Goal: Task Accomplishment & Management: Complete application form

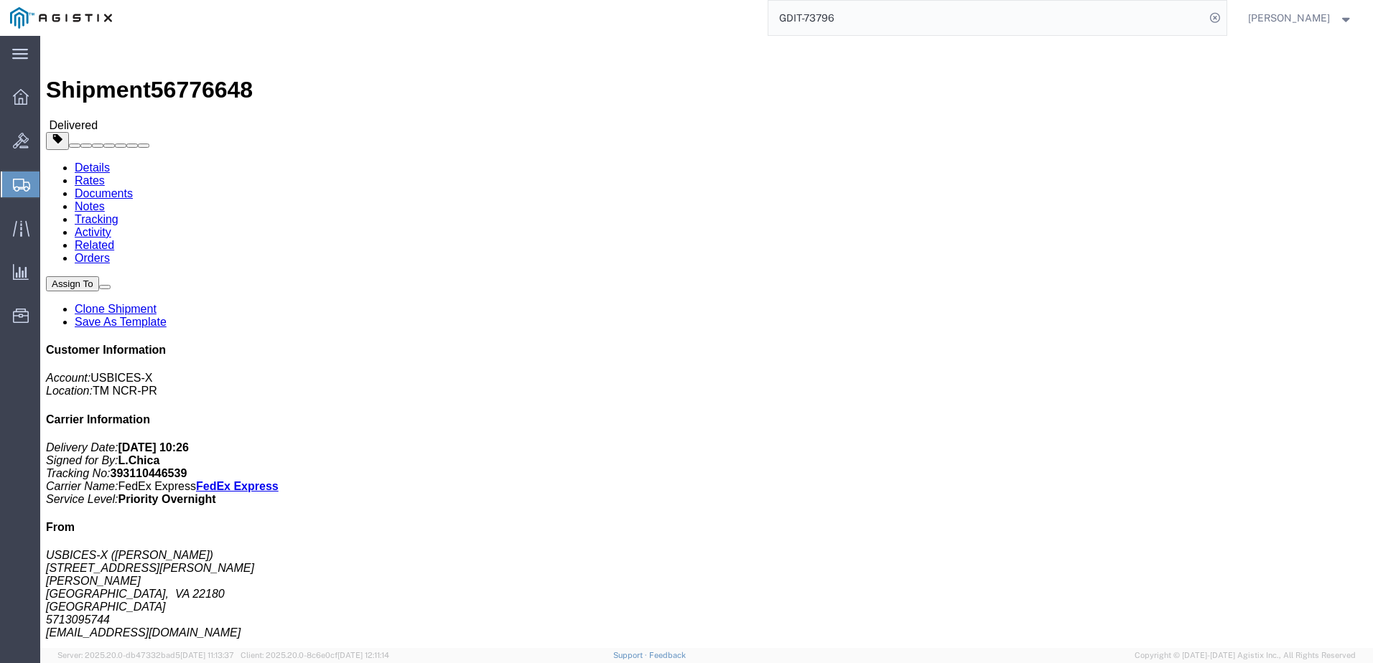
click at [0, 0] on span "Create Shipment" at bounding box center [0, 0] width 0 height 0
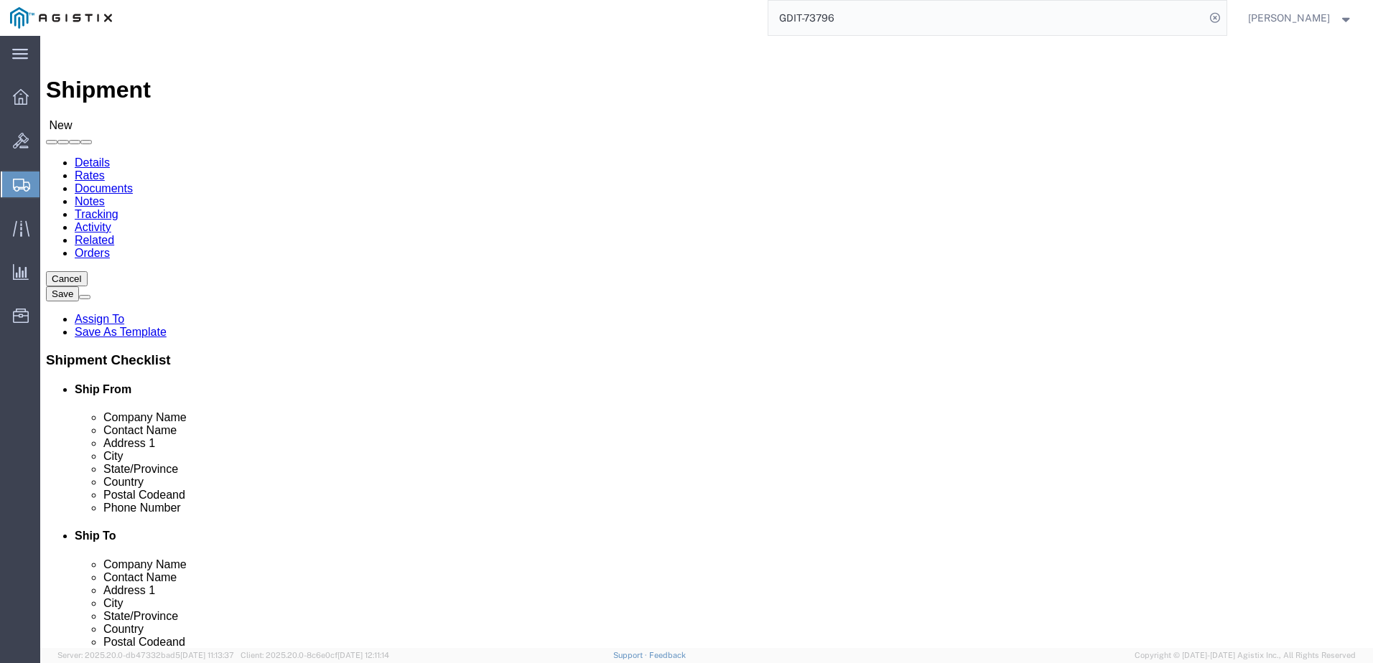
click div "Location Select Select My Profile Location Master Location [GEOGRAPHIC_DATA] TM…"
select select "69651"
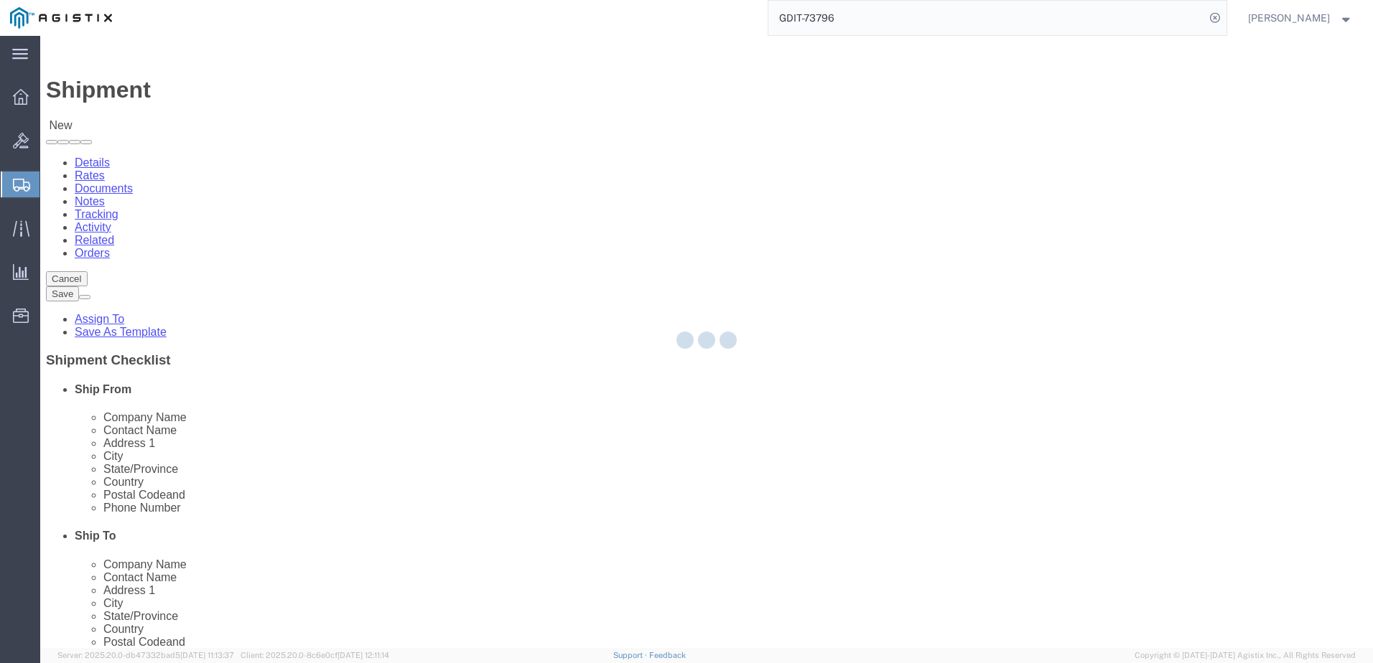
select select "VA"
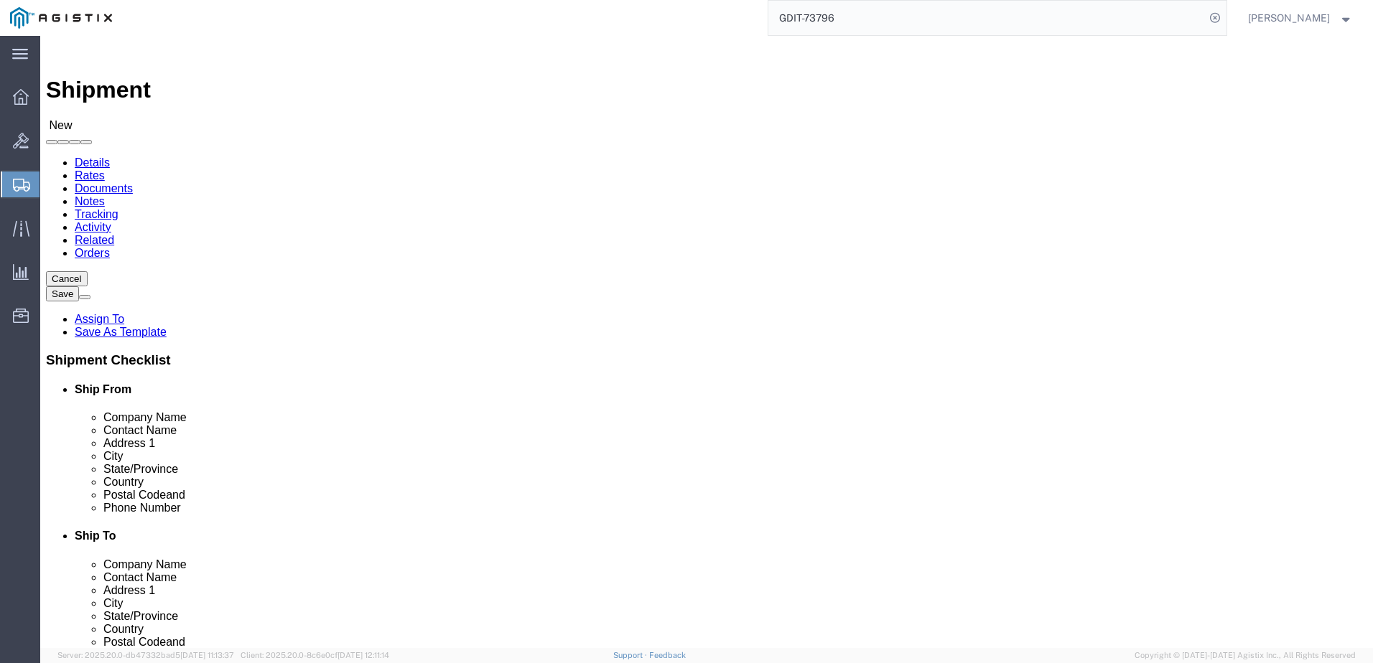
click input "text"
type input "[PERSON_NAME]"
type input "[STREET_ADDRESS][PERSON_NAME]"
type input "[GEOGRAPHIC_DATA]"
type input "22180"
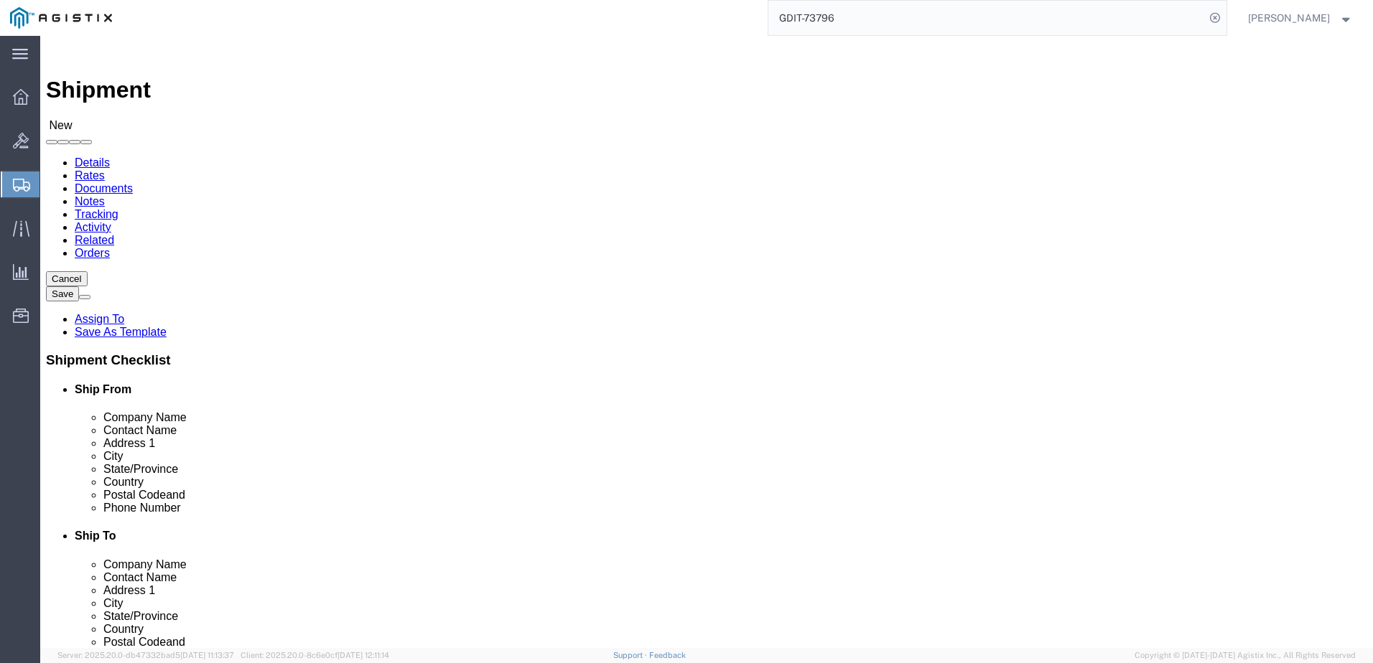
type input "5712647548"
type input "[PERSON_NAME][EMAIL_ADDRESS][PERSON_NAME][DOMAIN_NAME]"
checkbox input "true"
click div "Ship To Location"
drag, startPoint x: 716, startPoint y: 230, endPoint x: 742, endPoint y: 265, distance: 43.6
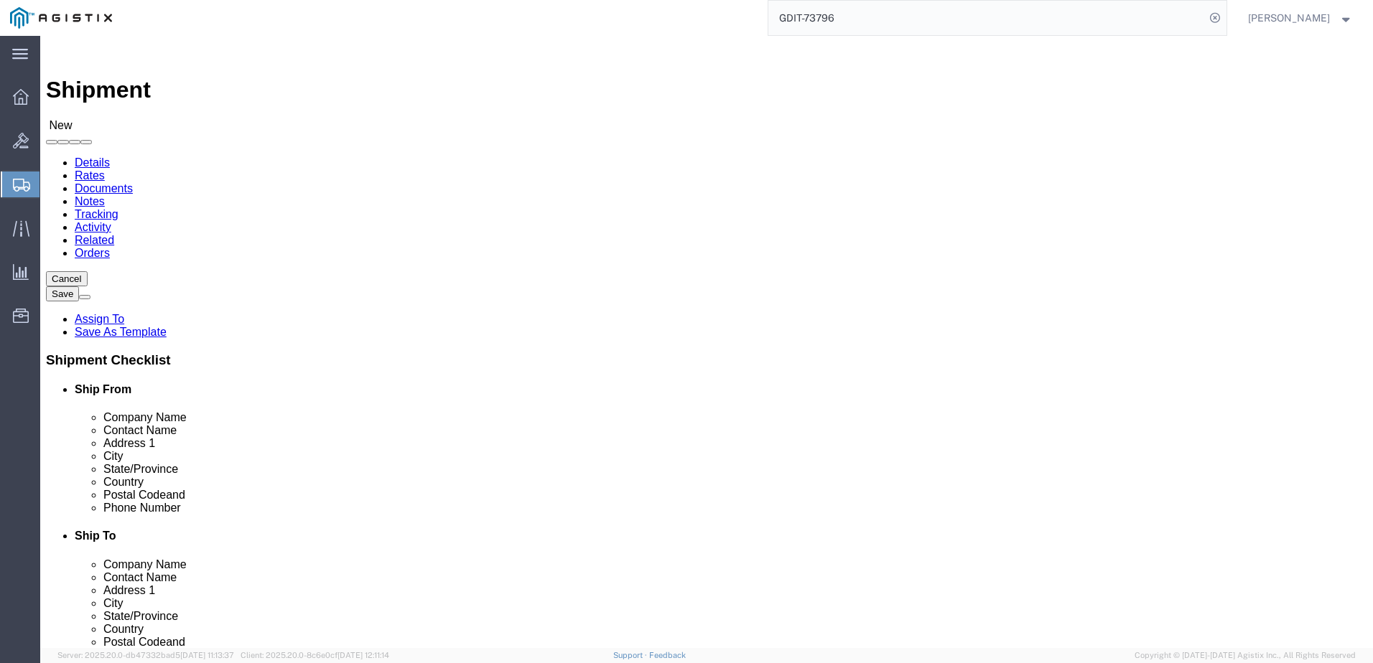
click div "Location Select Select My Profile Location Master Location [GEOGRAPHIC_DATA] TM…"
click input "text"
type input "[STREET_ADDRESS]"
click input "text"
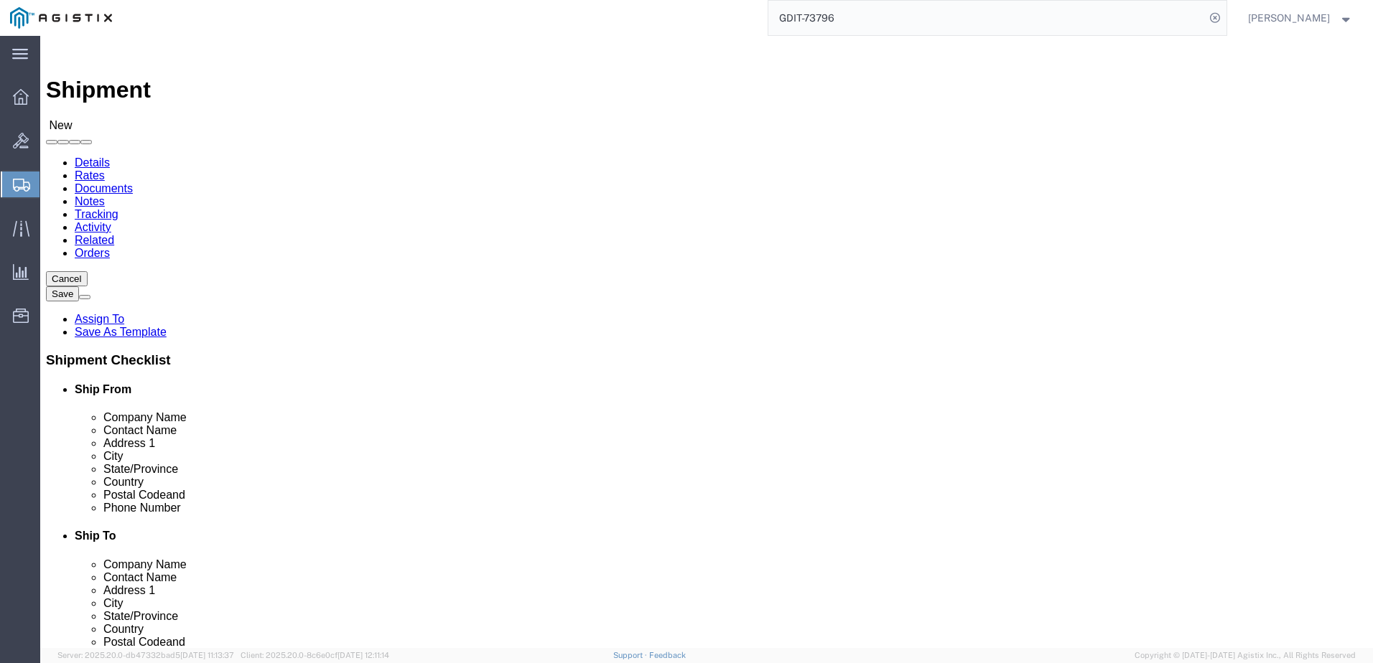
scroll to position [80, 0]
type input "[US_STATE]"
click label "City"
type input "d"
click input "Postal Code"
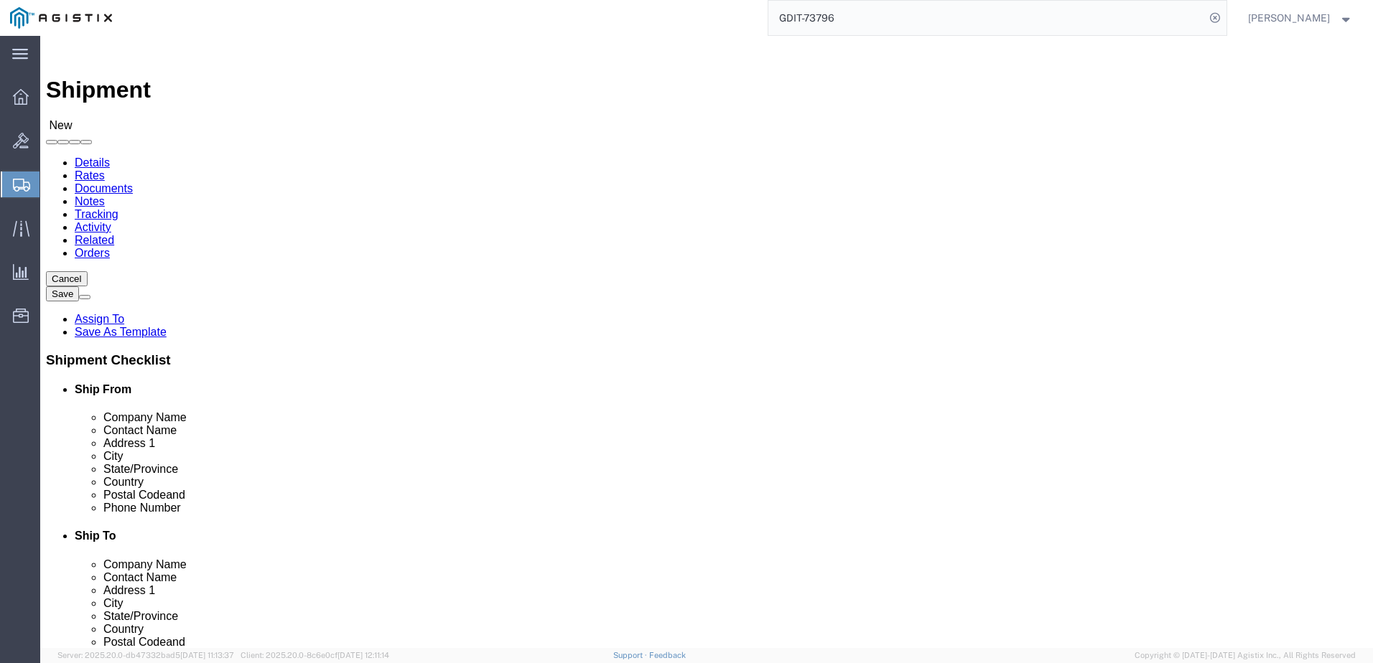
type input "20395"
click input "text"
click input "checkbox"
checkbox input "true"
click div "Location Select Select My Profile Location Master Location [GEOGRAPHIC_DATA] TM…"
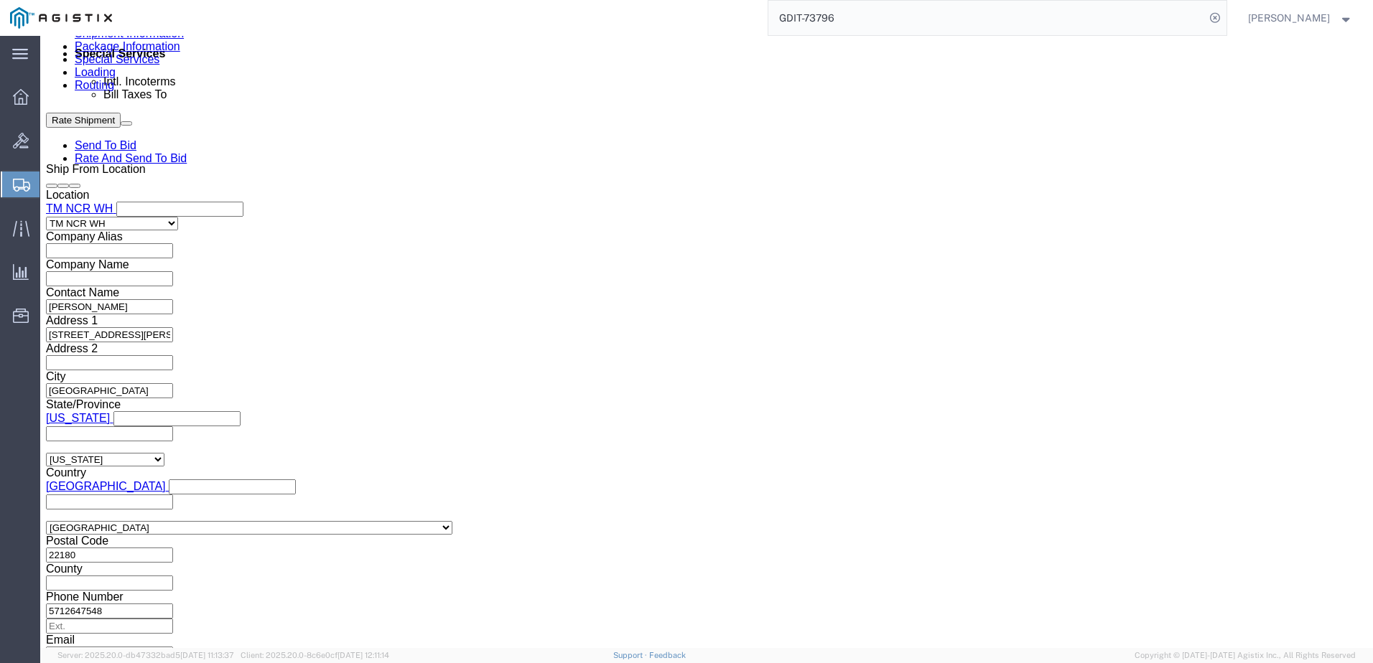
scroll to position [917, 0]
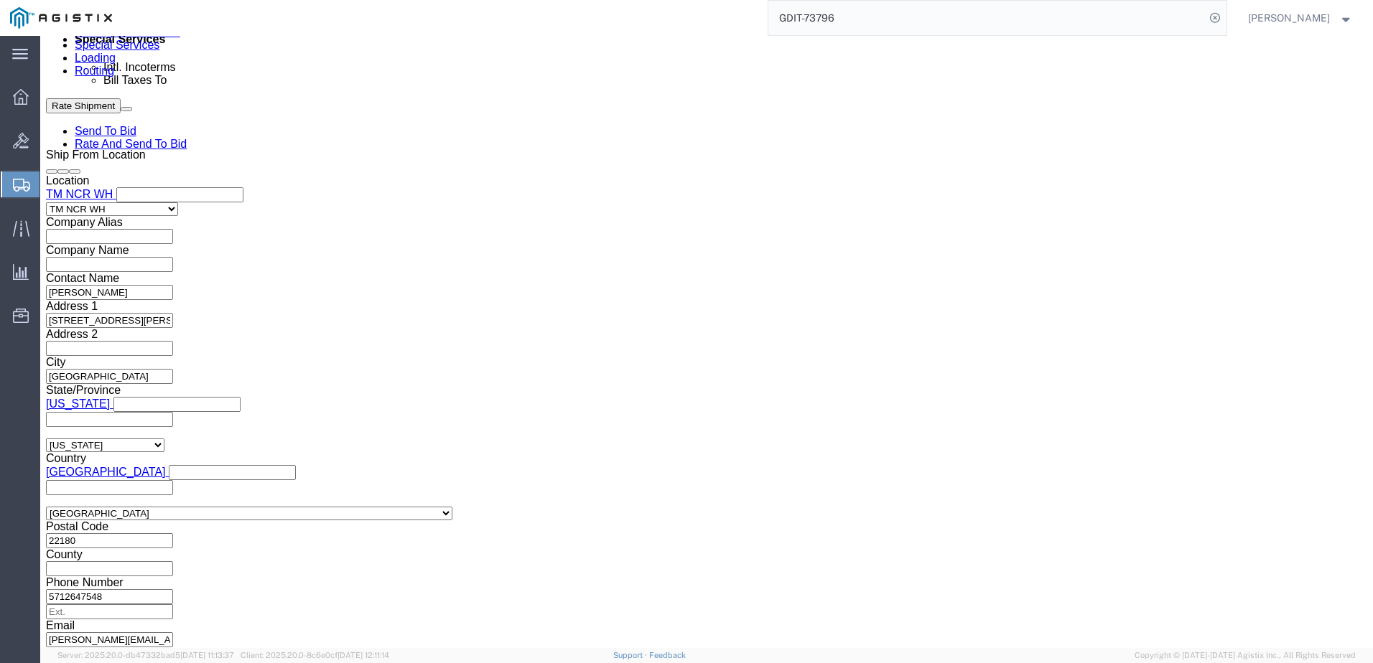
click input "text"
click input "GDIT78384"
type input "GDIT-78384"
click button "Add reference"
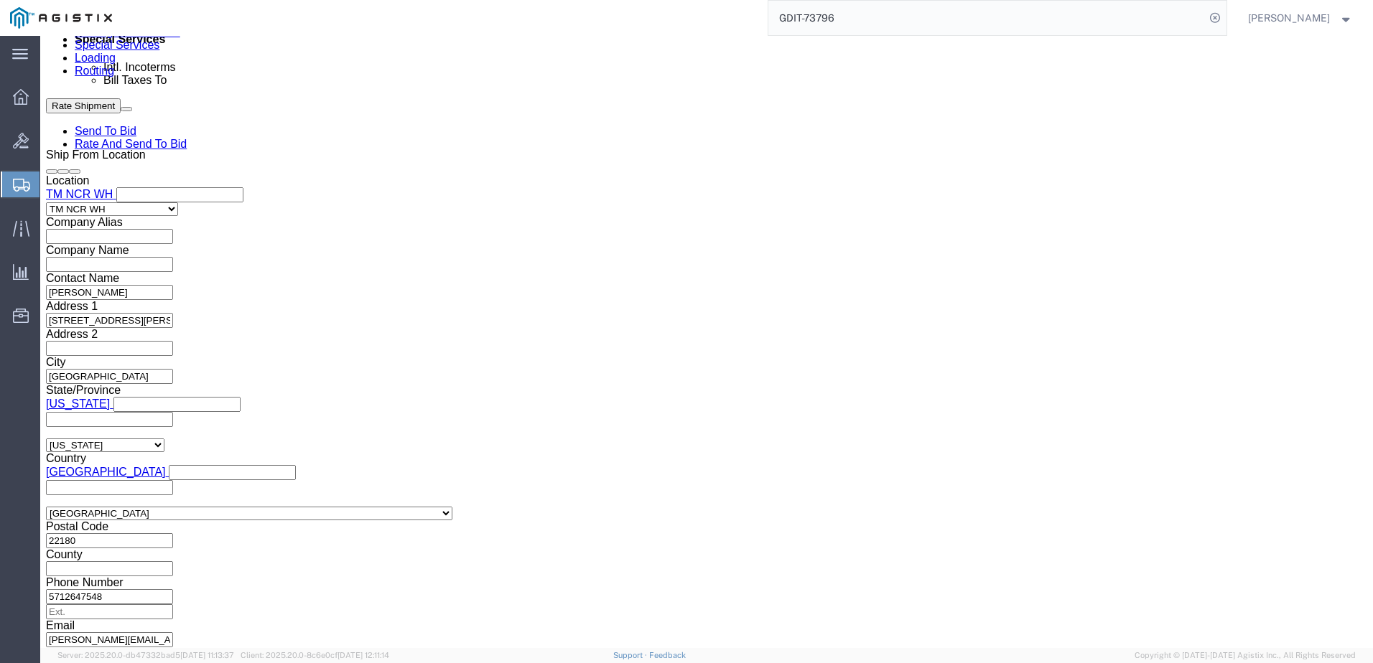
click button "Add reference"
click select "Select Account Type Activity ID Airline Appointment Number ASN Batch Request # …"
select select "PURCHORD"
click select "Select Account Type Activity ID Airline Appointment Number ASN Batch Request # …"
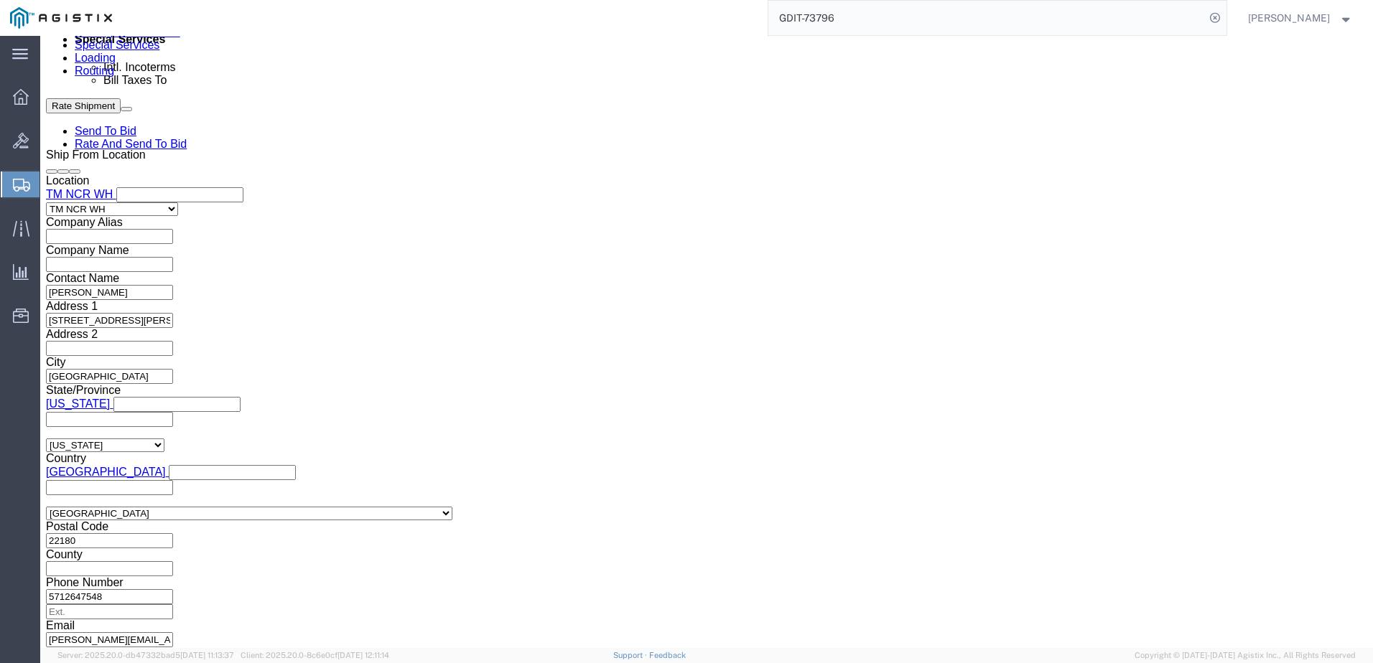
type input "GDIT-78417"
select select "PURCHORD"
type input "GDIT-78360"
select select "PURCHORD"
type input "GDIT-78400"
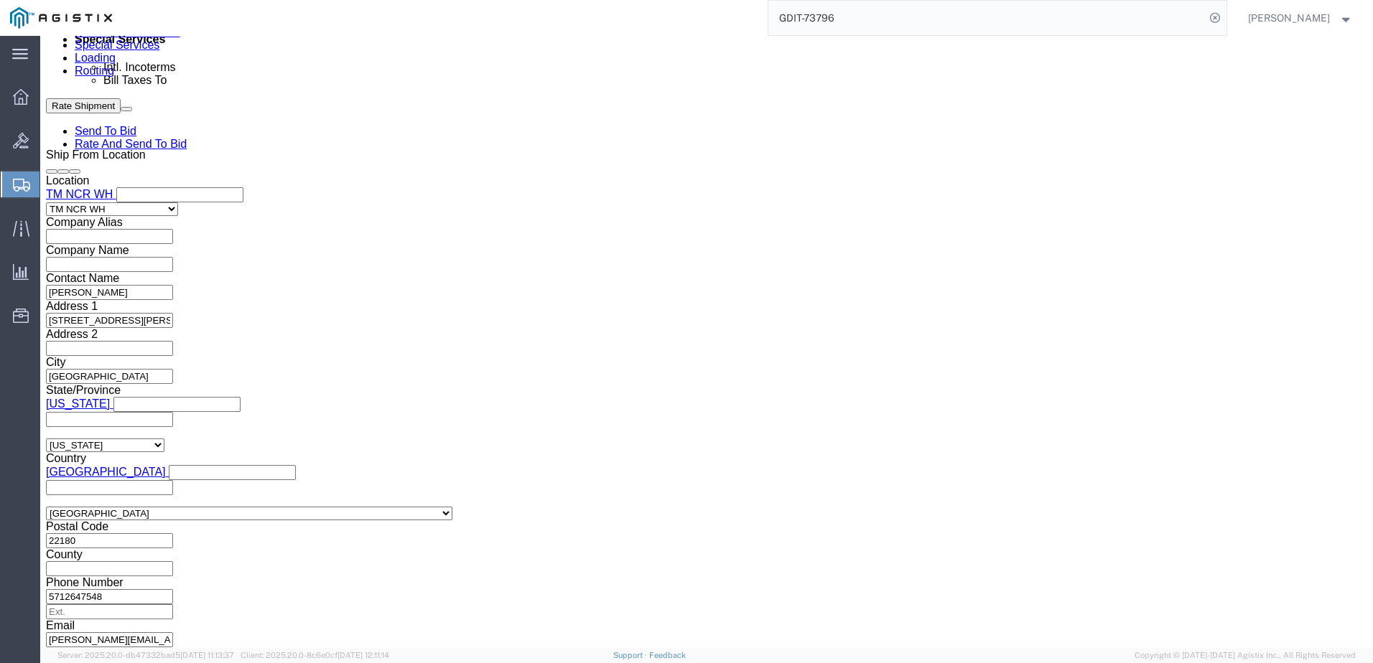
select select "PURCHORD"
type input "GDIT-78376"
click button "Continue"
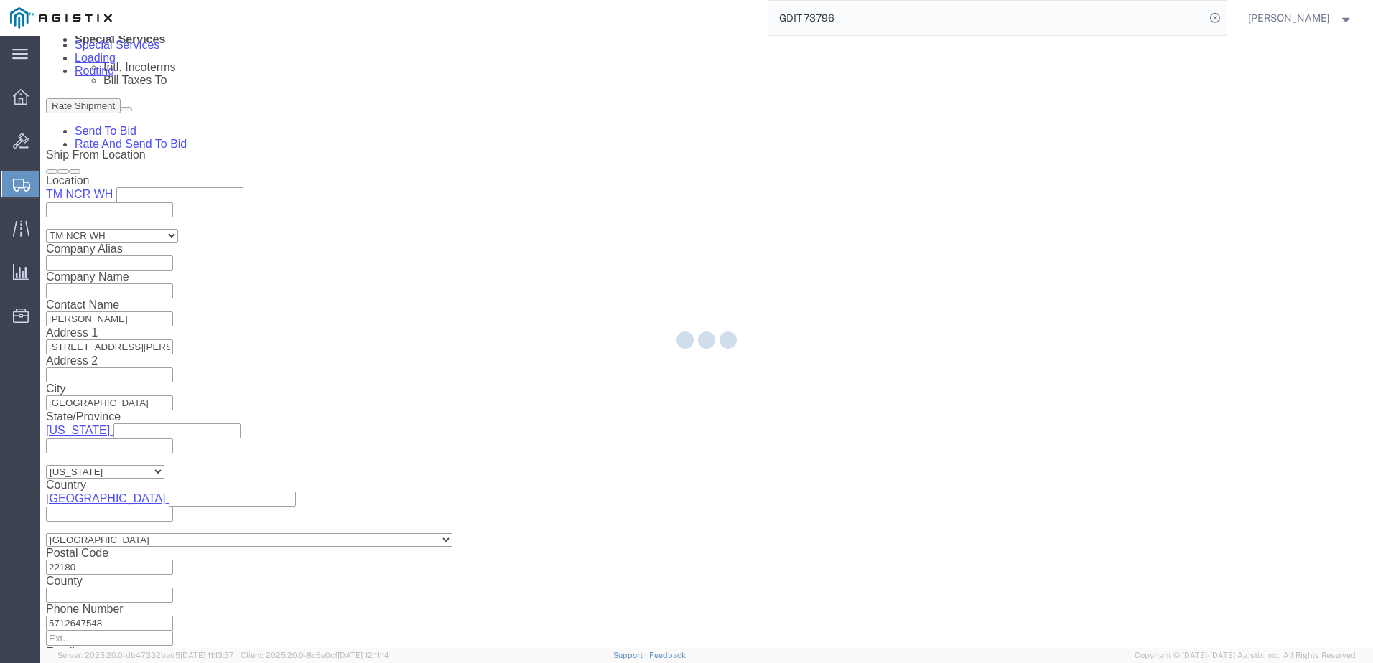
select select "69651"
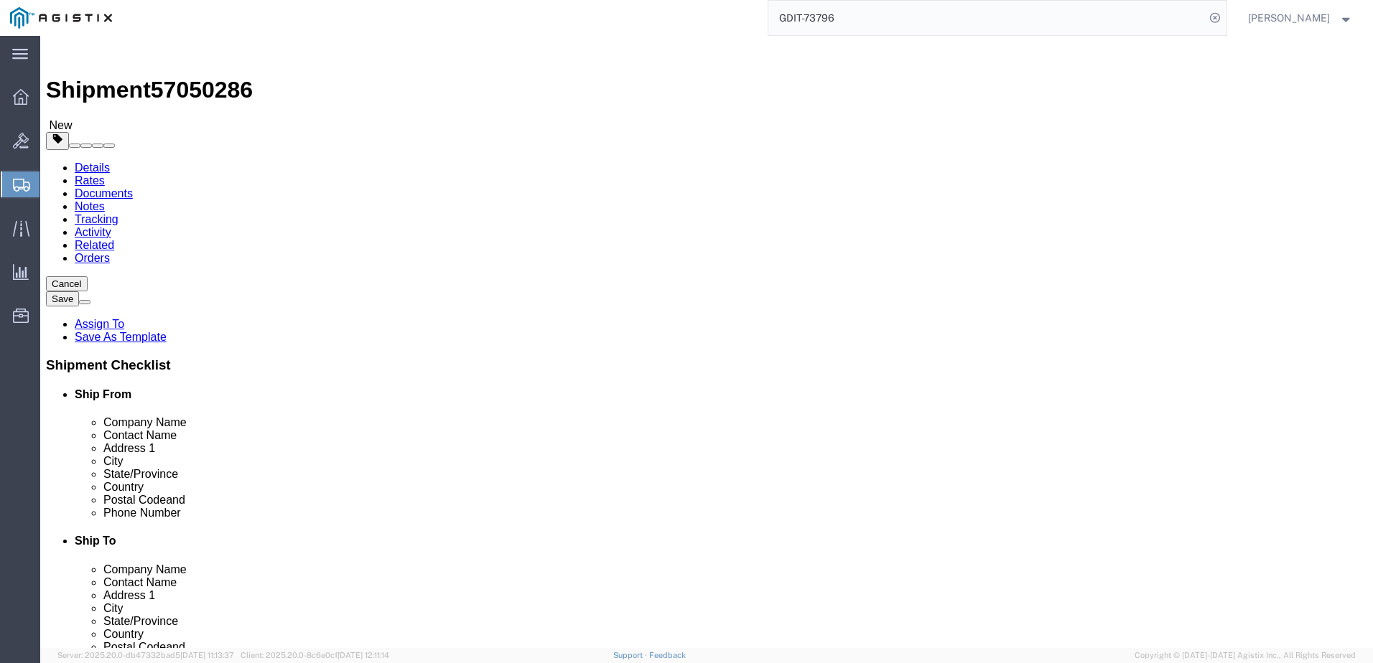
click input "1"
click select "Select Bale(s) Basket(s) Bolt(s) Bottle(s) Buckets Bulk Bundle(s) Can(s) Cardbo…"
select select "PSNS"
click select "Select Bale(s) Basket(s) Bolt(s) Bottle(s) Buckets Bulk Bundle(s) Can(s) Cardbo…"
click input "text"
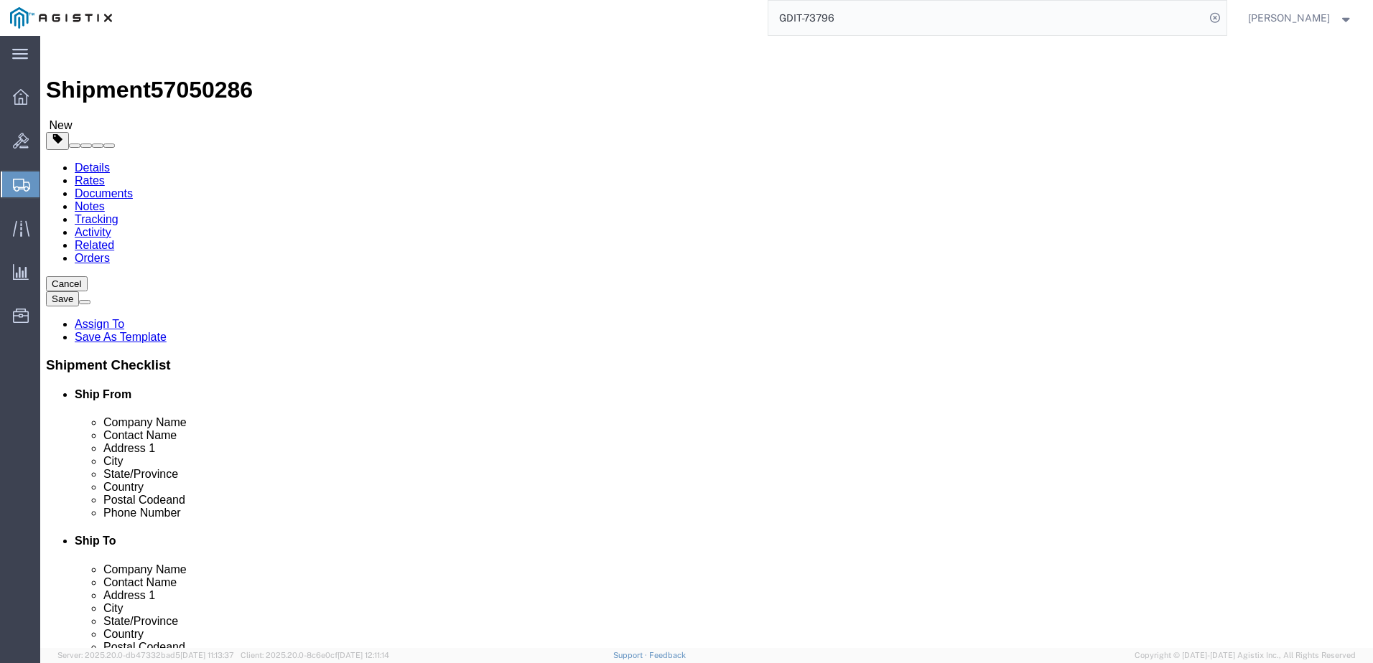
type input "48"
type input "40"
click link "Add Content"
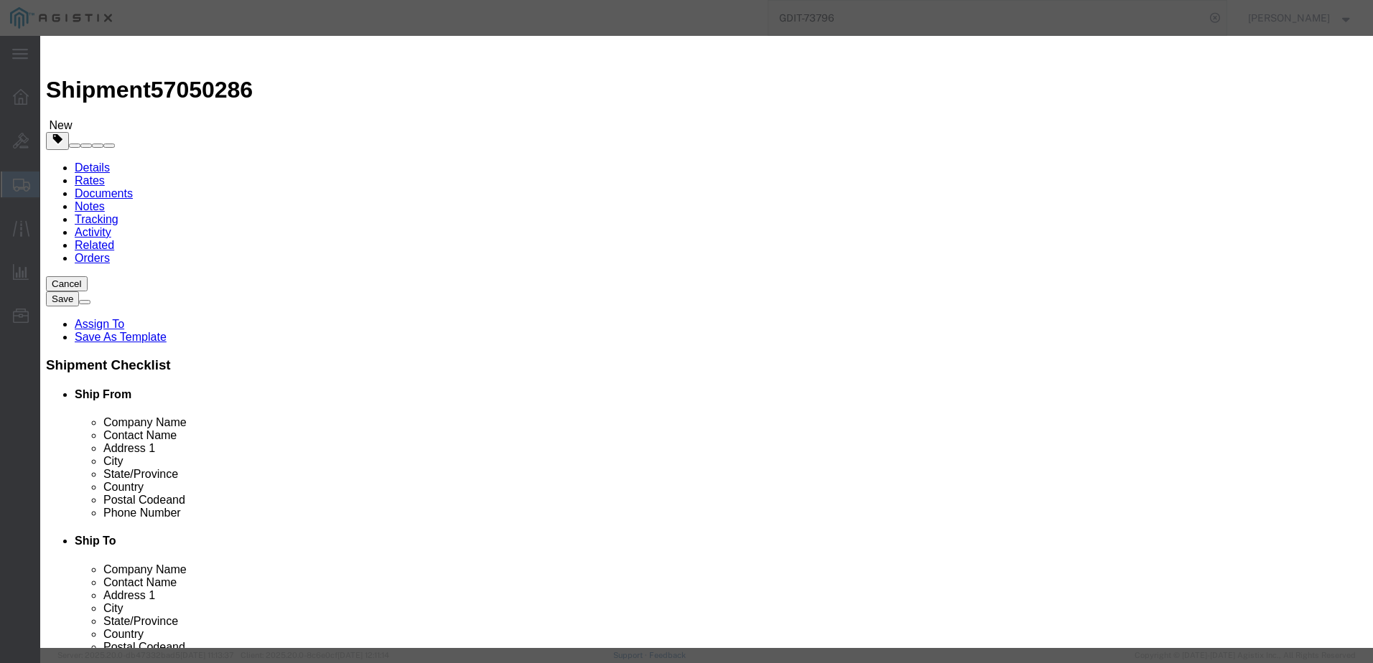
click input "text"
type input "RACK"
click td "Model: 1276459"
select select "USD"
select select "92.5"
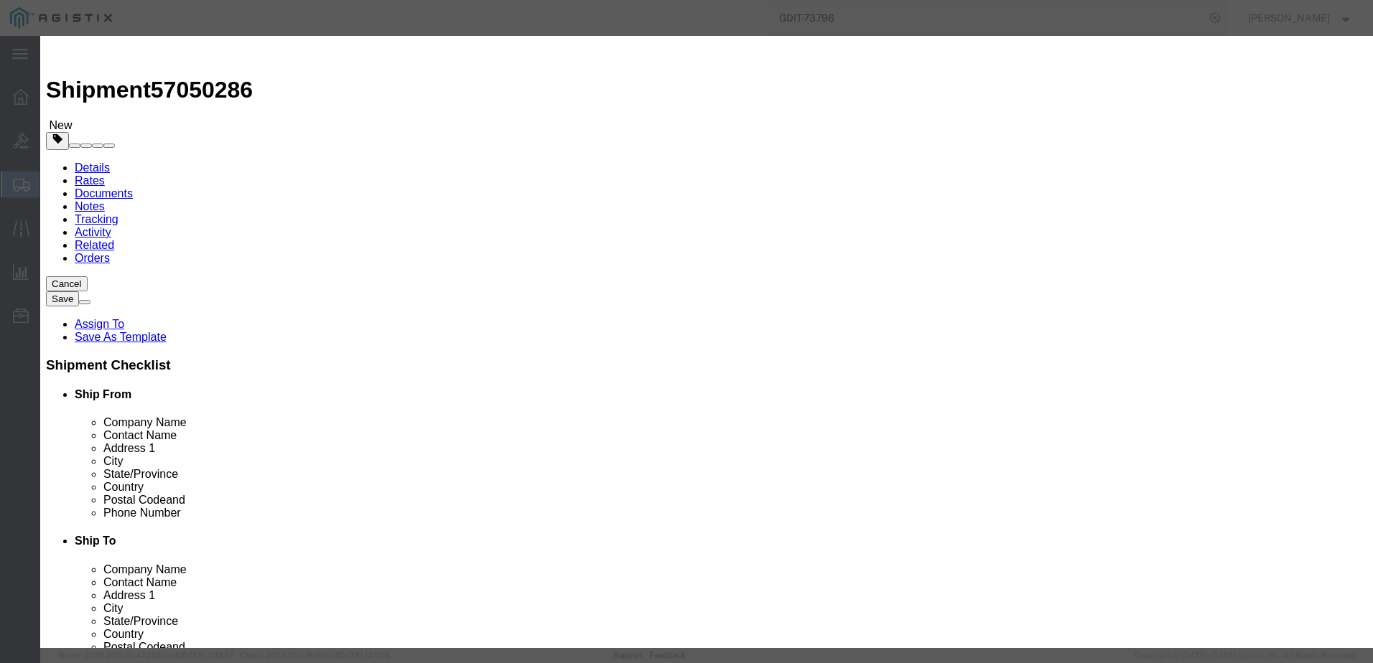
select select "US"
type input "KG Rackmount - ViaSat"
type input "1276459"
type input "KG Rackmount - ViaSat"
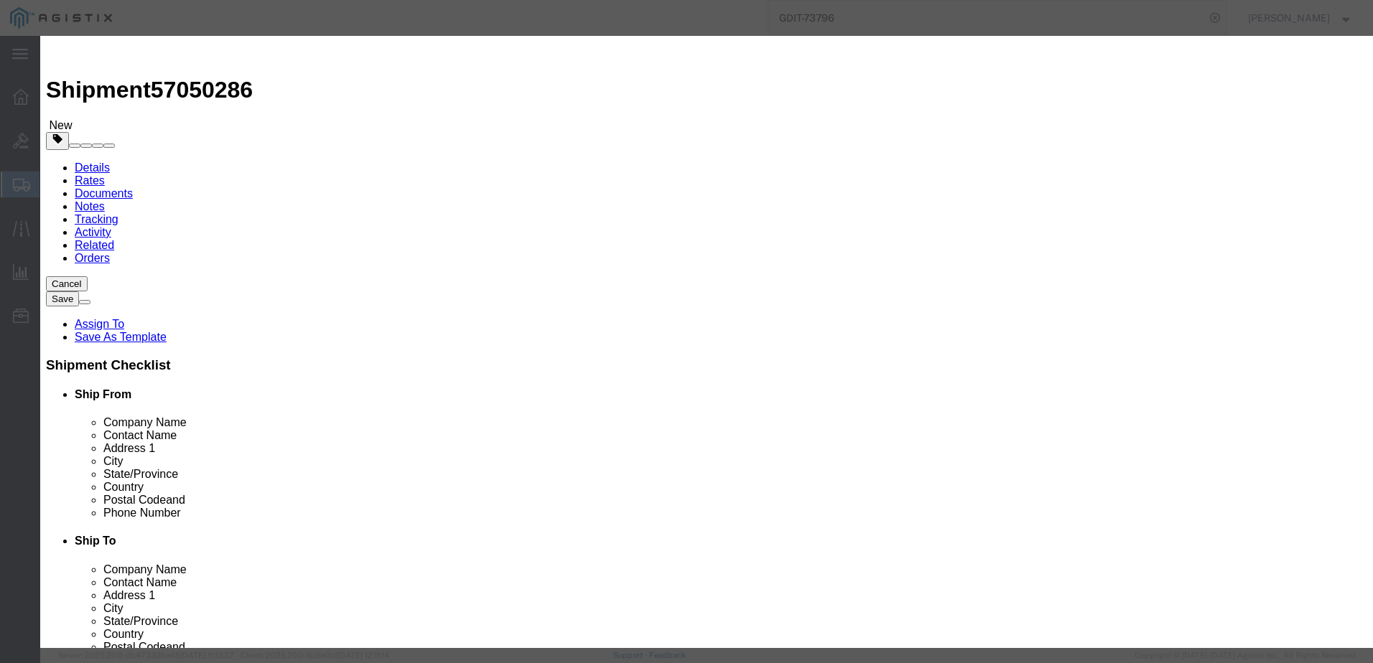
click input "text"
type input "1"
type input "4200.00"
click h3 "Add content"
click textarea
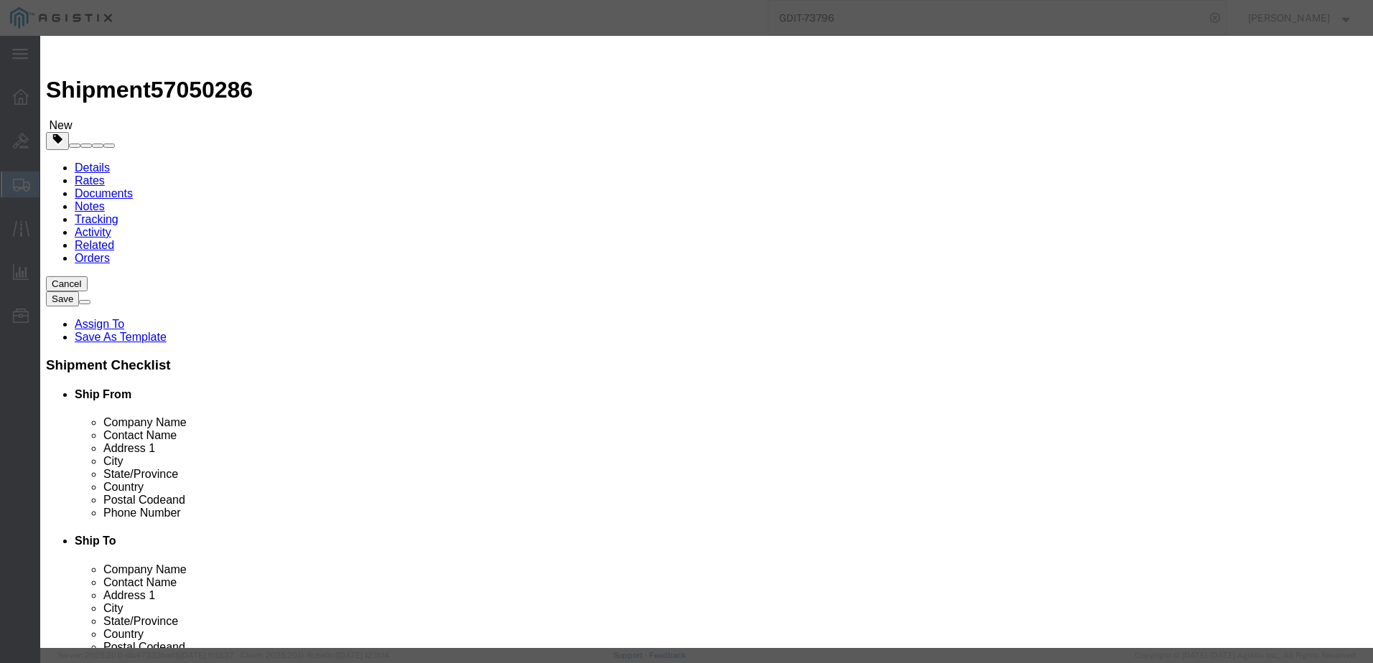
paste textarea ""KG-250X, KG-250X-FC, KG-250X-G, KG250XM, IPS-250XM and IPS-250X 1U Rackmount …"
type textarea ""KG-250X, KG-250X-FC, KG-250X-G, KG250XM, IPS-250XM and IPS-250X 1U Rackmount …"
click button "Save & Add Another"
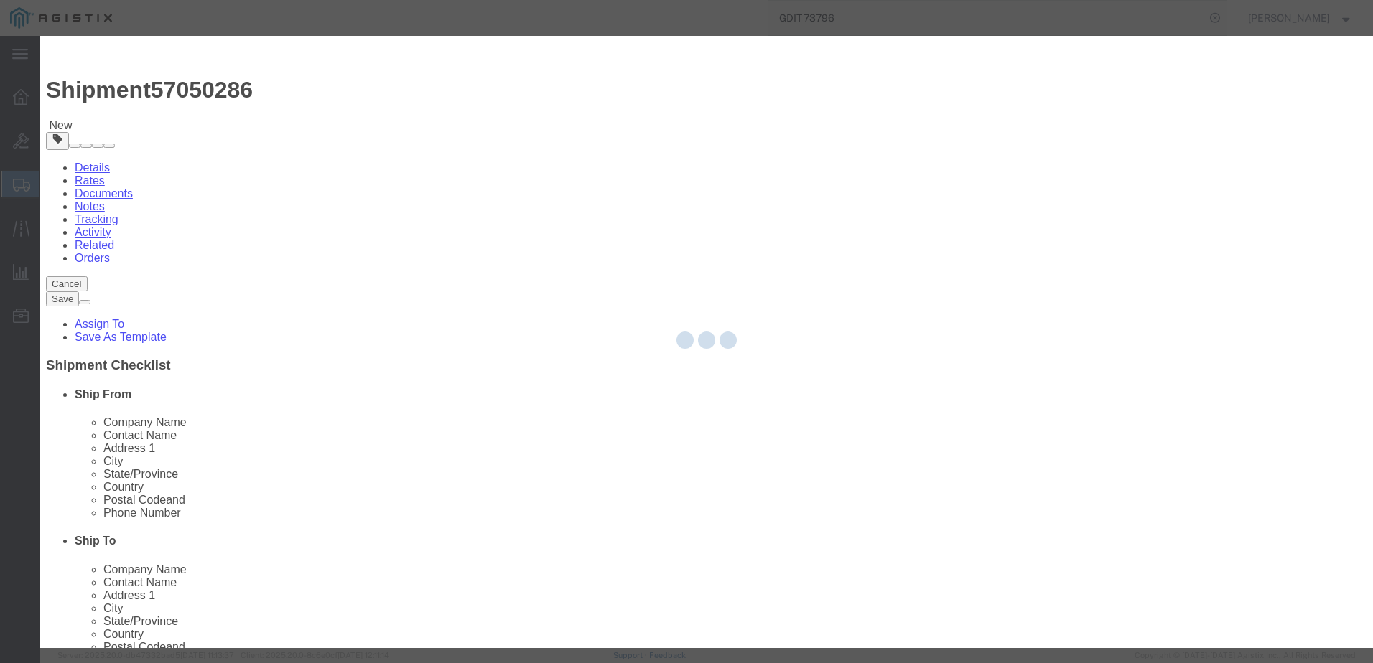
select select "EA"
select select
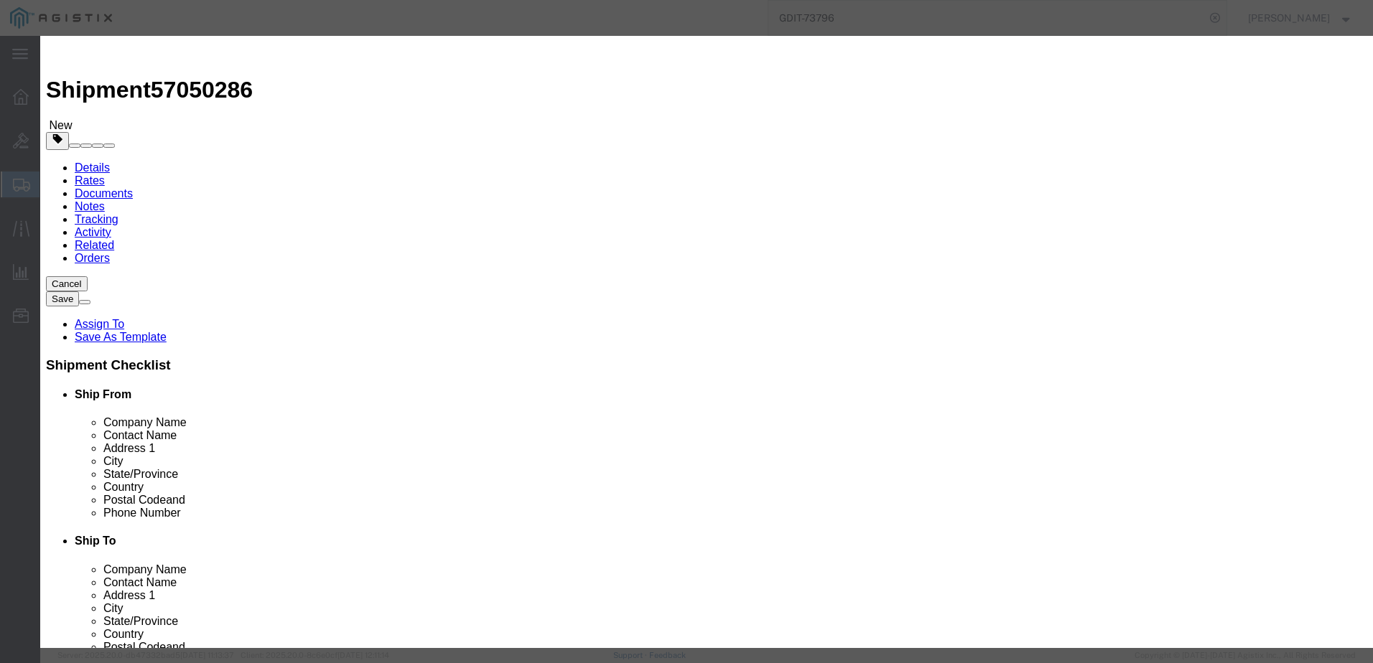
select select "USD"
click input "text"
type input "C8200"
click input "C8200"
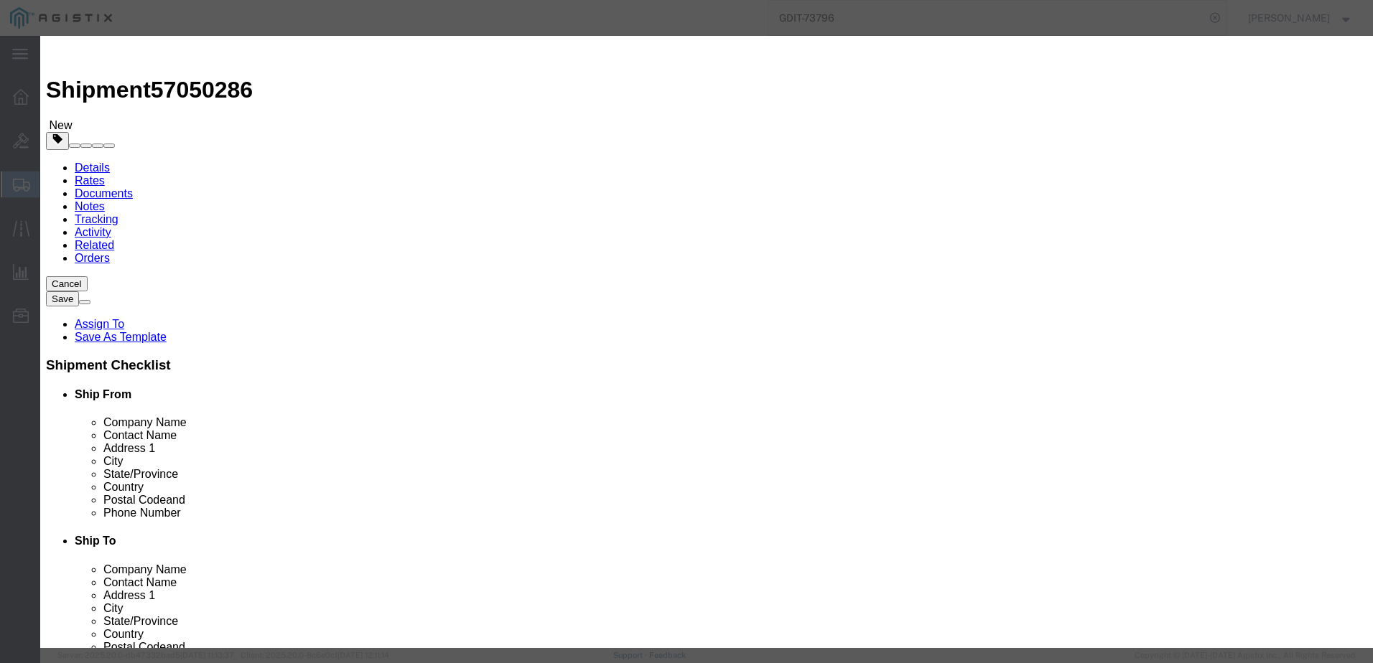
click input "C8200"
click textarea
paste textarea ""Cisco Catalyst 8200L with 1-NIM slot and 4x1G WAN ports""
type textarea ""Cisco Catalyst 8200L with 1-NIM slot and 4x1G WAN ports""
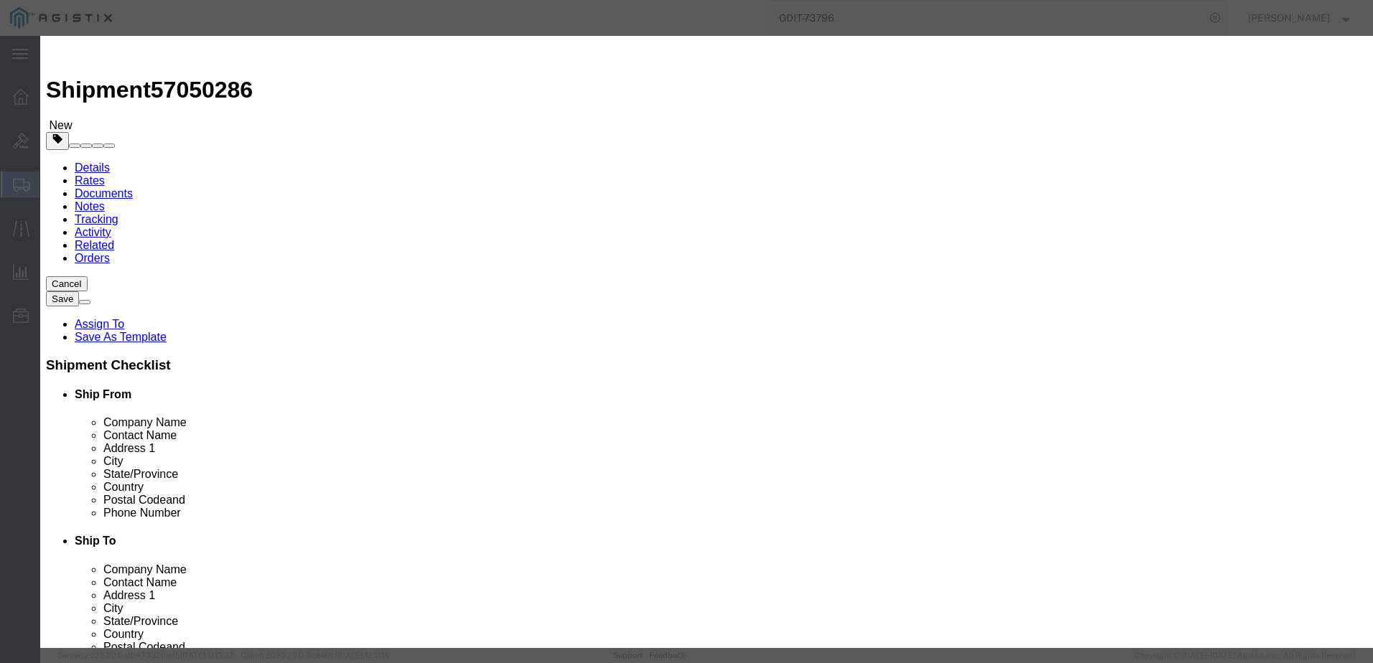
click input "text"
paste input "C8200-1N-4T"
type input "C8200-1N-4T"
click input "text"
click input "CISCO CA"
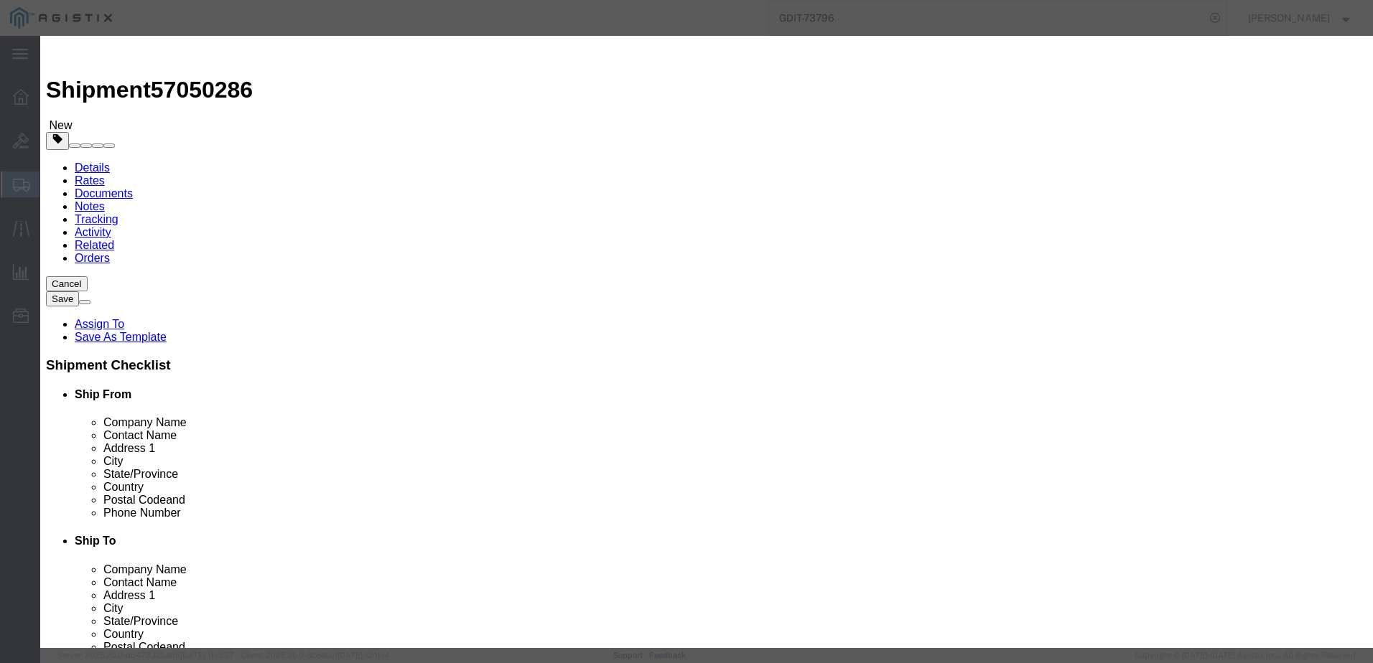
type input "CISCO CATALYST"
click h3 "Add content"
click input "text"
type input "1"
type input "903.15"
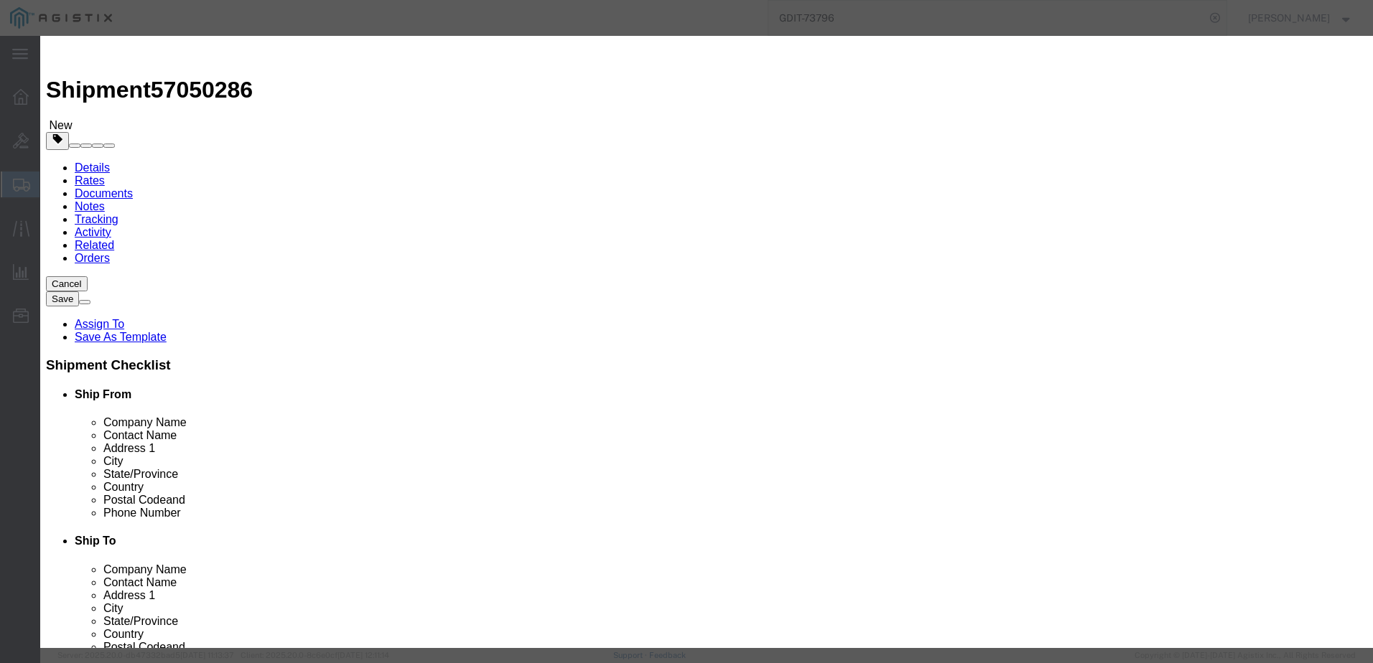
click select "Select 50 55 60 65 70 85 92.5 100 125 175 250 300 400"
select select "92.5"
click select "Select 50 55 60 65 70 85 92.5 100 125 175 250 300 400"
click textarea
type textarea "a"
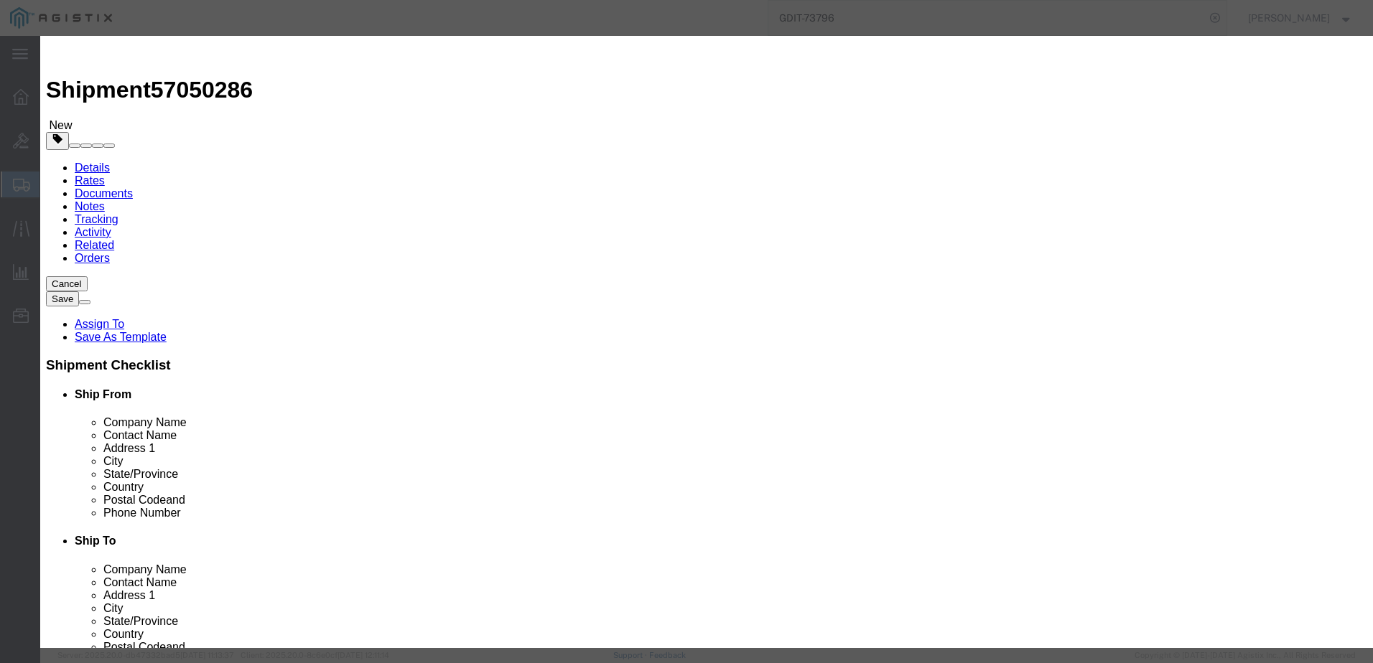
paste textarea "113242"
type textarea "AT: 113242"
click input "text"
paste input "FJC29311KA7"
type input "FJC29311KA7"
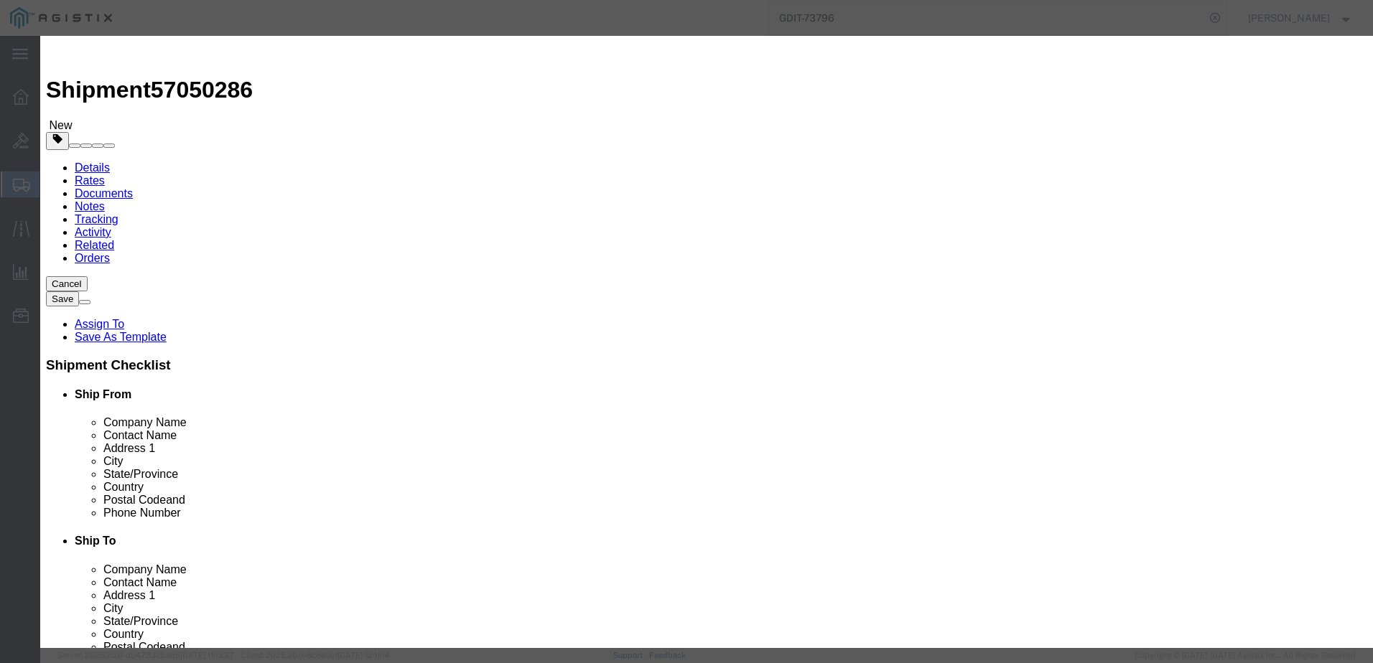
click select "Select [GEOGRAPHIC_DATA] [GEOGRAPHIC_DATA] [GEOGRAPHIC_DATA] [GEOGRAPHIC_DATA] …"
select select "US"
click select "Select [GEOGRAPHIC_DATA] [GEOGRAPHIC_DATA] [GEOGRAPHIC_DATA] [GEOGRAPHIC_DATA] …"
click button
click button "Close"
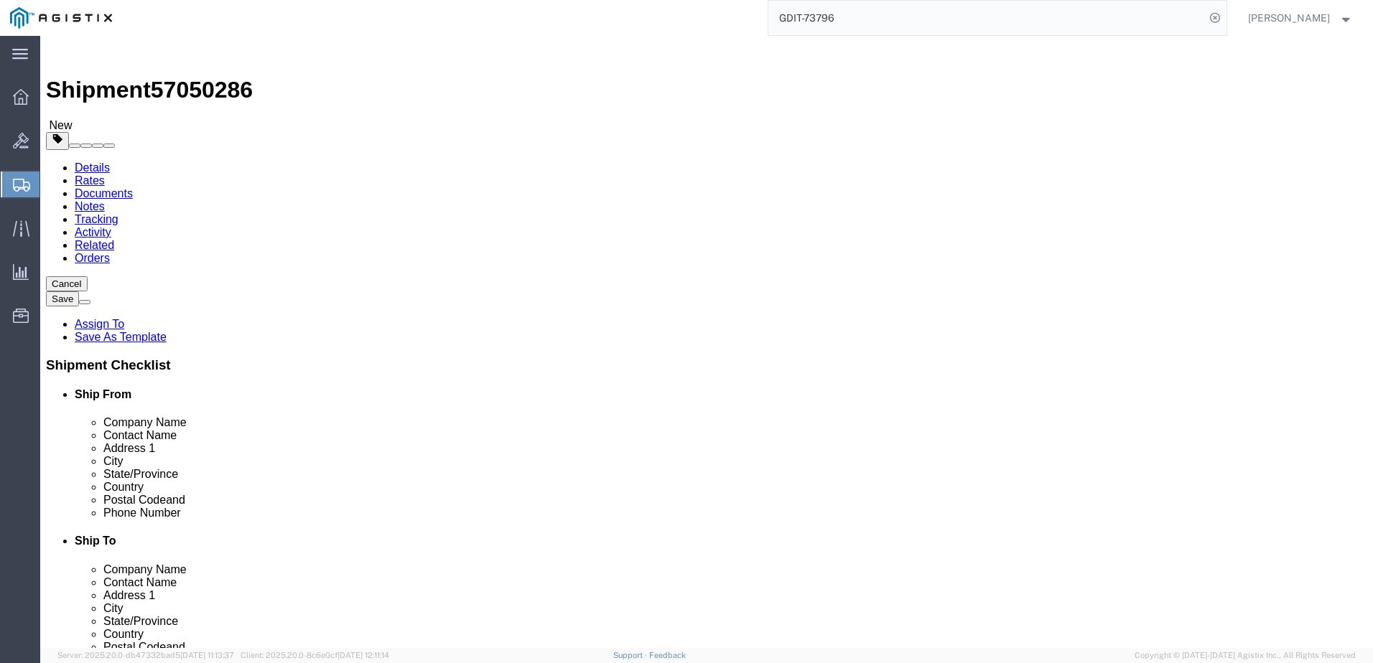
scroll to position [96, 0]
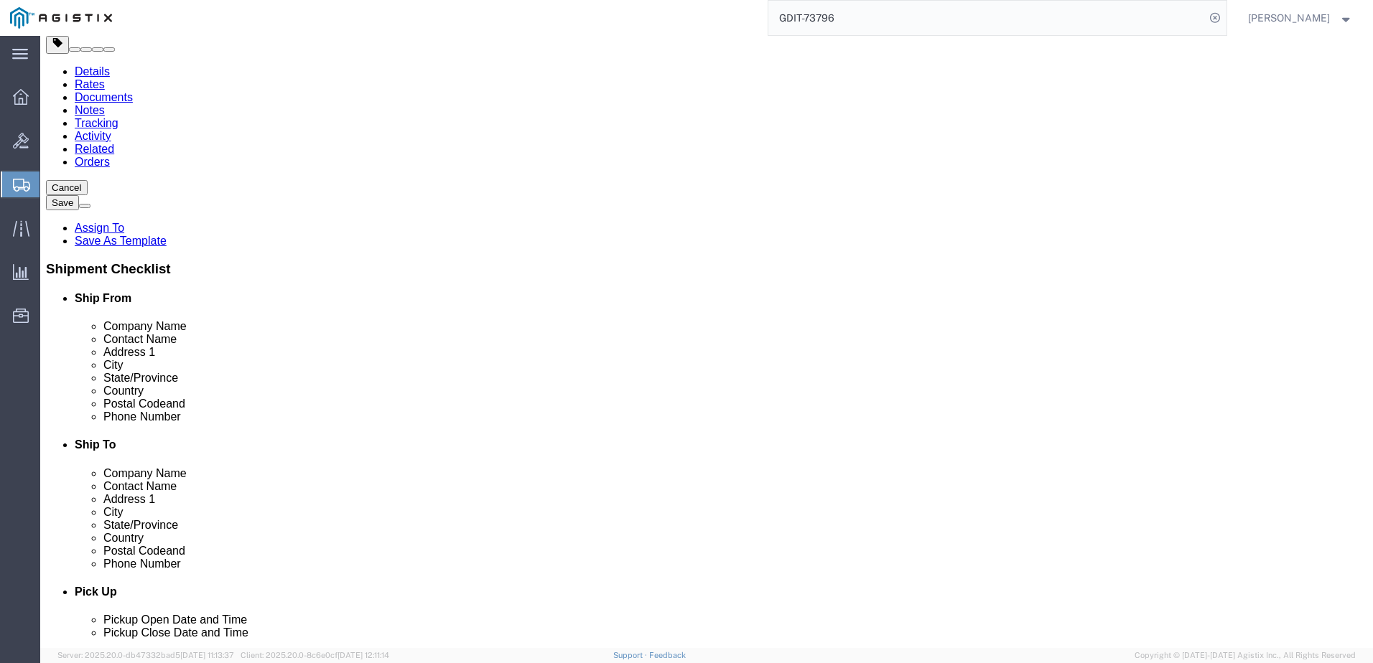
click link "Clone this content"
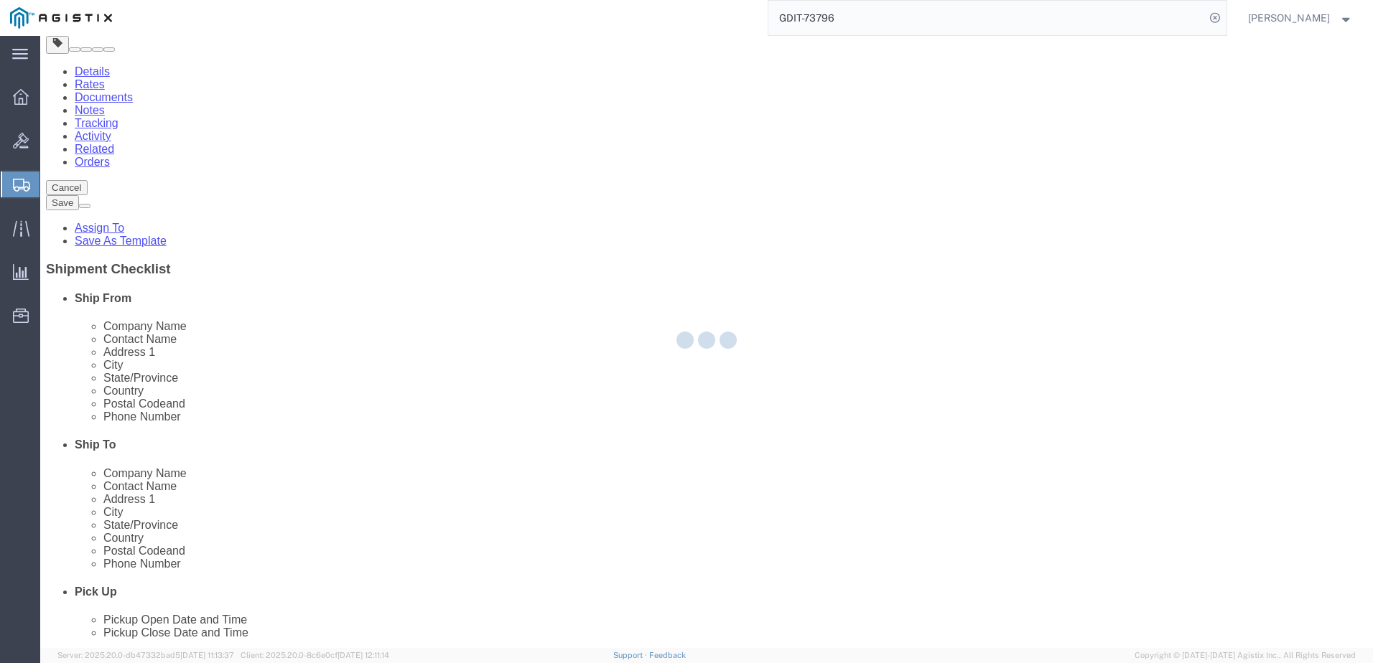
select select "PSNS"
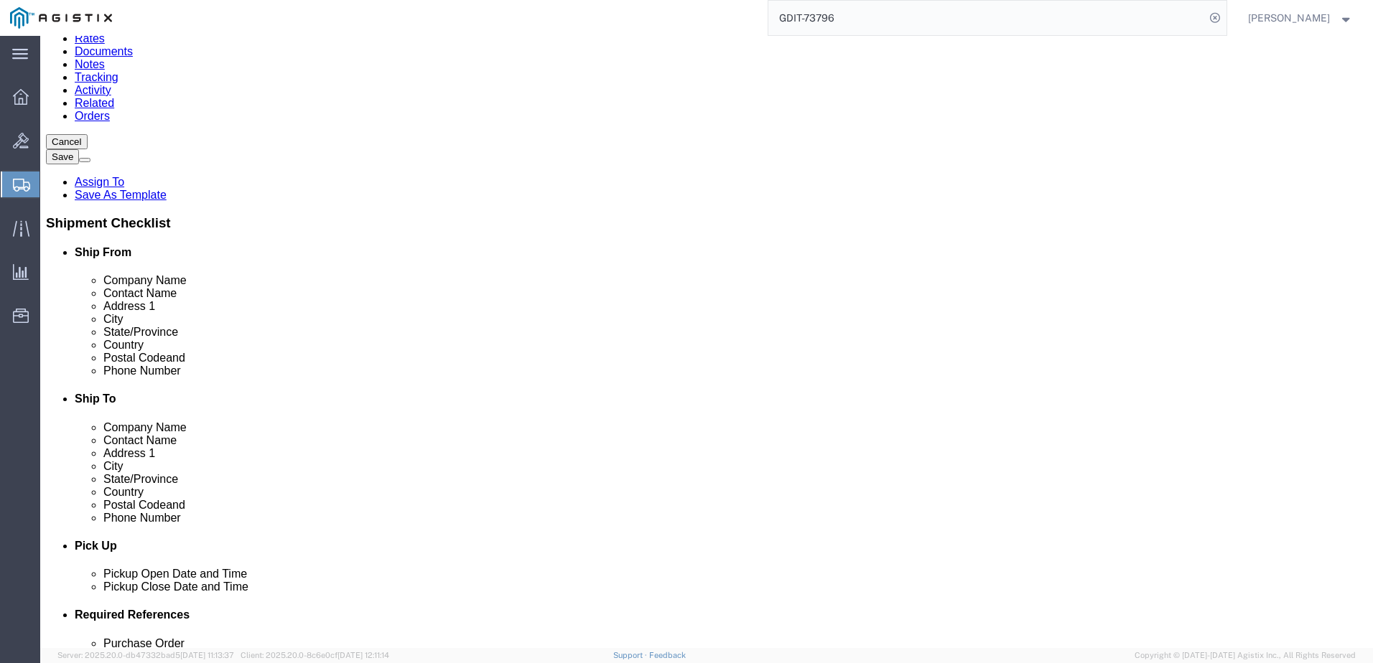
scroll to position [168, 0]
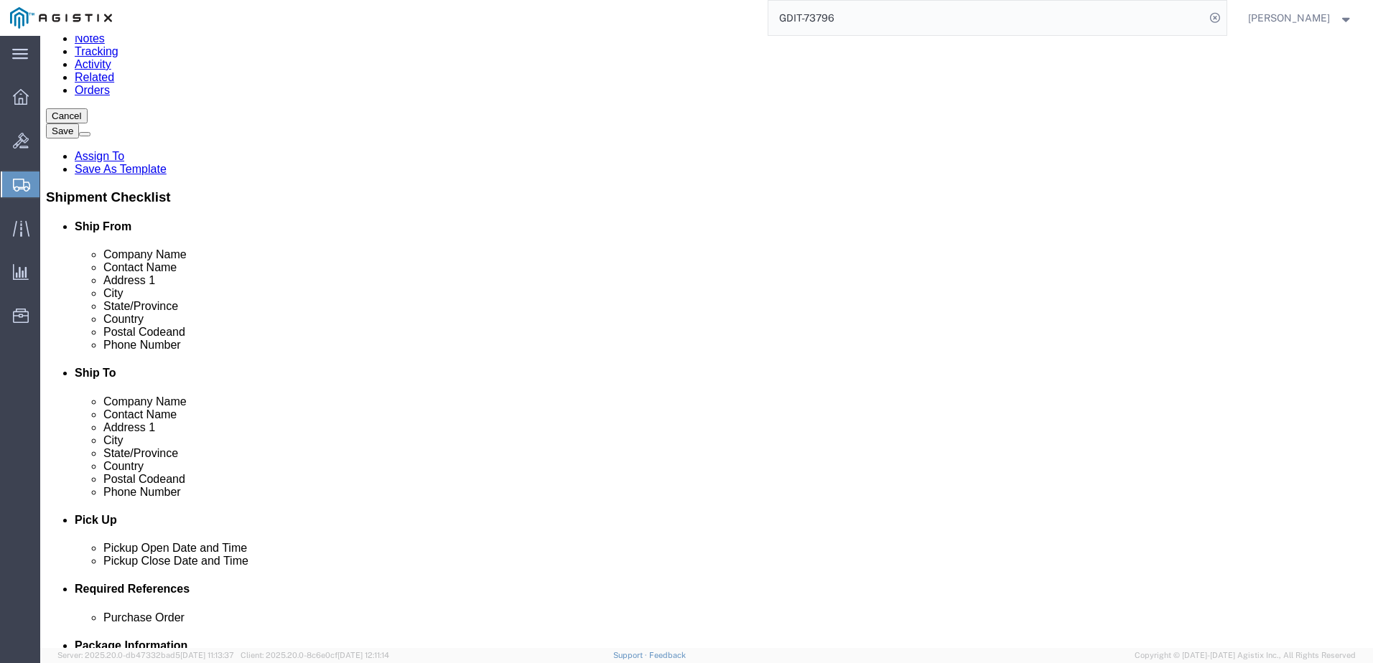
click dd "1.00 Each"
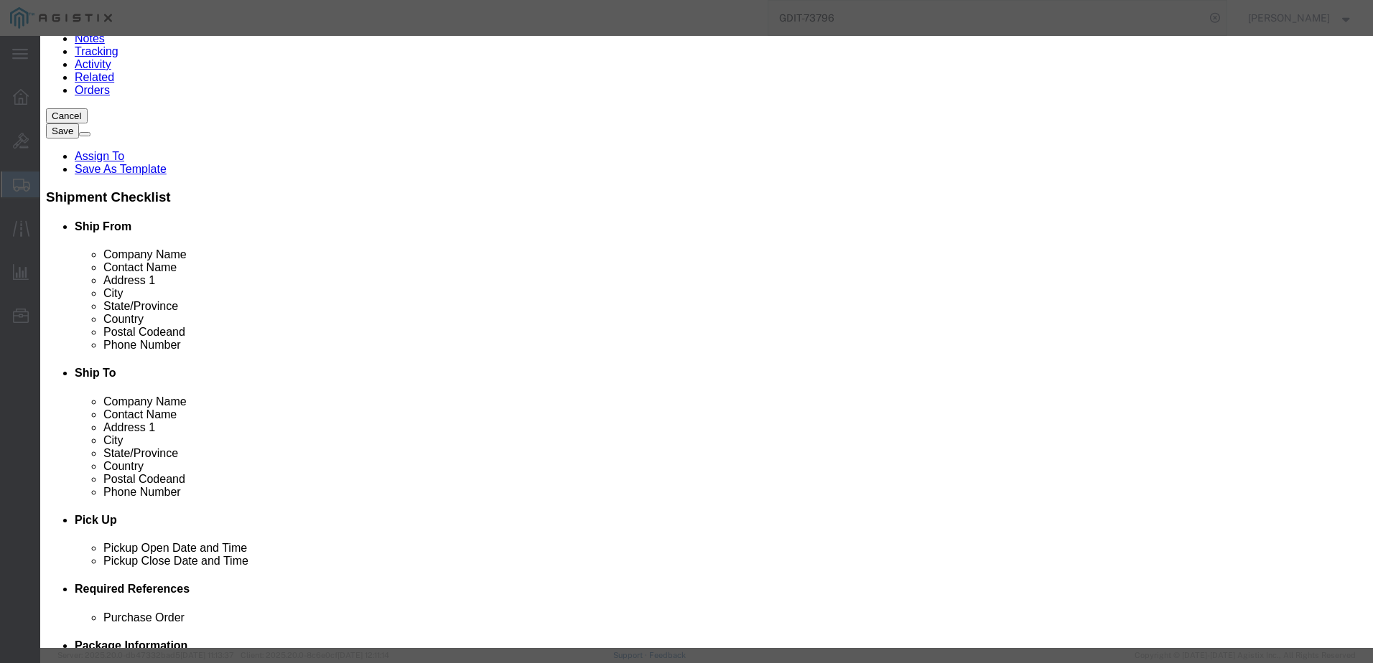
click textarea "AT: 113242"
paste textarea "3"
type textarea "AT: 113243"
click input "FJC29311KA7"
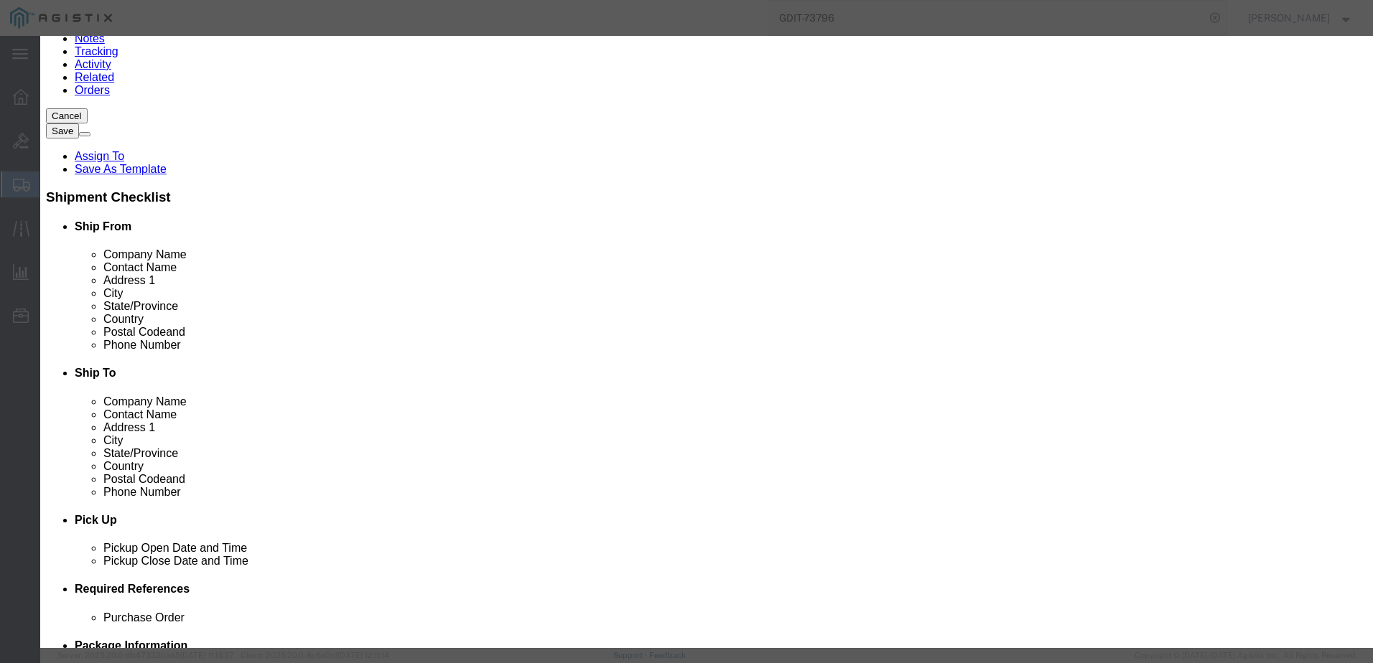
click input "FJC29311KA7"
paste input "T"
type input "FJC29311KAT"
click button "Save & Close"
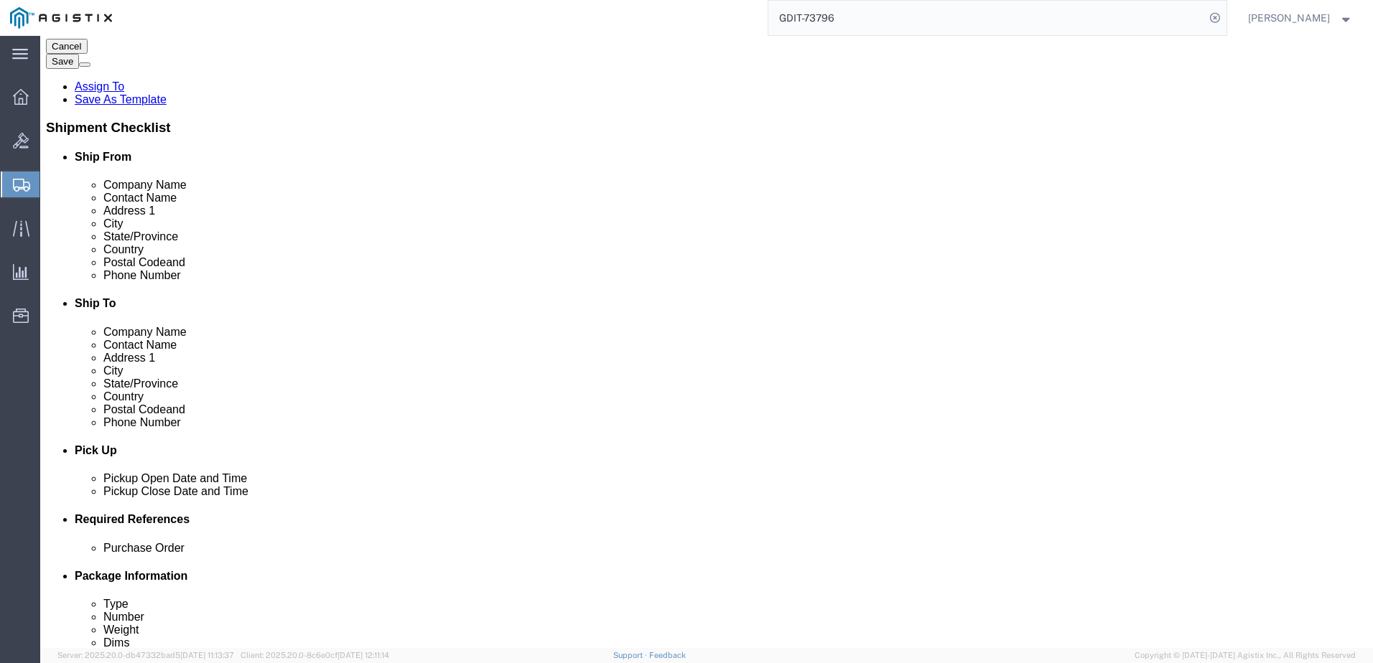
scroll to position [238, 0]
click link "Add Content"
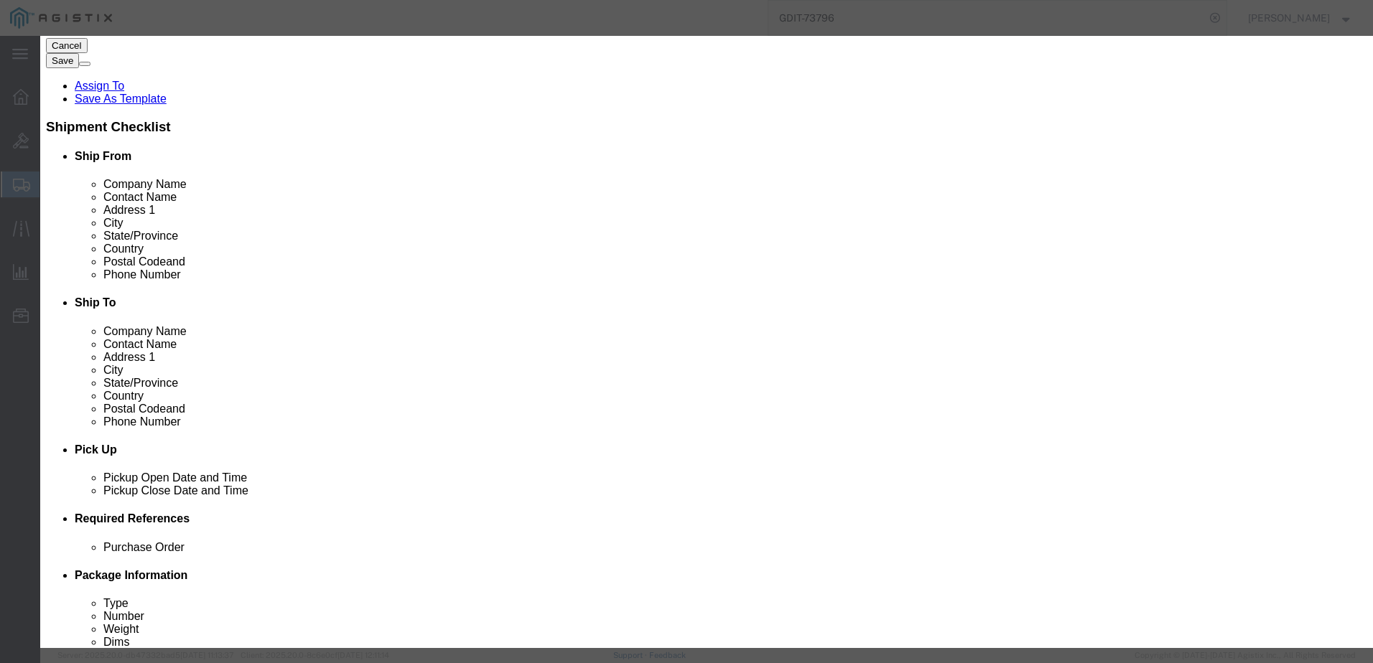
click input "text"
type input "CISCO STYLUS KIT"
click textarea
paste textarea ""Cisco Webex Desk Series Stylus Kit""
type textarea ""Cisco Webex Desk Series Stylus Kit""
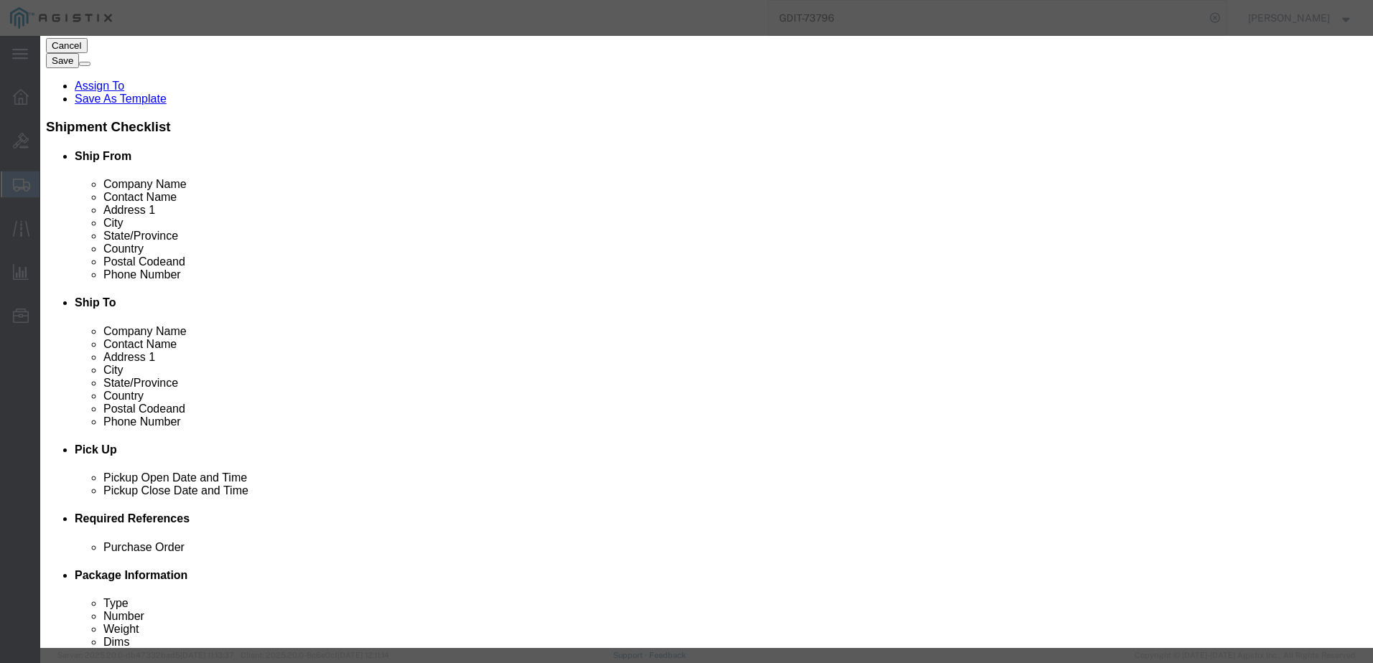
click div "Product Name CISCO STYLUS KIT CISCO Pieces 0 Select Bag Barrels 100Board Feet B…"
click input "0"
type input "1"
click input "text"
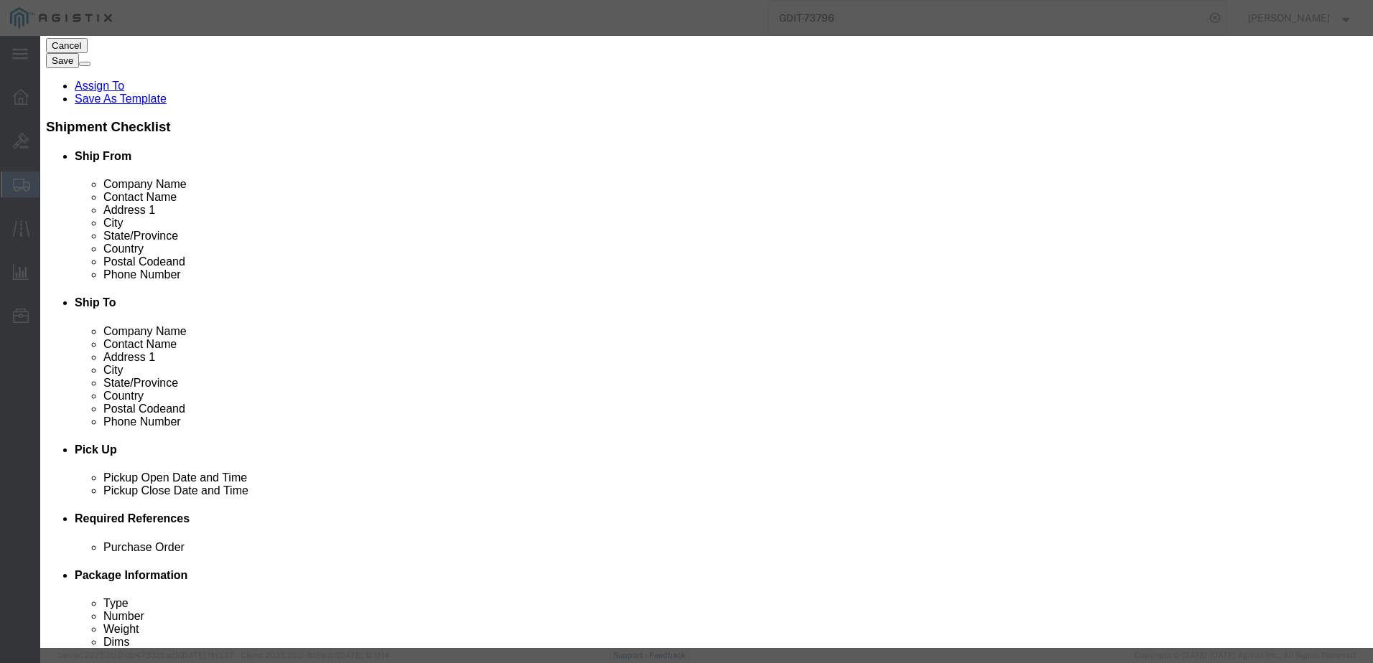
type input "168.77"
click select "Select [GEOGRAPHIC_DATA] [GEOGRAPHIC_DATA] [GEOGRAPHIC_DATA] [GEOGRAPHIC_DATA] …"
select select "US"
click select "Select [GEOGRAPHIC_DATA] [GEOGRAPHIC_DATA] [GEOGRAPHIC_DATA] [GEOGRAPHIC_DATA] …"
click select "Select 50 55 60 65 70 85 92.5 100 125 175 250 300 400"
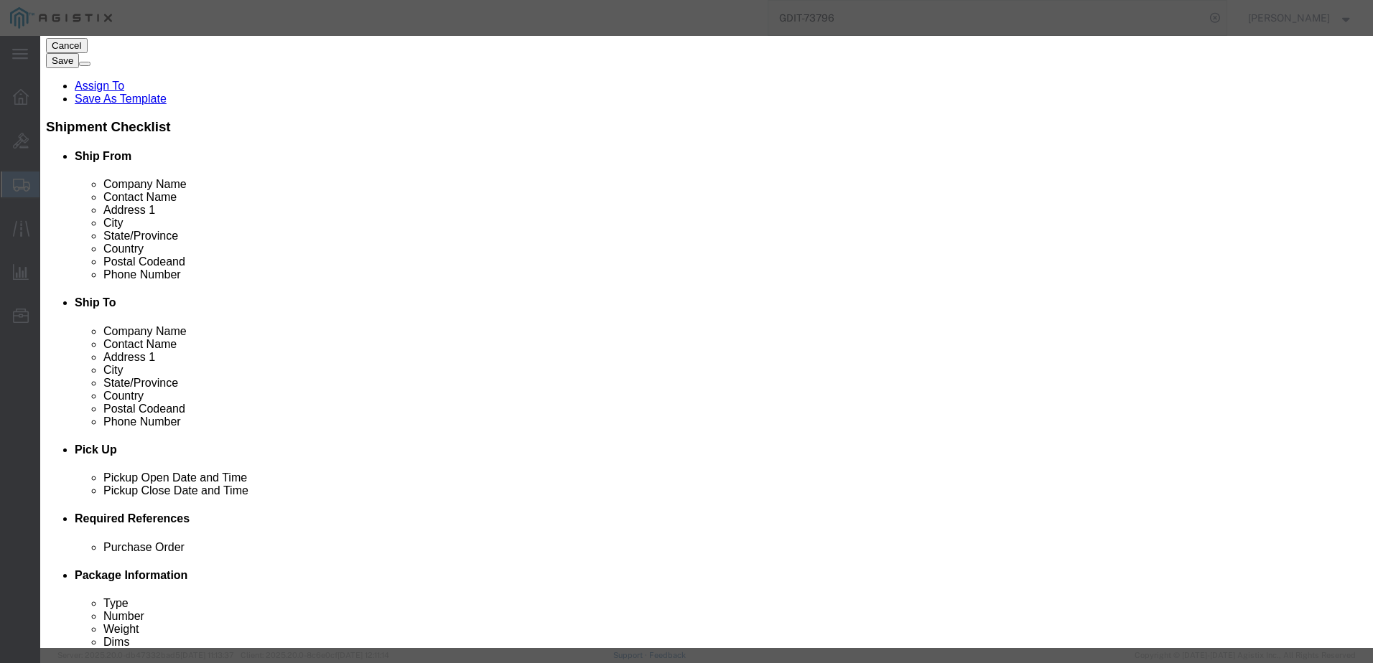
select select "92.5"
click select "Select 50 55 60 65 70 85 92.5 100 125 175 250 300 400"
click input "text"
paste input "CS-DESKSTYLUSKIT="
type input "CS-DESKSTYLUSKIT="
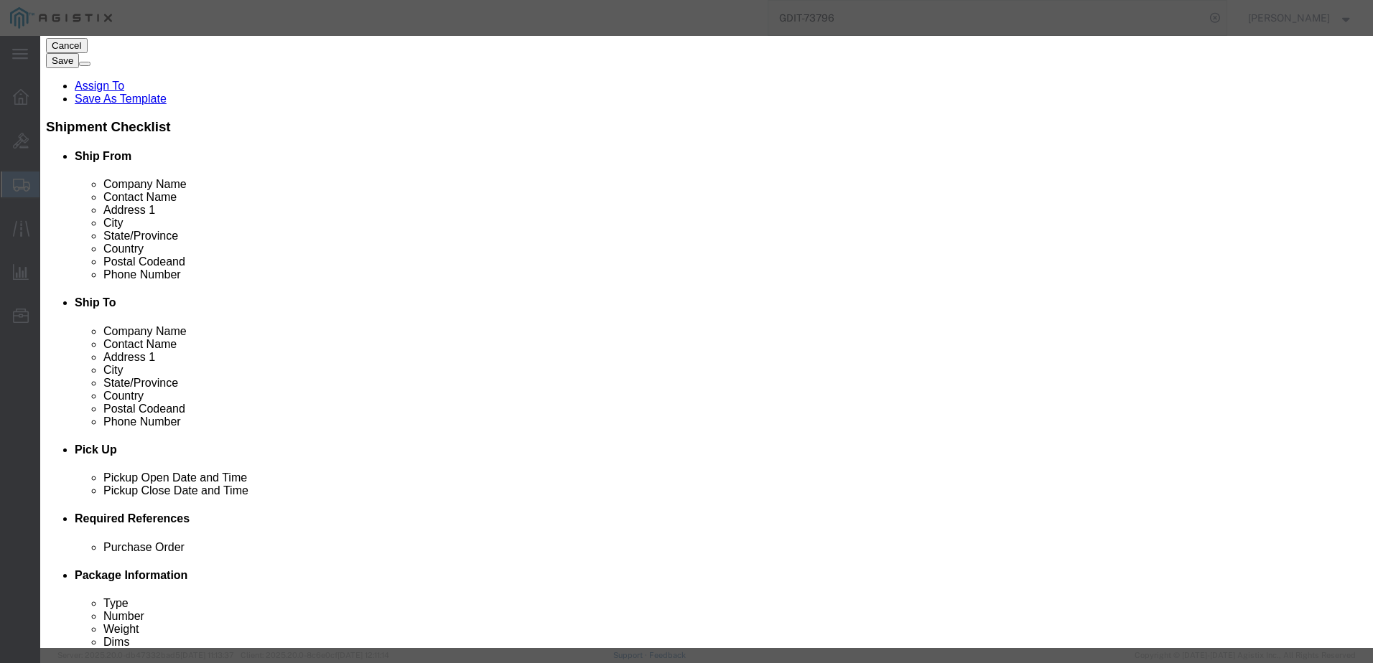
click button "Save & Add Another"
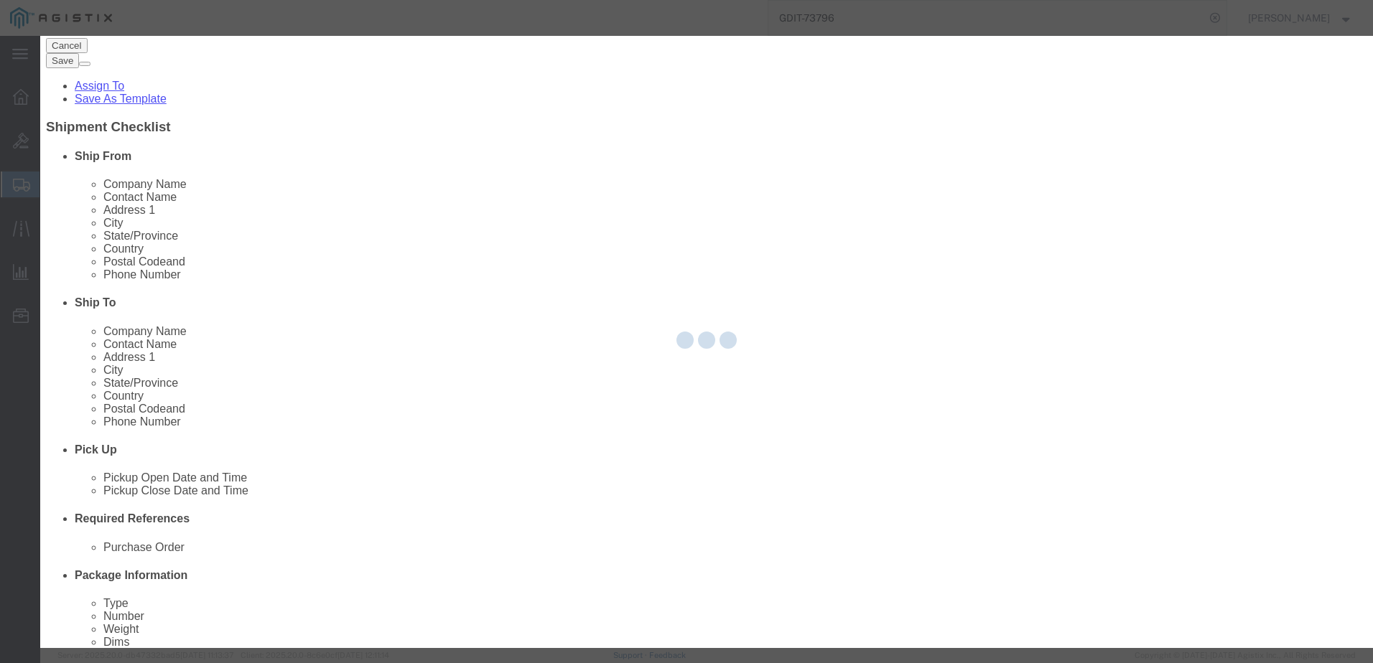
select select "EA"
select select
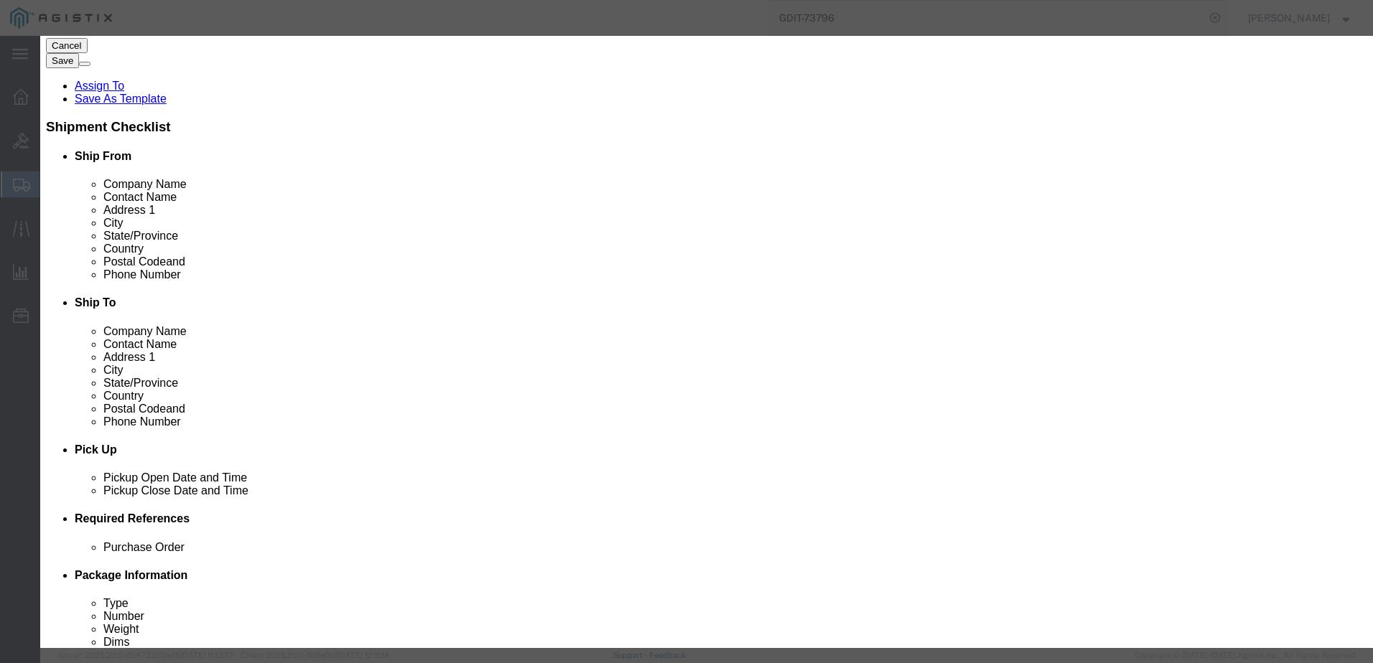
select select "USD"
click div "Product Name CISCO Pieces Select Bag Barrels 100Board Feet Bottle Box Blister P…"
click input "text"
paste input "CS-DESK-NR-K9++"
type input "CS-DESK-NR-K9"
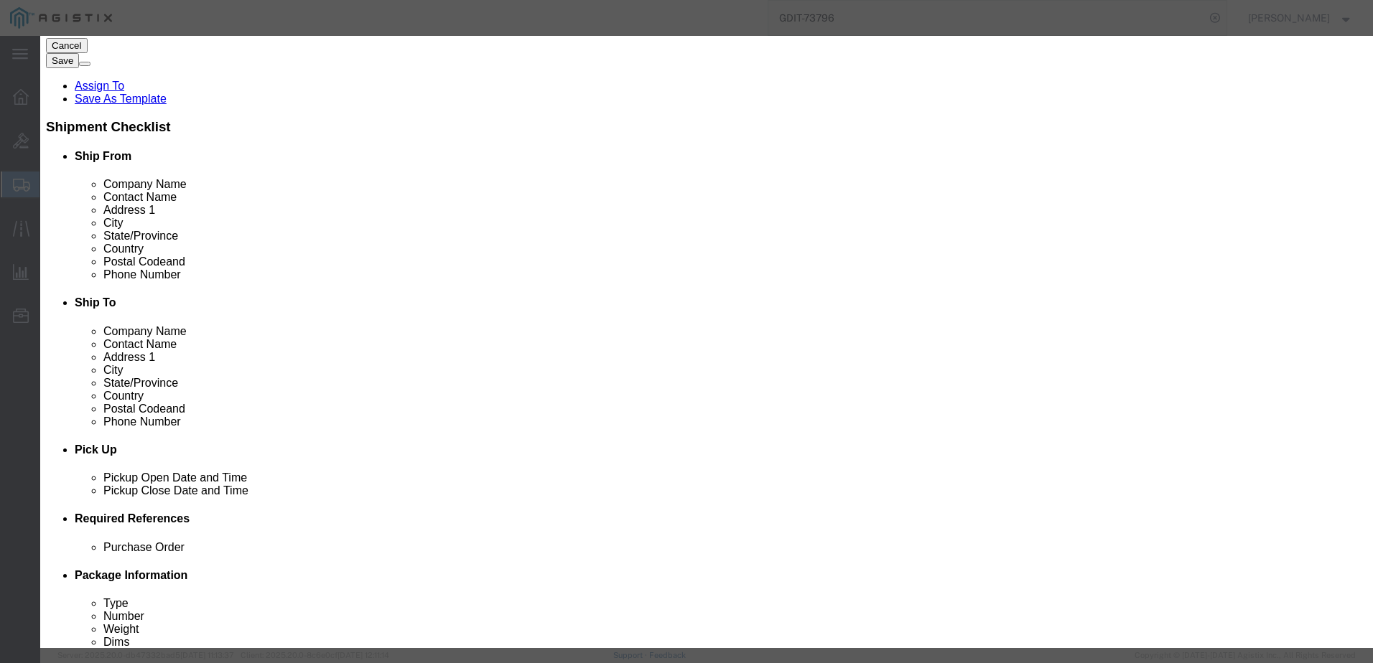
click input "CS-DESK-NR-K9"
click input "text"
type input "WEBEX"
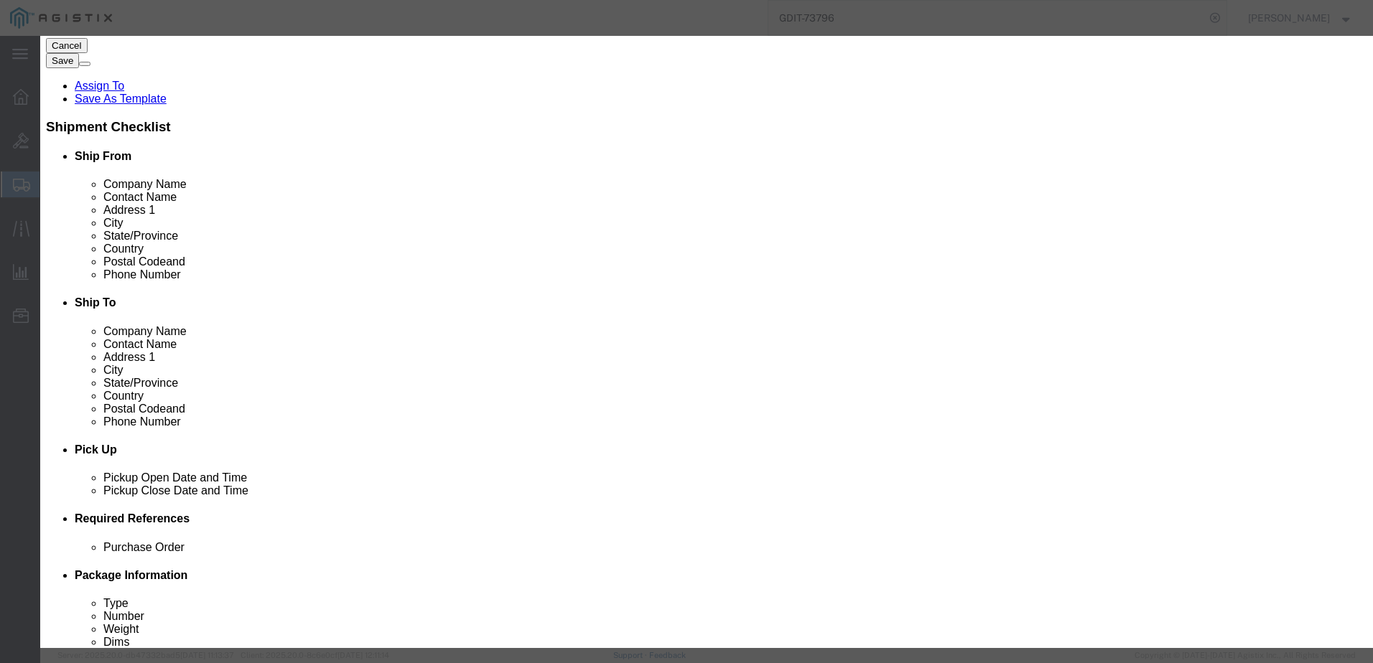
click td "Model: CS-DESKPRO-NR-K9++"
type input "1"
select select "92.5"
type textarea "Asset Tag:"
type input "Cisco WebEx Desk Pro No Radio TAA"
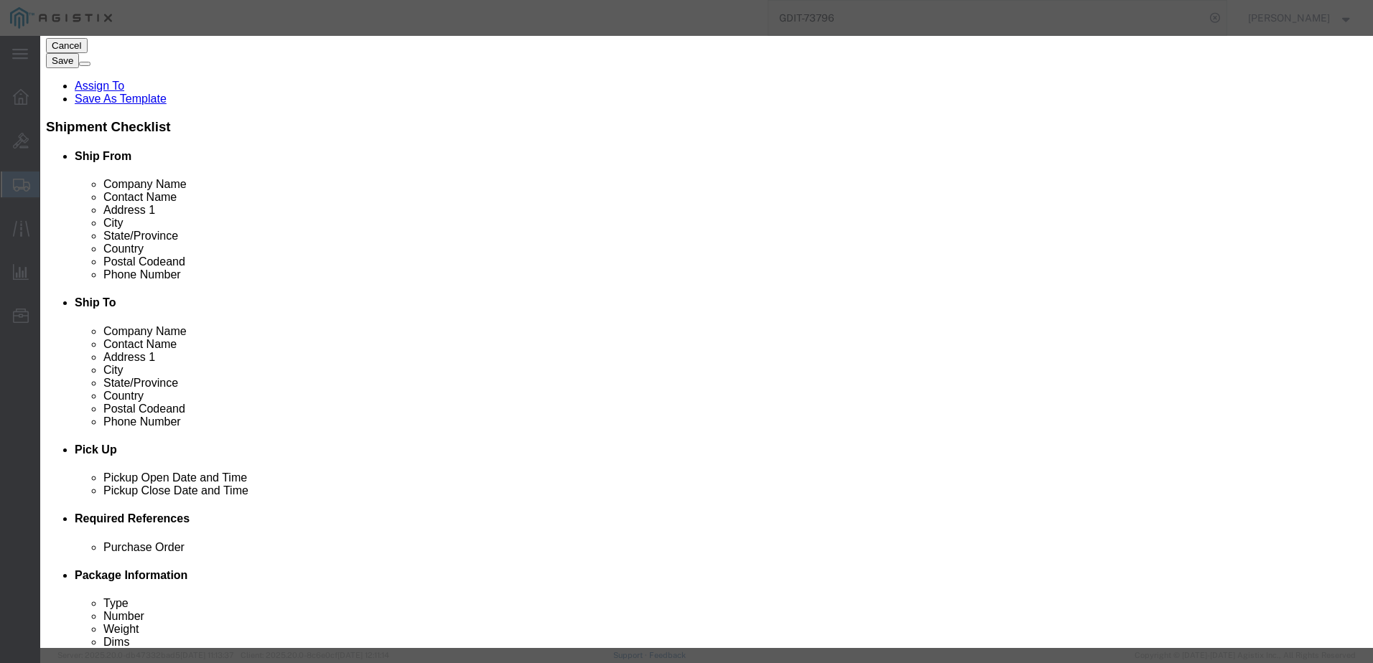
type input "CS-DESKPRO-NR-K9++"
type textarea "Cisco WebEx Desk Pro No Radio TAA"
type input "Cisco WebEx Desk Pro No Radio TAA"
click select "Select [GEOGRAPHIC_DATA] [GEOGRAPHIC_DATA] [GEOGRAPHIC_DATA] [GEOGRAPHIC_DATA] …"
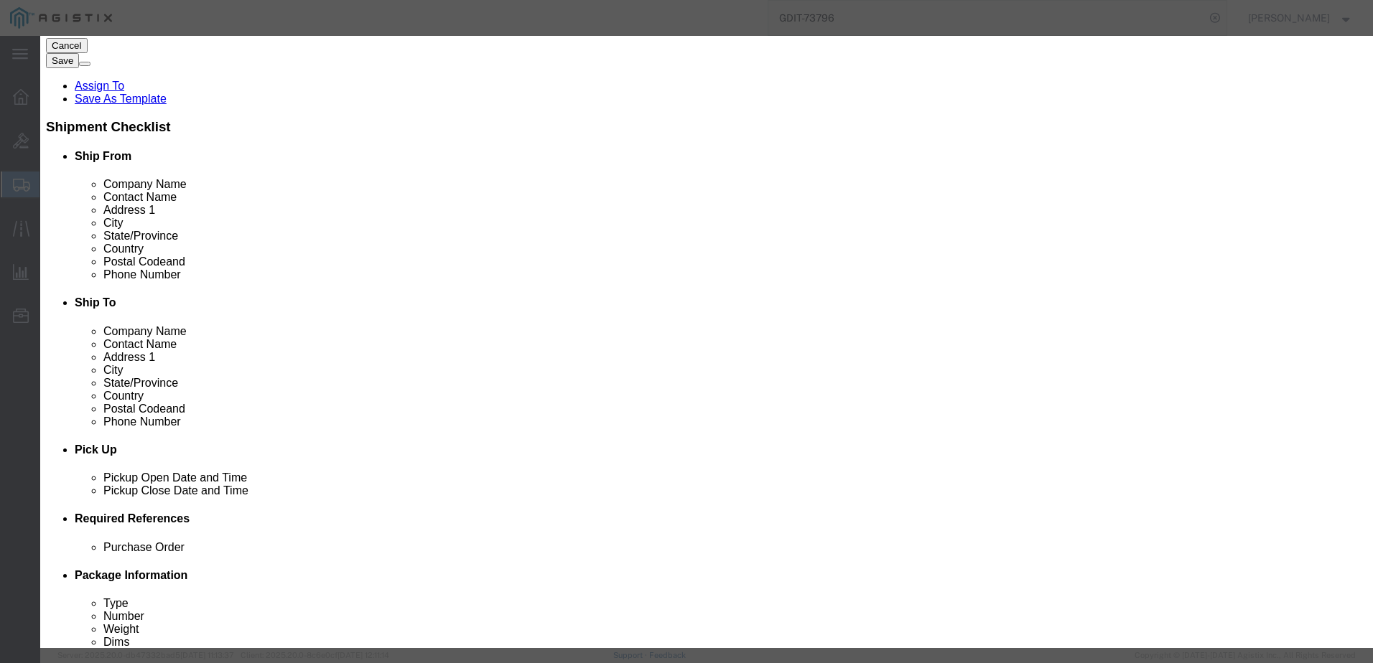
select select "US"
click select "Select [GEOGRAPHIC_DATA] [GEOGRAPHIC_DATA] [GEOGRAPHIC_DATA] [GEOGRAPHIC_DATA] …"
click div "Product Name Cisco WebEx Desk Pro No Radio TAA WEBEX Pieces 1 Select Bag Barrel…"
click textarea "Asset Tag:"
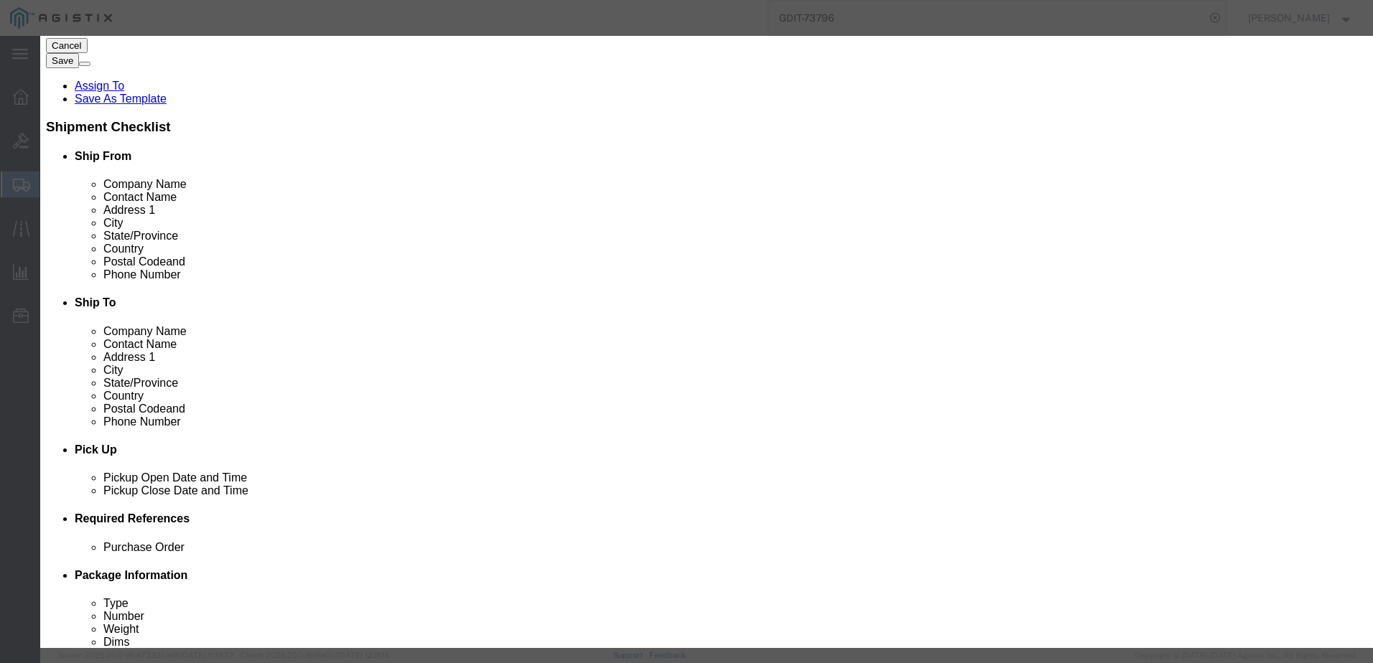
paste textarea "146742"
type textarea "Asset Tag: 146742"
click input "text"
paste input "FOC2922J74J"
type input "FOC2922J74J"
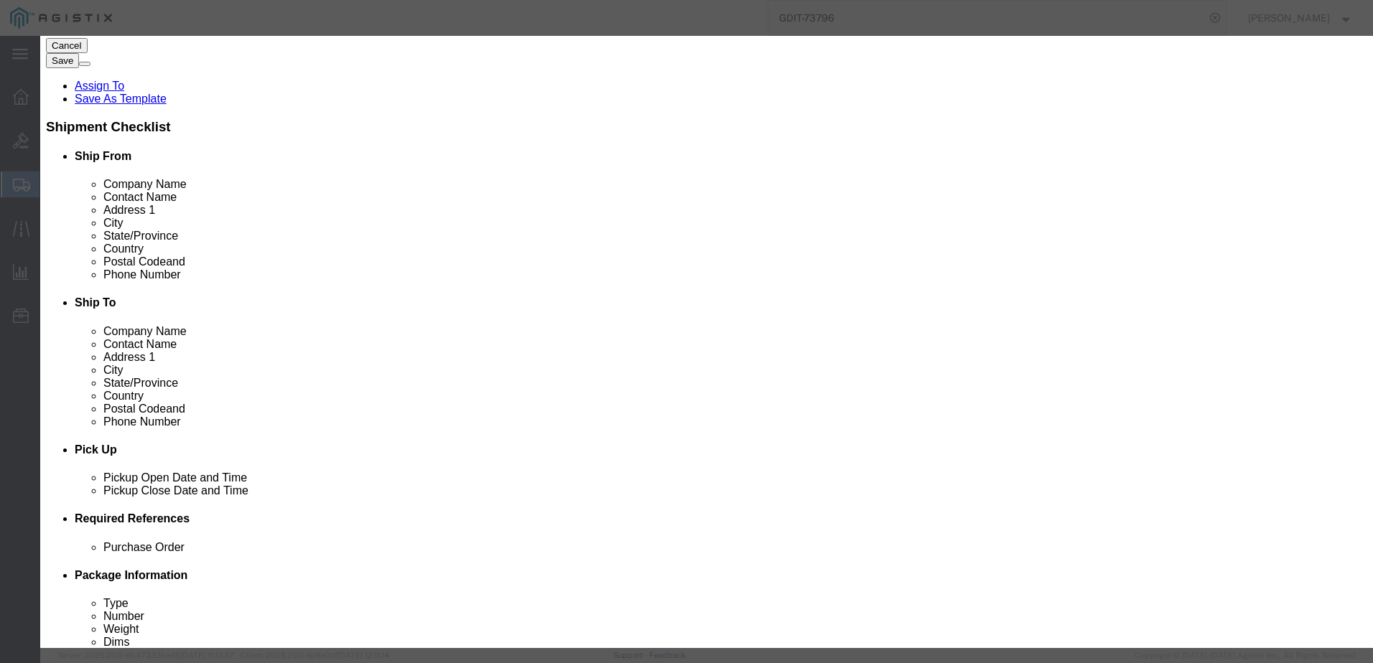
click input "text"
type input "3391.84"
click button "Save & Close"
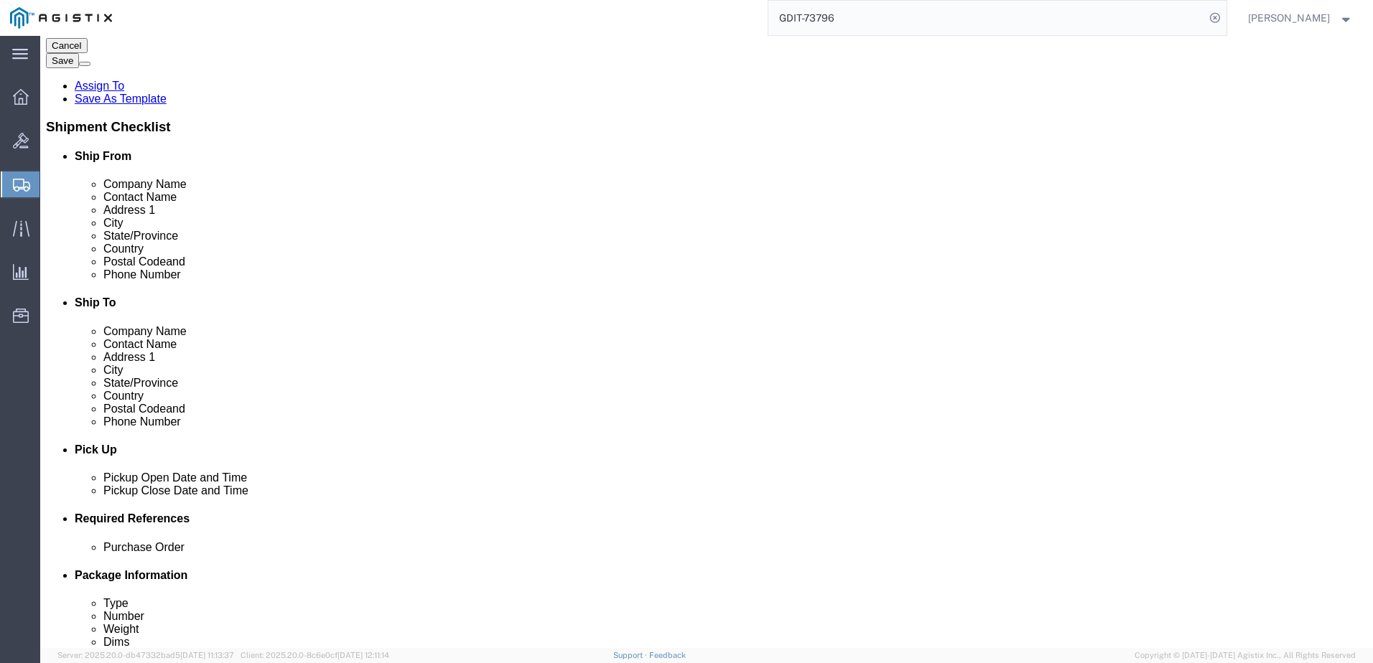
click div "Pieces: 1.00 Each Total value: 903.15 USD"
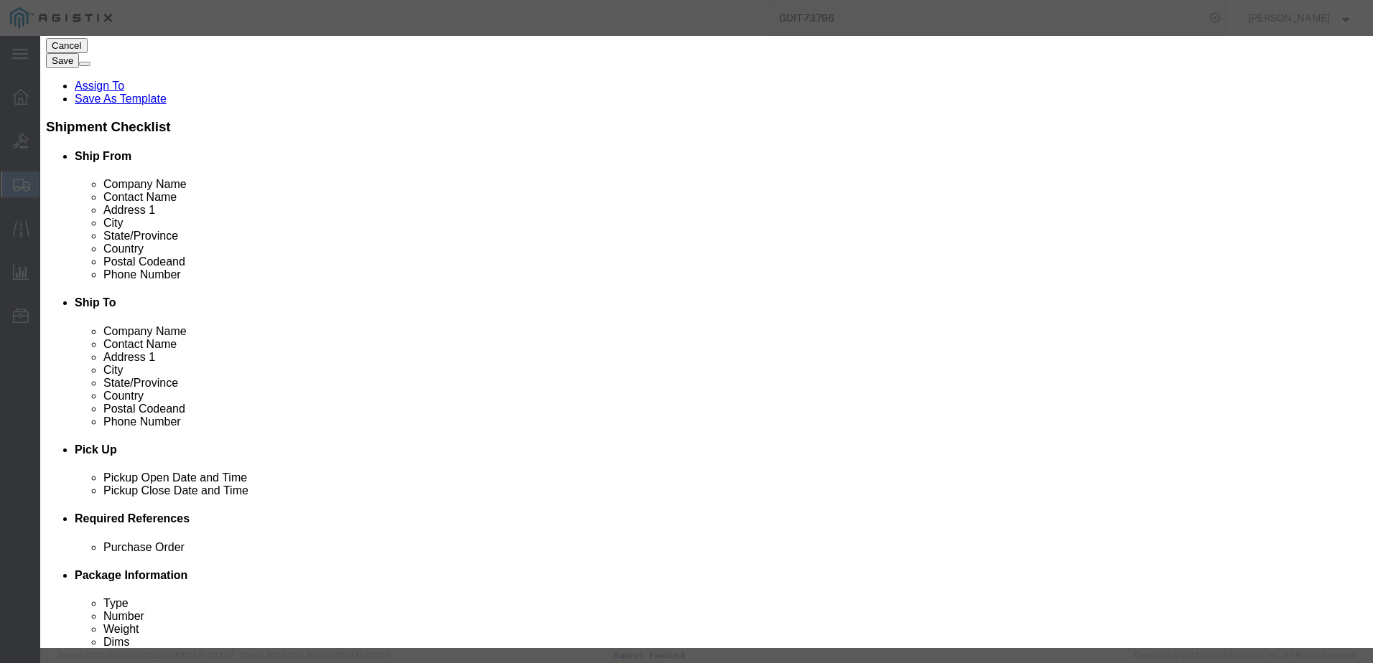
click button
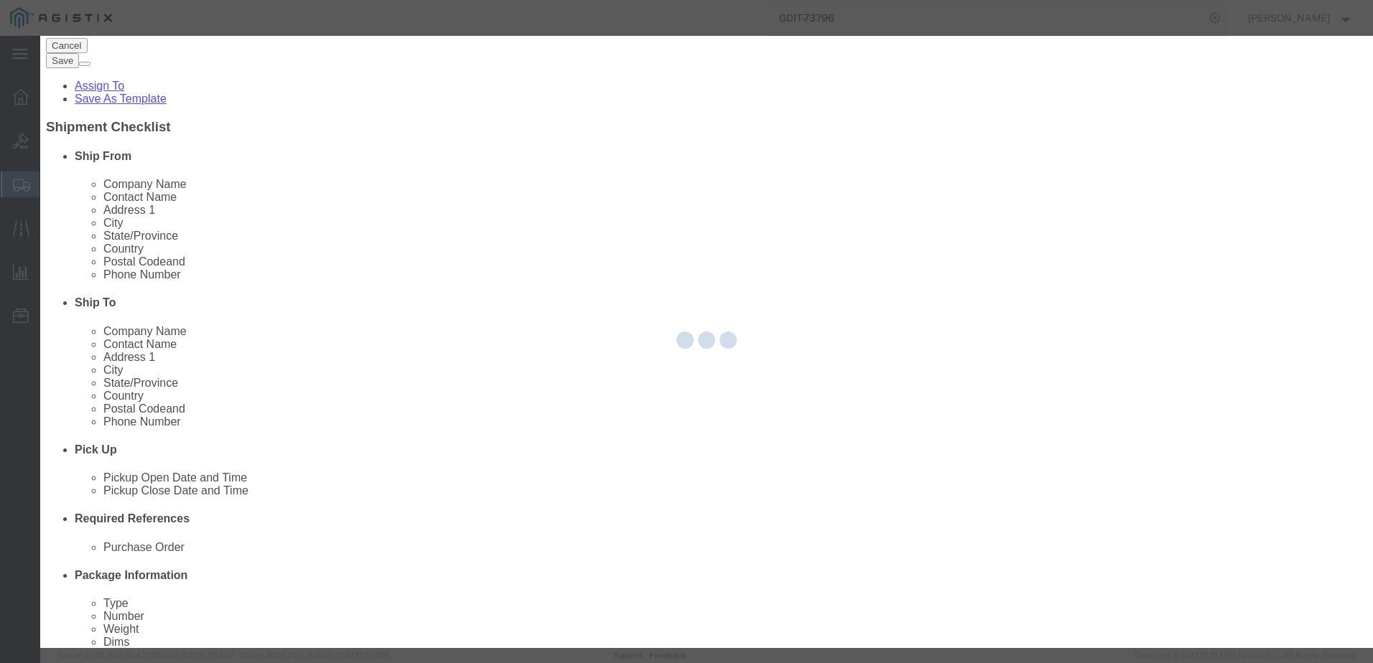
click at [715, 538] on div at bounding box center [706, 342] width 1332 height 612
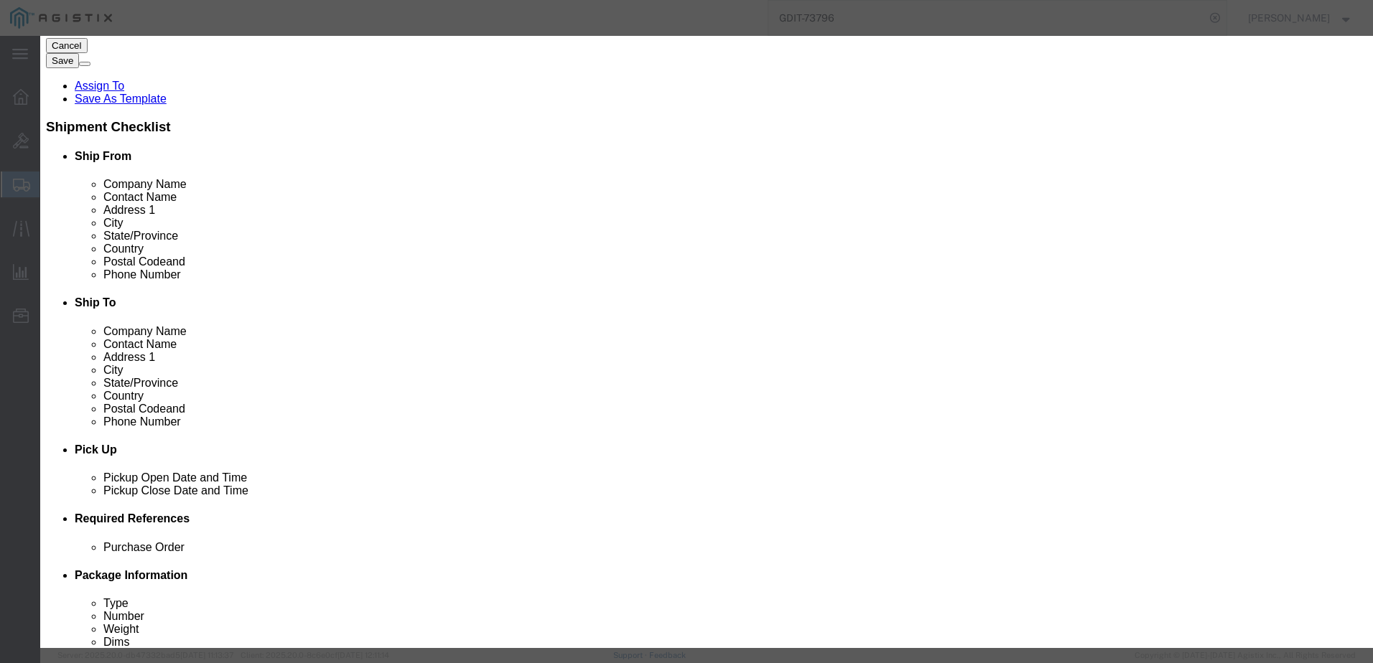
click button
click div
click button "Save & Add Another"
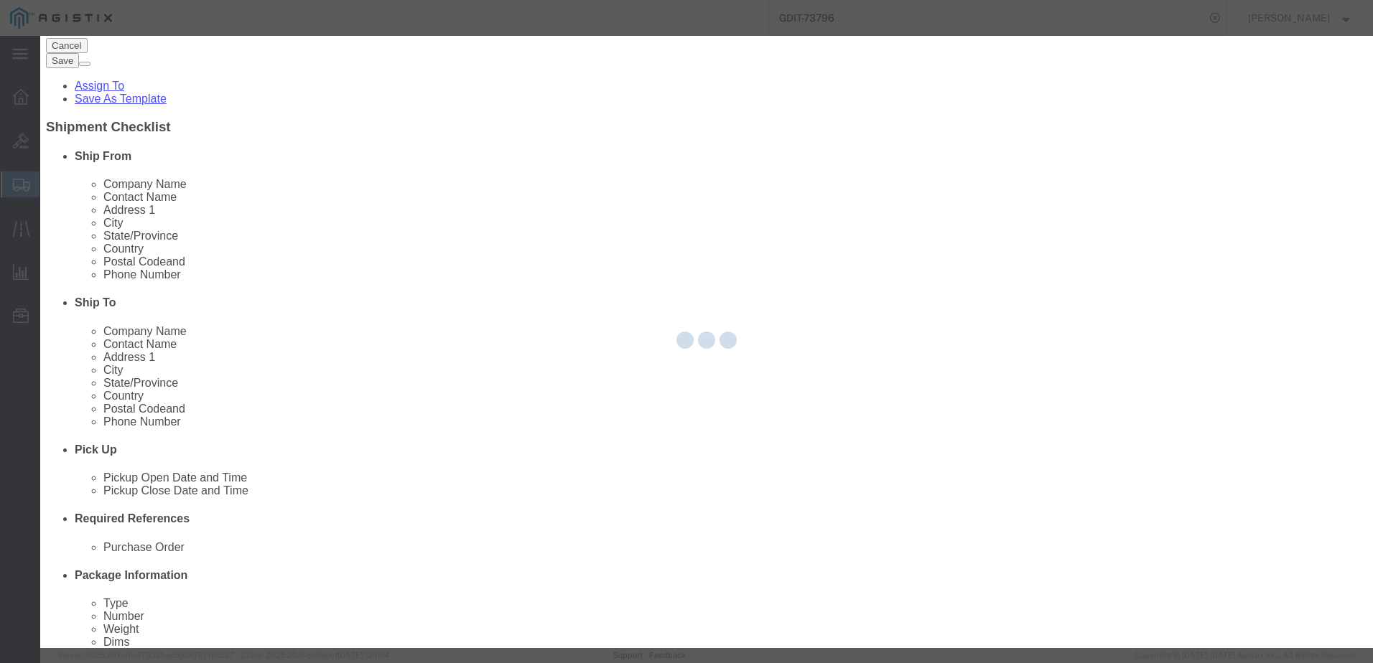
select select "EA"
select select
select select "USD"
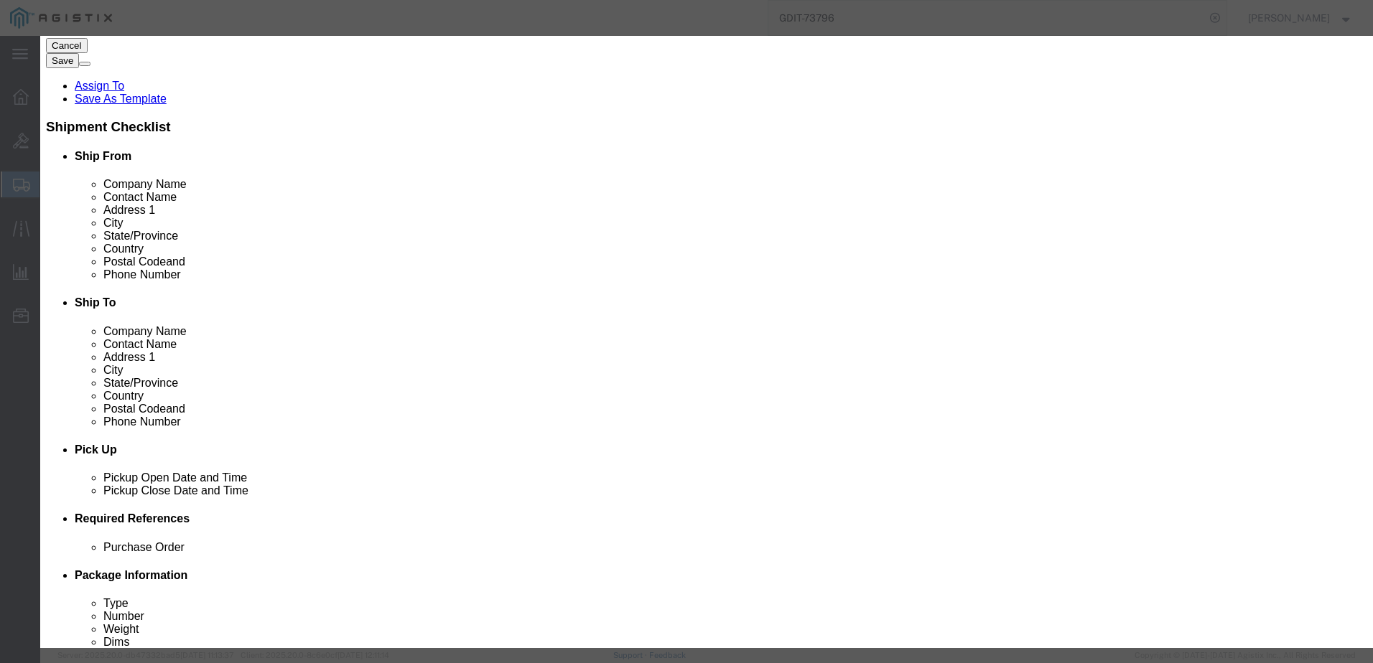
click input "text"
type input "SFP"
click textarea "Cisco WebEx Desk Pro No Radio TAA"
paste textarea ""1000BASE-LX/LH SFP transceiver module, MMF/SMF, 1310nm, DOM 9300 24 GE SFP Por…"
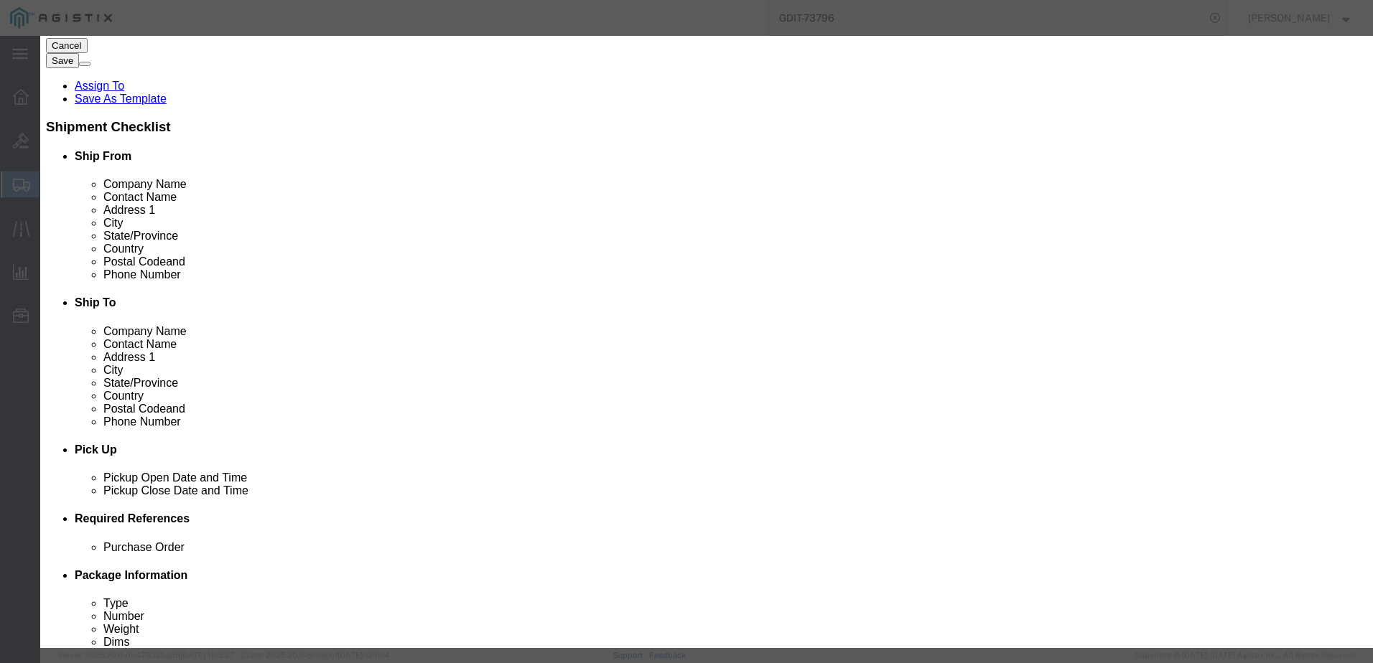
type textarea ""1000BASE-LX/LH SFP transceiver module, MMF/SMF, 1310nm, DOM 9300 24 GE SFP Por…"
click input "text"
paste input "GLC-LH-SMD++="
type input "GLC-LH-SMD++="
click input "text"
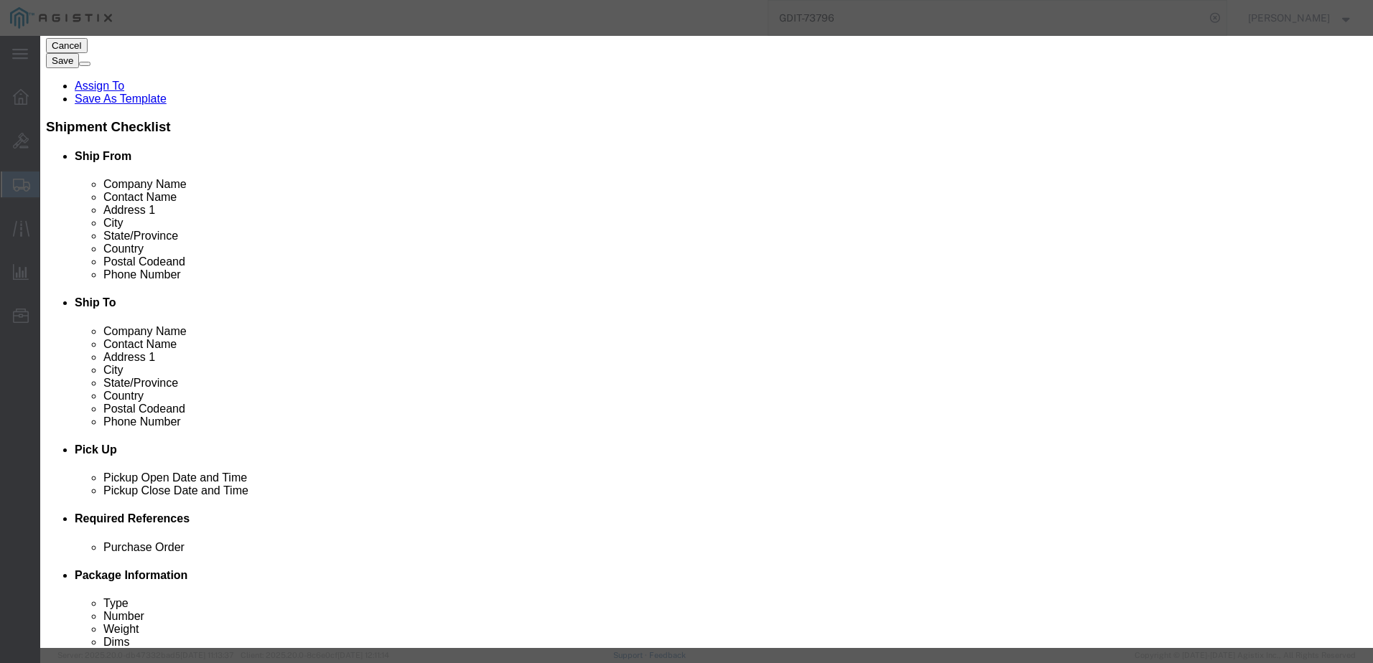
type input "5"
click div "Product Name SFP Pieces 5 Select Bag Barrels 100Board Feet Bottle Box Blister P…"
click input "text"
type input "3372.05"
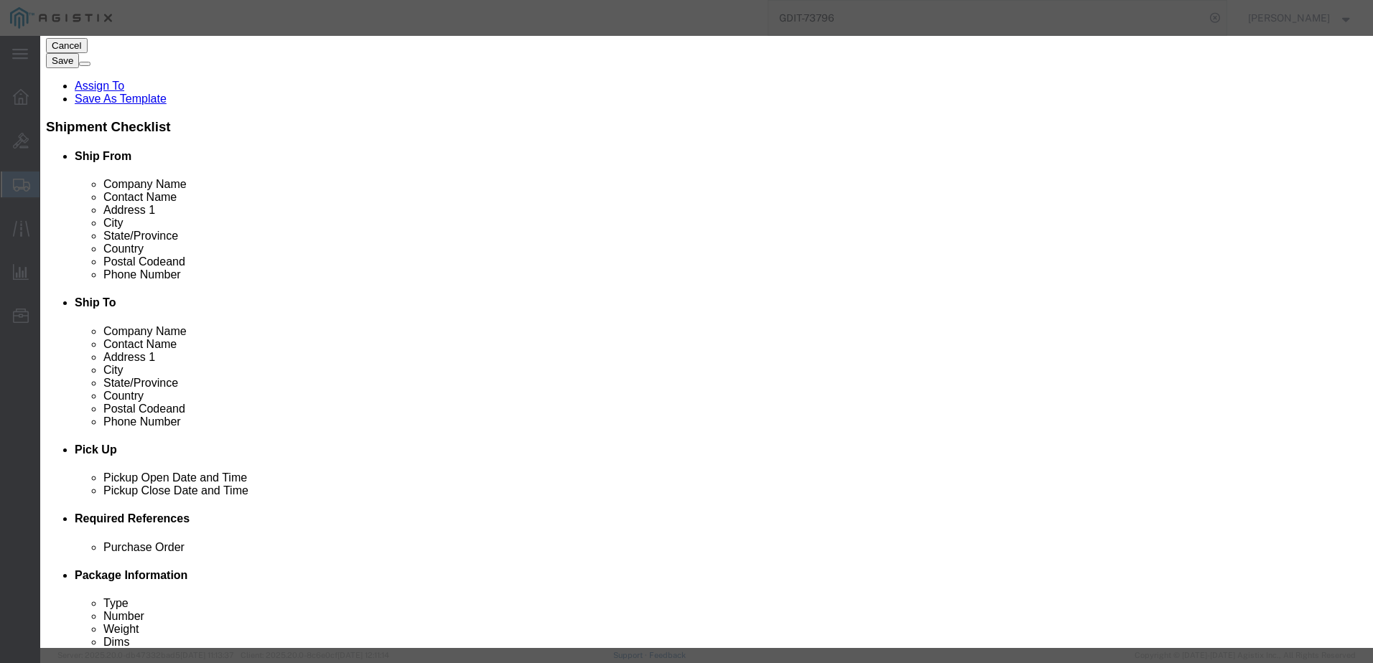
click select "Select 50 55 60 65 70 85 92.5 100 125 175 250 300 400"
select select "92.5"
click select "Select 50 55 60 65 70 85 92.5 100 125 175 250 300 400"
click div "Description Cisco WebEx Desk Pro No Radio TAA Commodity Category Select Country…"
click select "Select [GEOGRAPHIC_DATA] [GEOGRAPHIC_DATA] [GEOGRAPHIC_DATA] [GEOGRAPHIC_DATA] …"
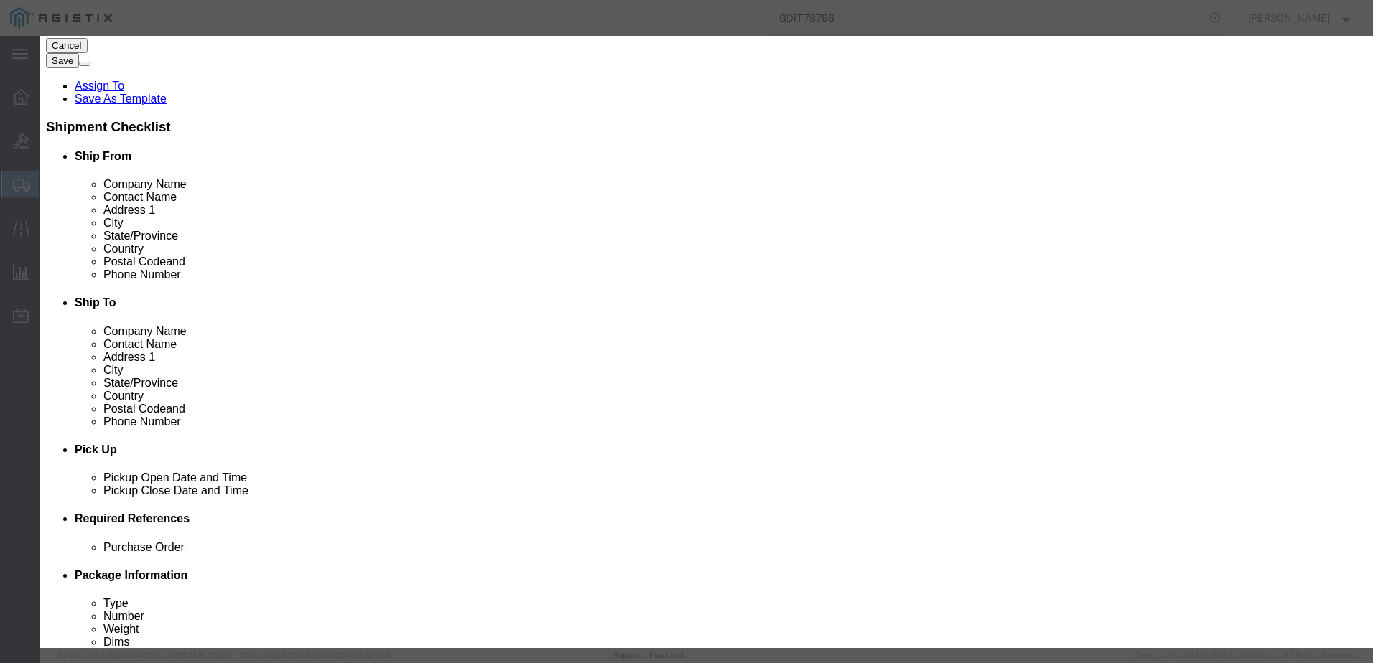
click select "Select [GEOGRAPHIC_DATA] [GEOGRAPHIC_DATA] [GEOGRAPHIC_DATA] [GEOGRAPHIC_DATA] …"
select select "US"
click select "Select [GEOGRAPHIC_DATA] [GEOGRAPHIC_DATA] [GEOGRAPHIC_DATA] [GEOGRAPHIC_DATA] …"
click button "Save & Add Another"
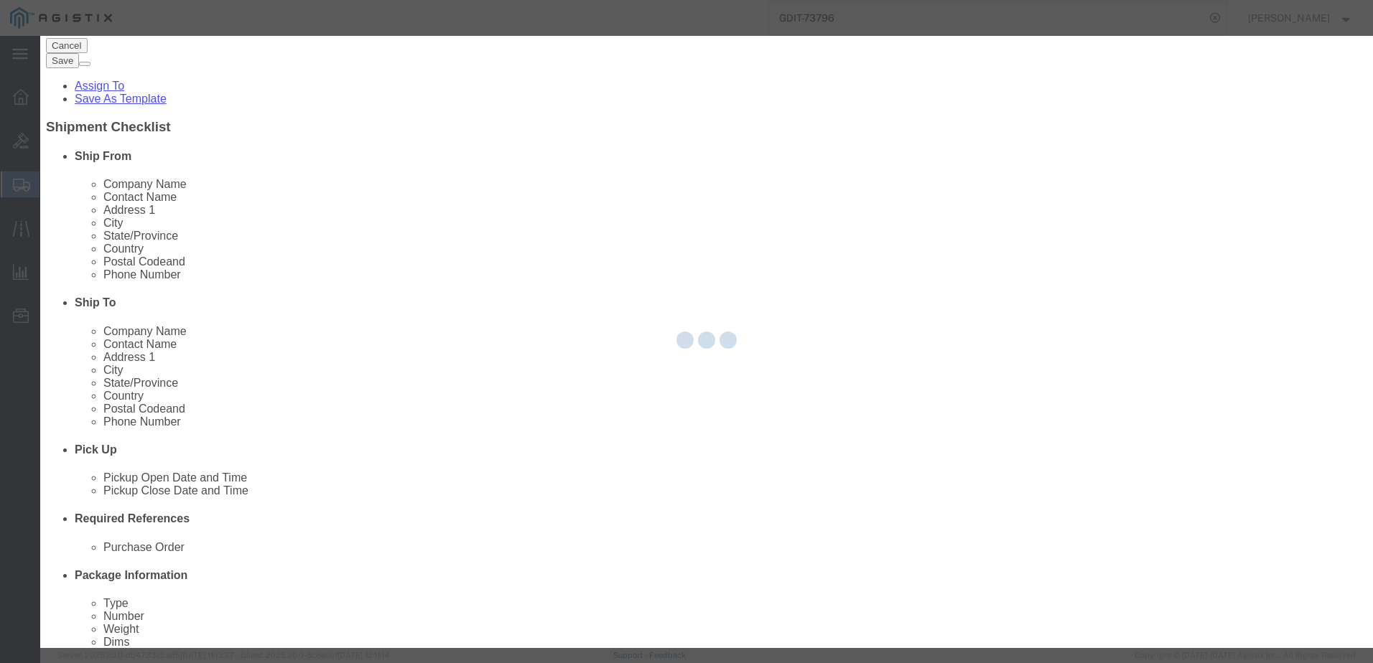
select select "EA"
select select
select select "USD"
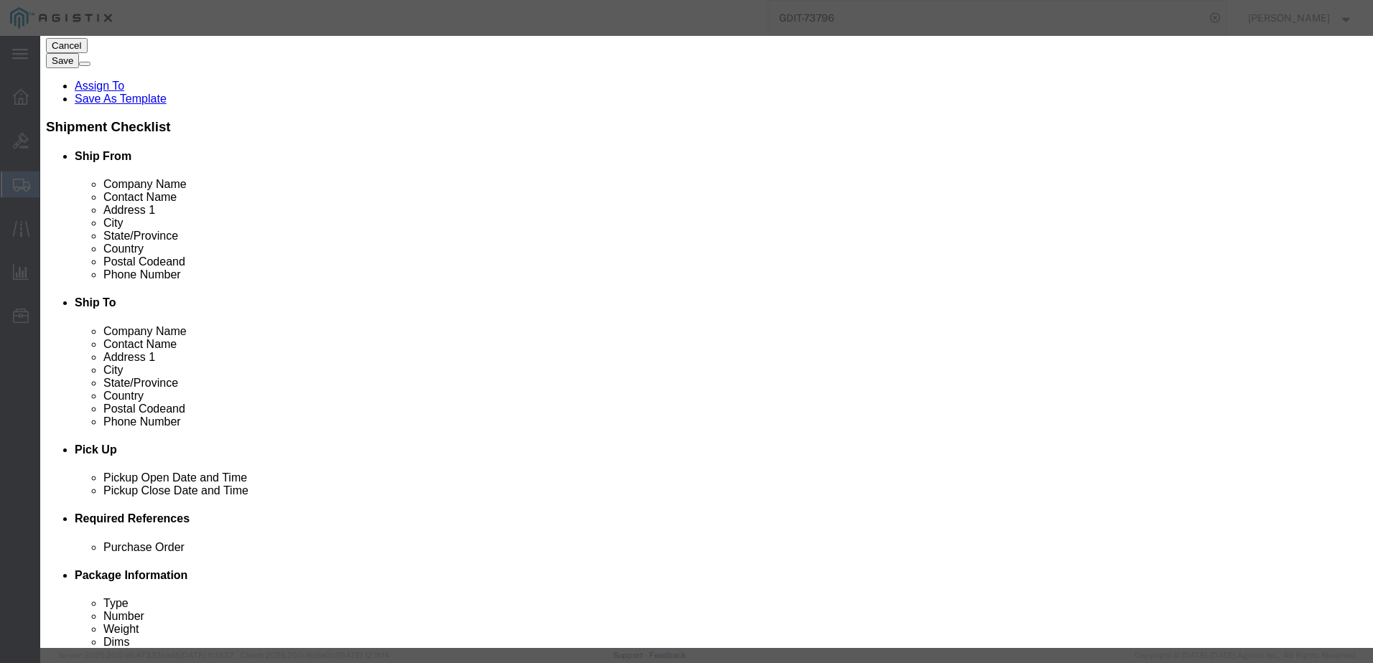
scroll to position [0, 0]
click input "text"
type input "C"
type input "CISCO CATALYST"
click input "text"
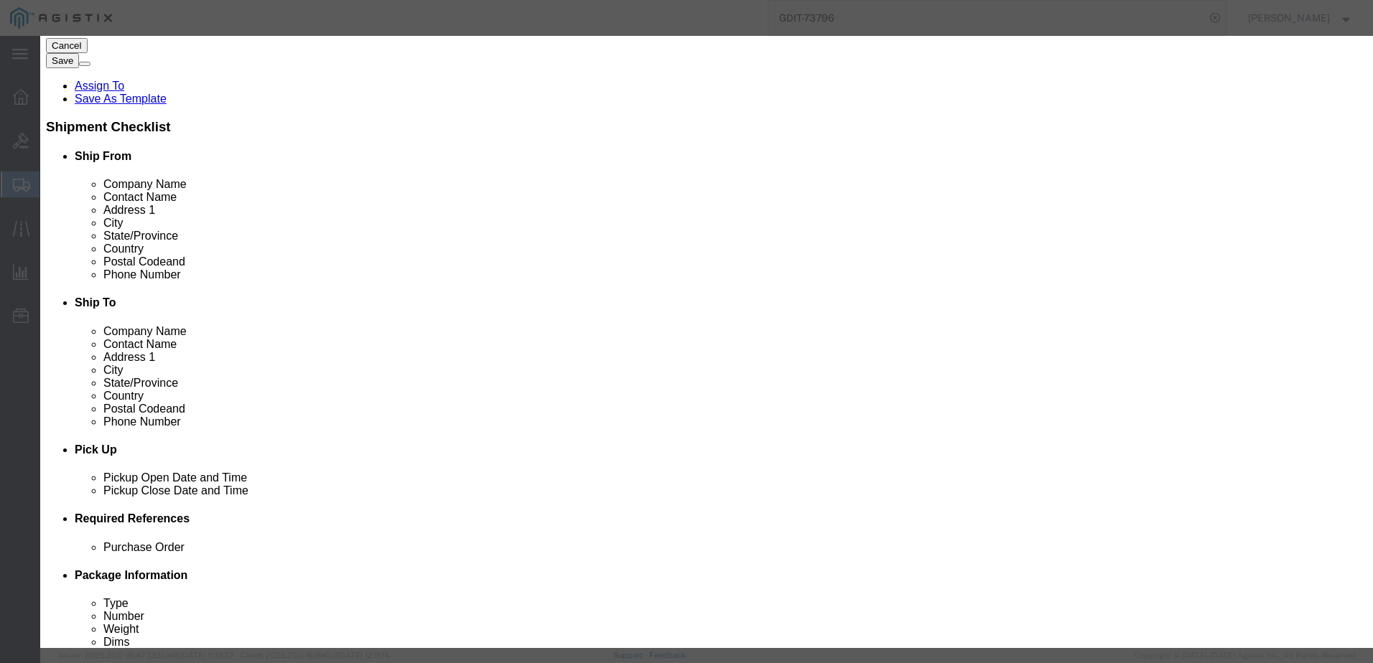
click input "CISCO CATALYST"
click input "text"
paste input "C9300-24S-A"
type input "C9300-24S-A"
click div "Product Name CISCO CATALYST Pieces Select Bag Barrels 100Board Feet Bottle Box …"
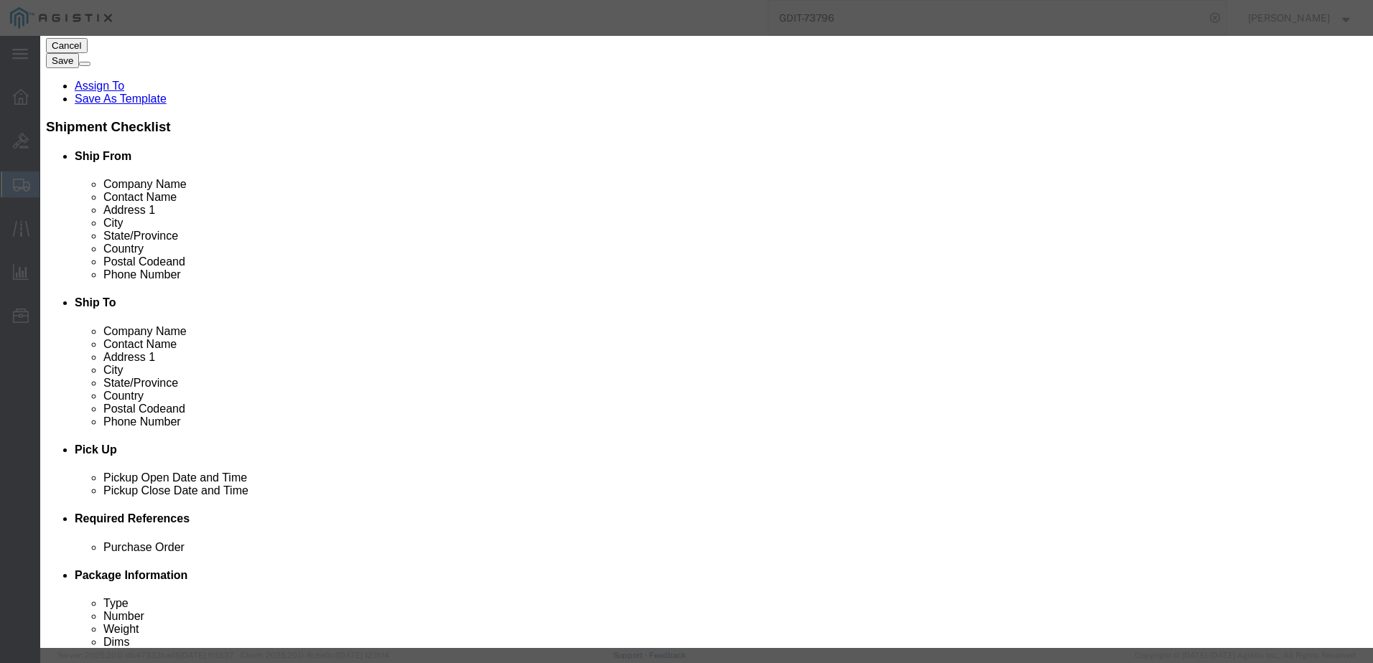
click input "text"
type input "1"
type input "14931.78"
click textarea "Cisco WebEx Desk Pro No Radio TAA"
paste textarea ""Catalyst 9300 24 GE SFP Ports, modular uplink Switch""
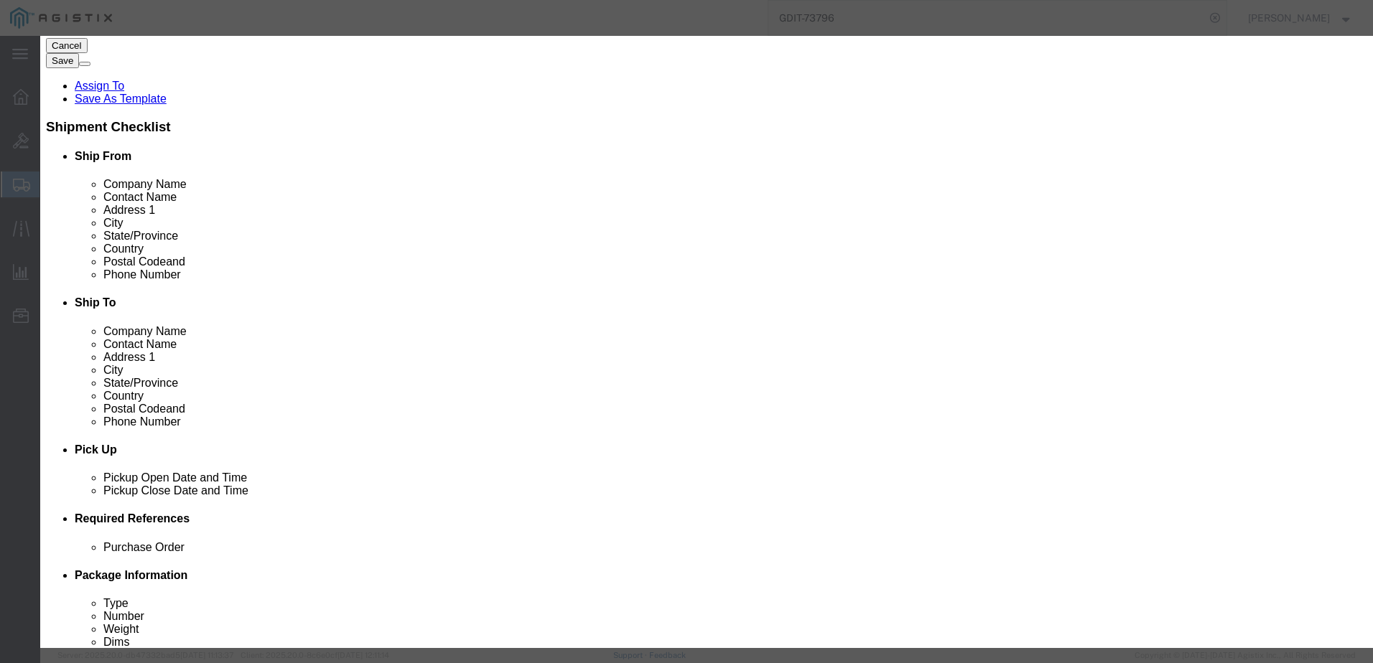
scroll to position [11, 0]
type textarea ""Catalyst 9300 24 GE SFP Ports, modular uplink Switch""
click select "Select [GEOGRAPHIC_DATA] [GEOGRAPHIC_DATA] [GEOGRAPHIC_DATA] [GEOGRAPHIC_DATA] …"
select select "US"
click select "Select [GEOGRAPHIC_DATA] [GEOGRAPHIC_DATA] [GEOGRAPHIC_DATA] [GEOGRAPHIC_DATA] …"
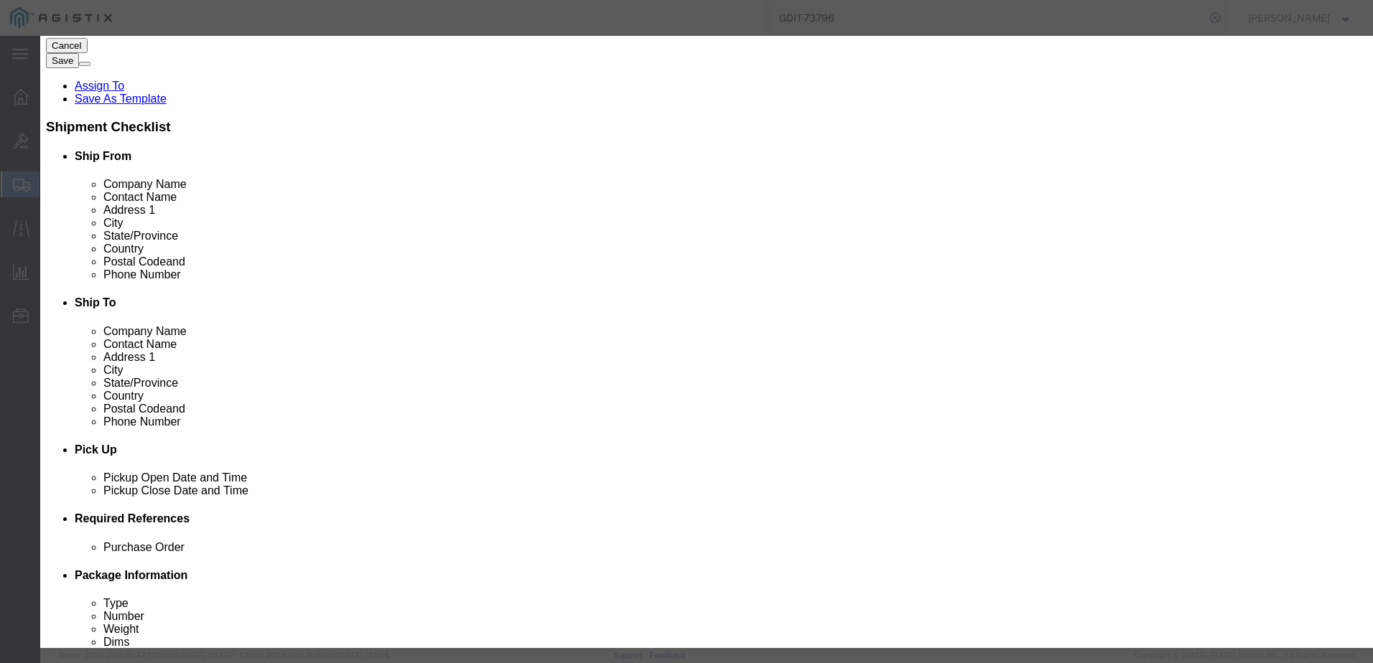
click input "text"
paste input "FJC28501MGD"
type input "FJC28501MGD"
click textarea "Asset Tag: 146742"
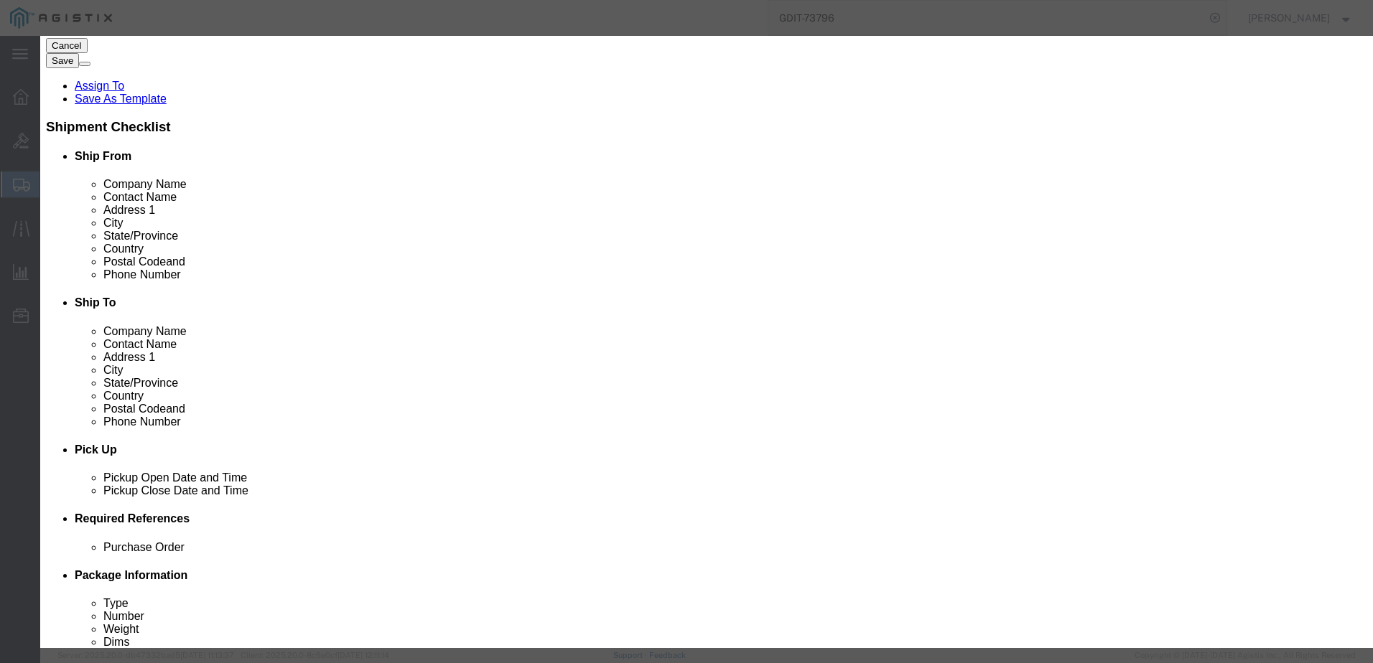
click textarea "Asset Tag: 146742"
paste textarea "113244"
type textarea "AT: 113244"
click button "Save & Close"
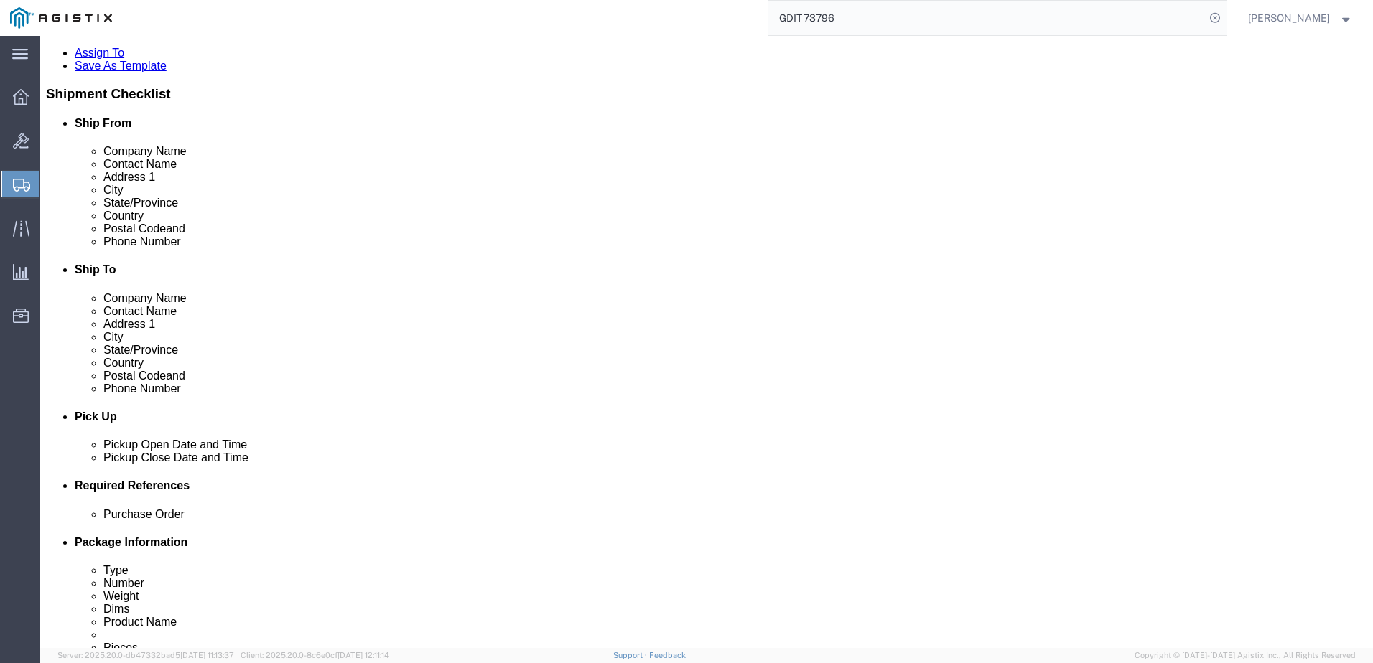
scroll to position [221, 0]
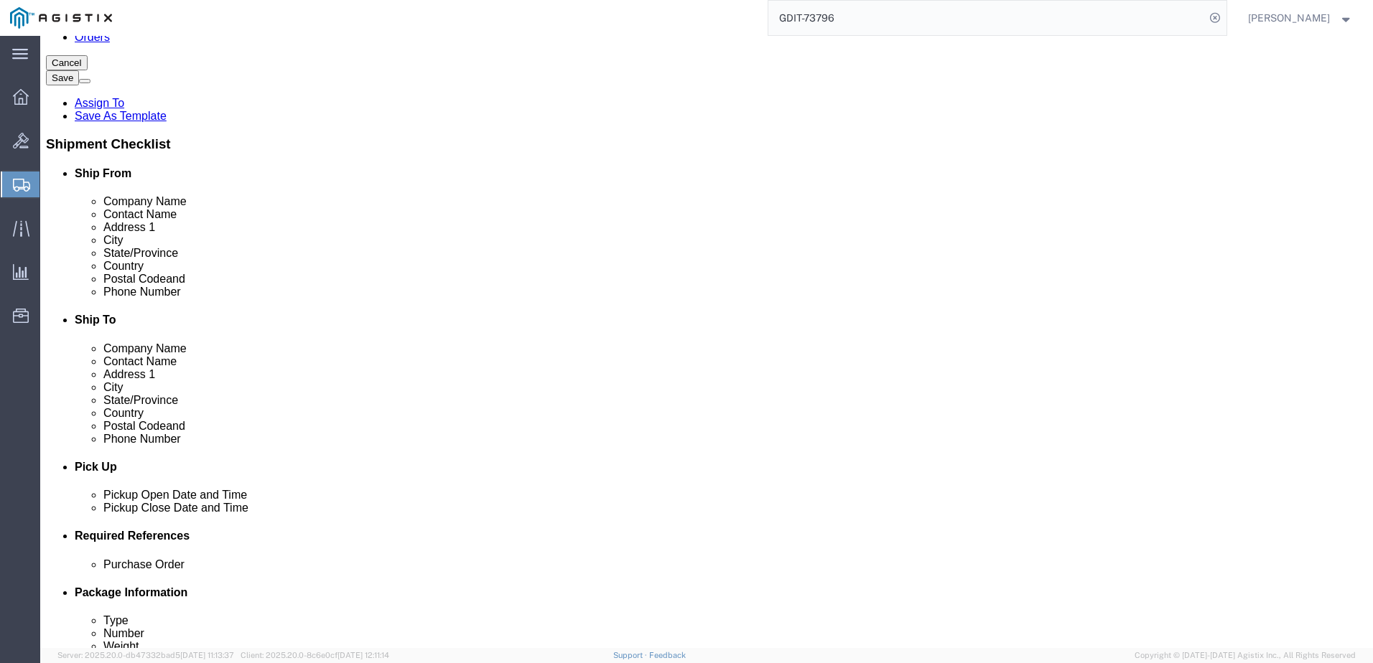
click dd "1.00 Each"
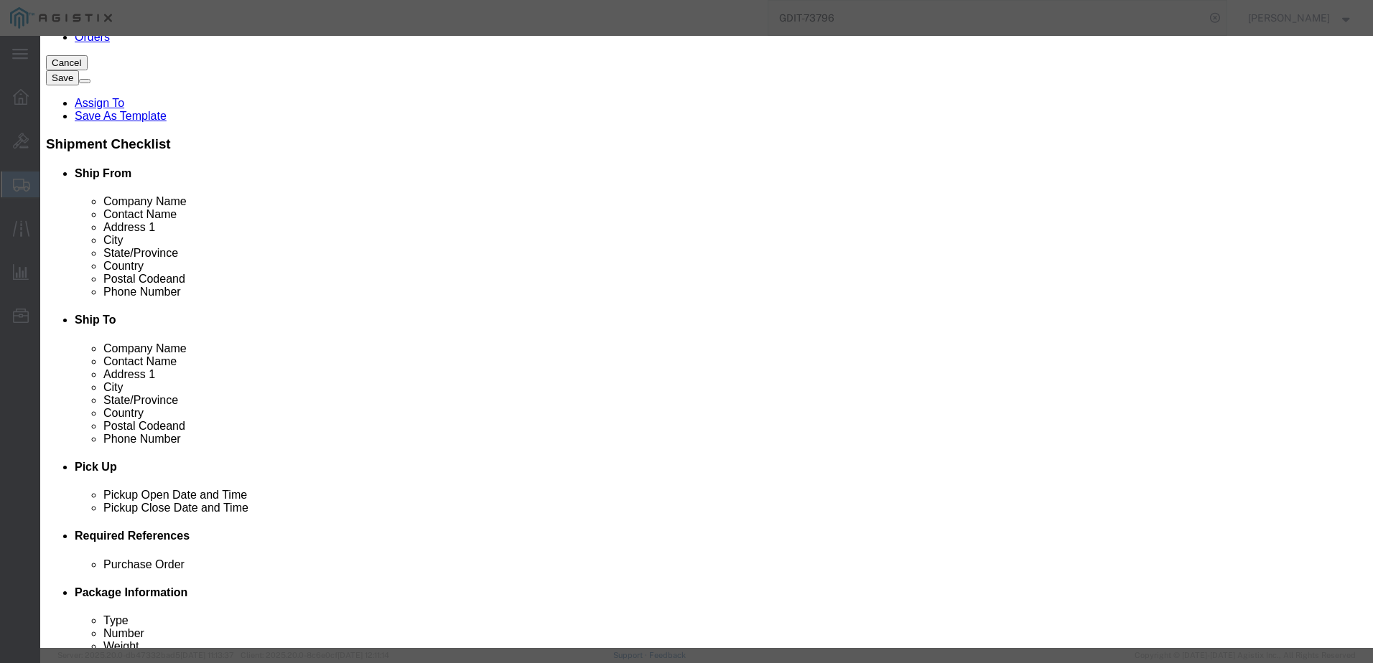
click input "CISCO CATALYST"
type input "CISCO CATALYST - 8200"
click button
click input "CISCO CATALYST"
type input "CISCO CATALYST - 8200"
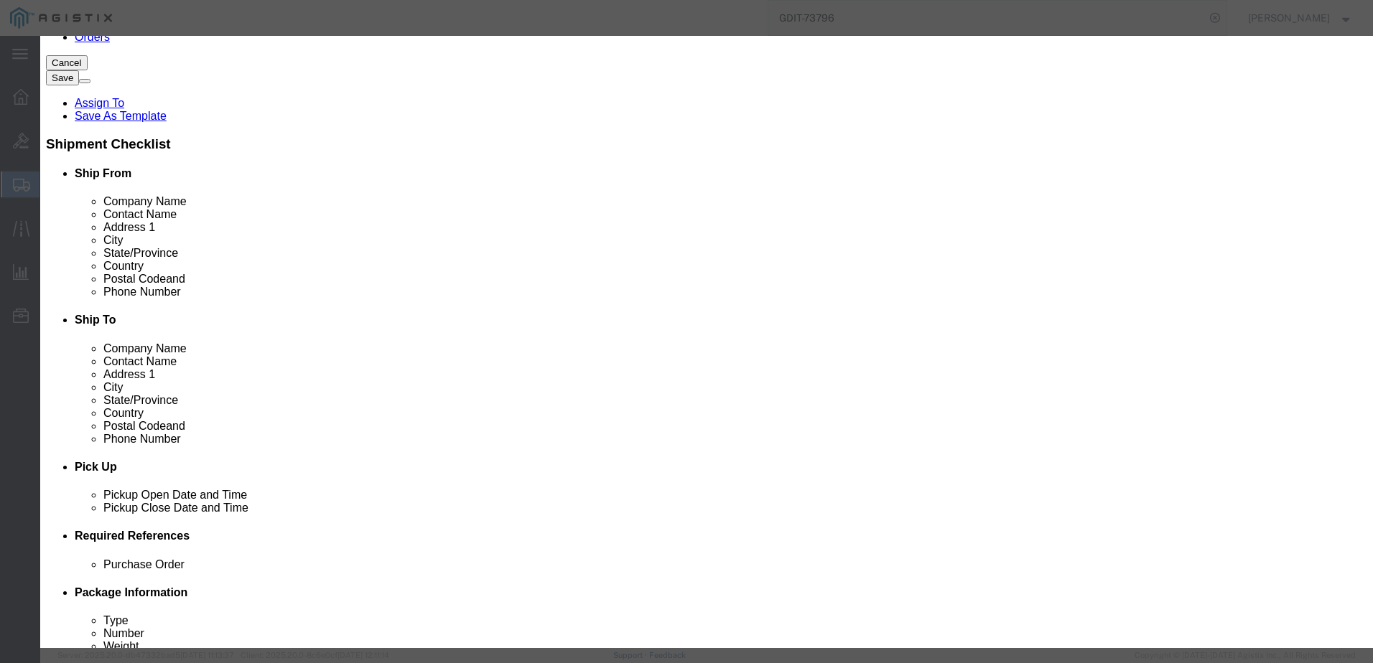
click button "Save & Close"
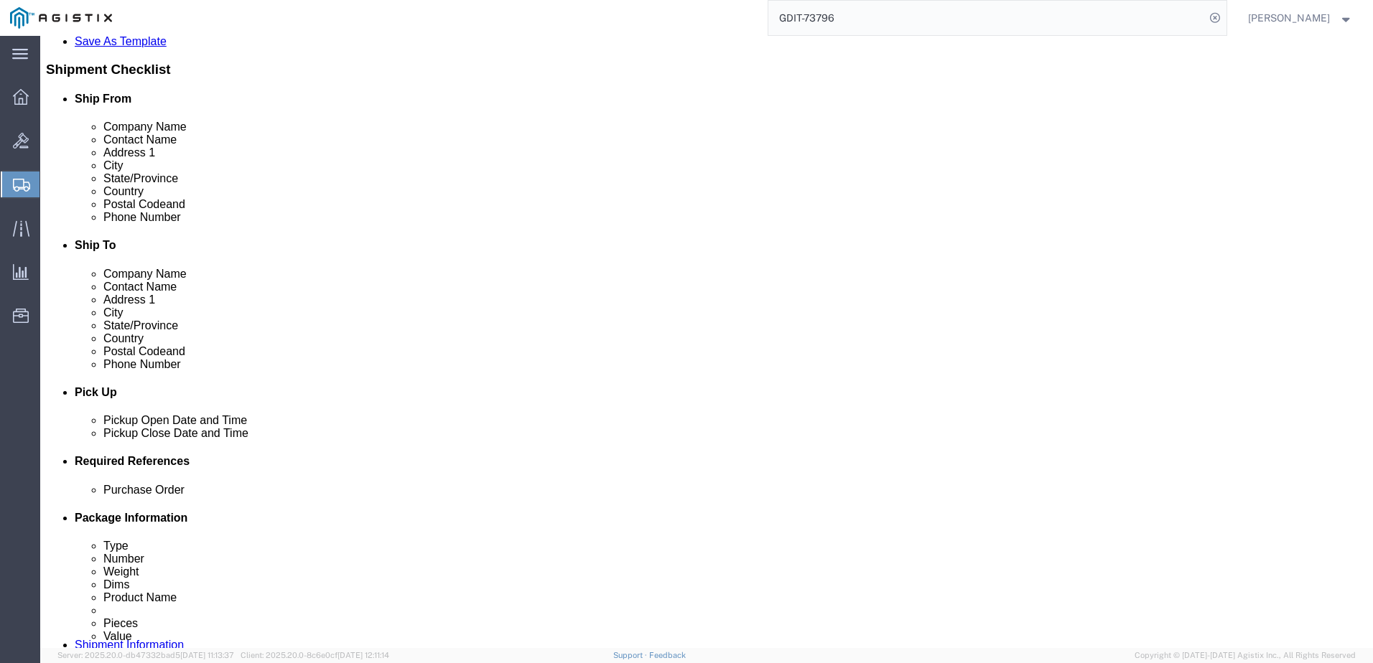
scroll to position [293, 0]
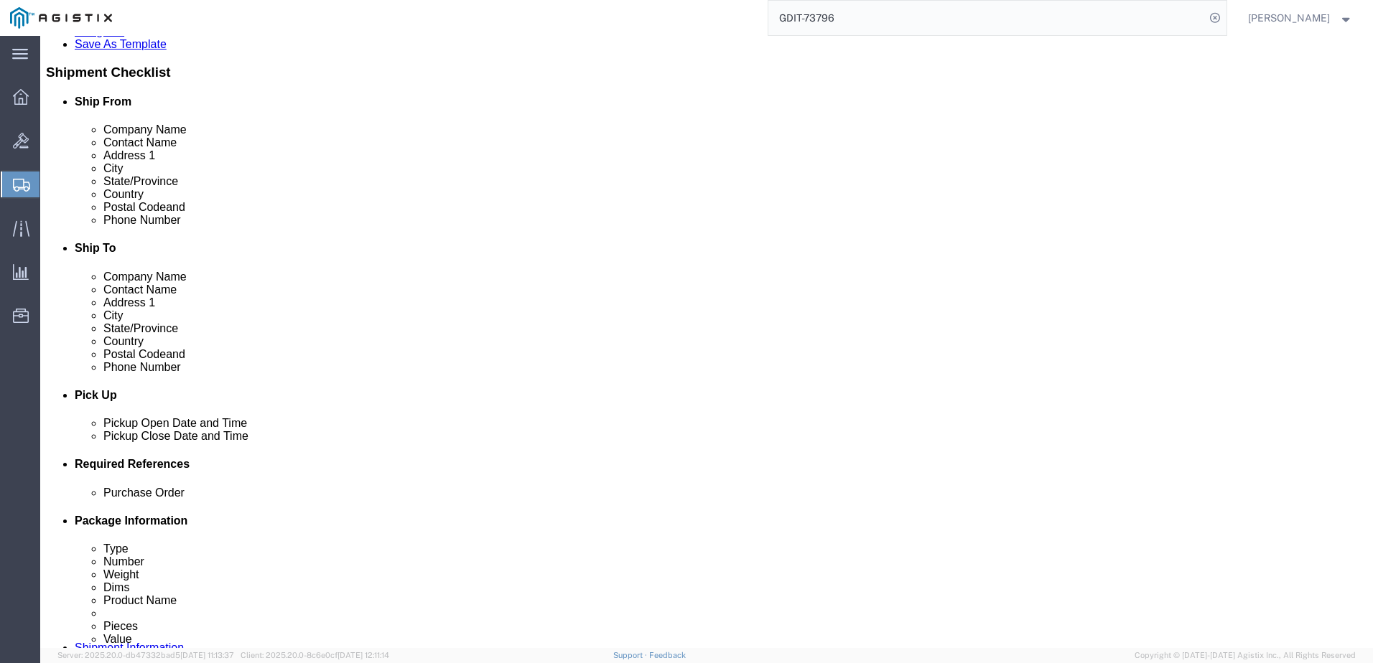
click dd "1.00 Each"
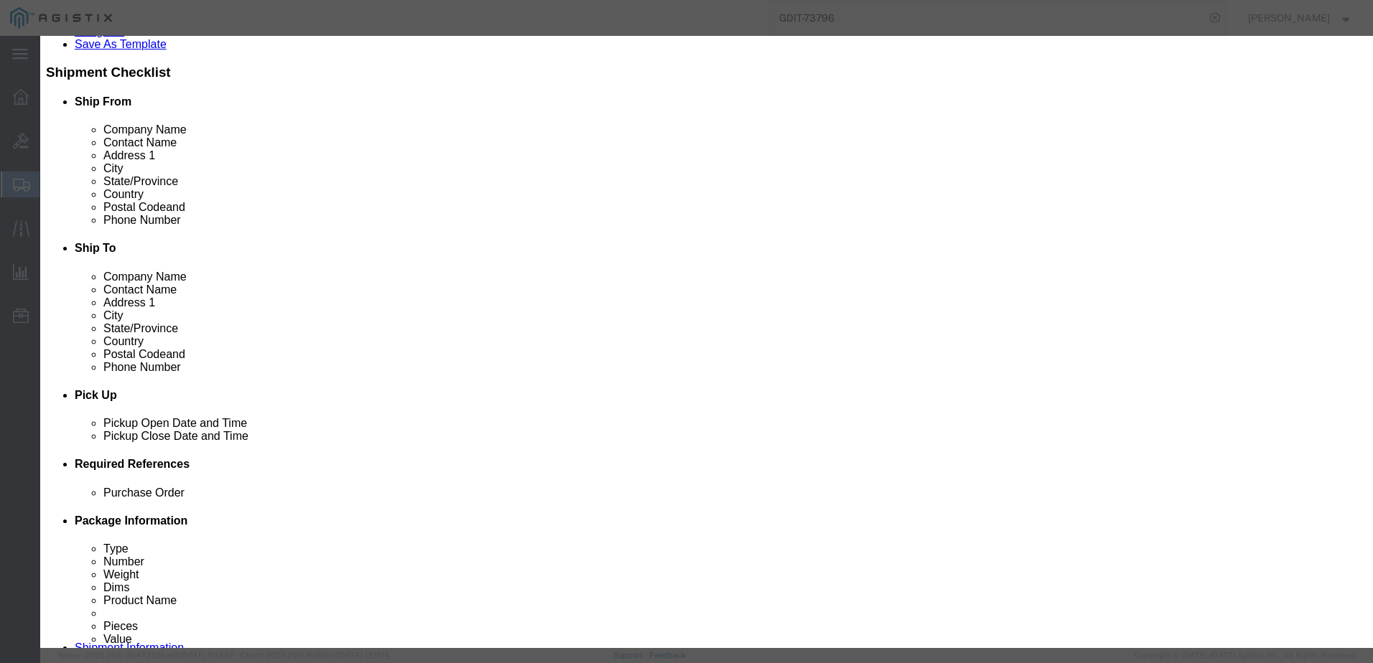
click button "Save & Close"
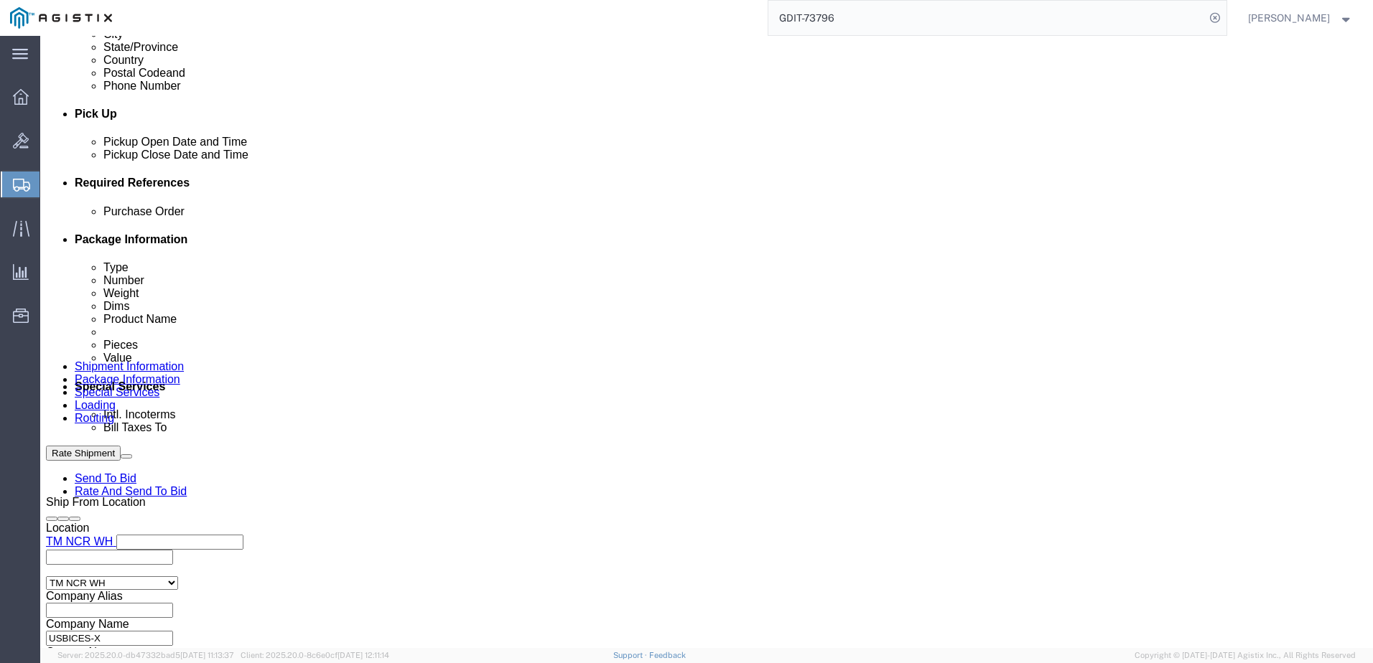
scroll to position [580, 0]
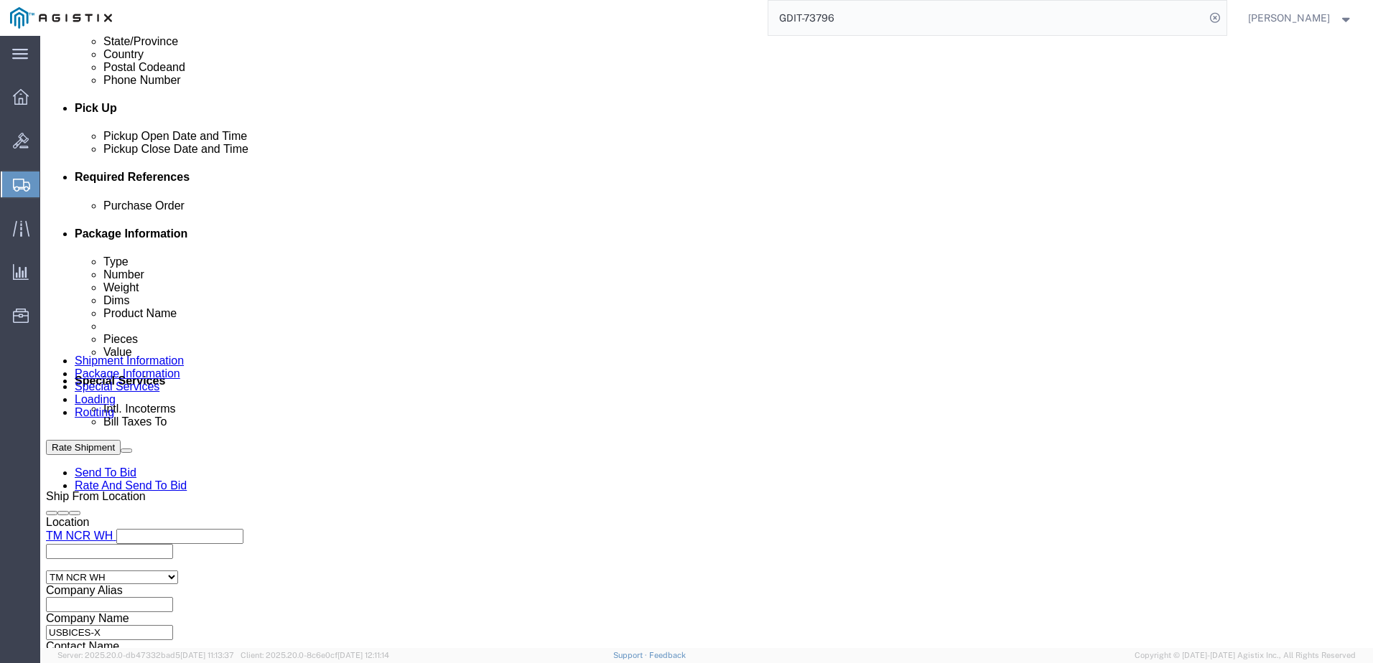
click dd "1.00 Each"
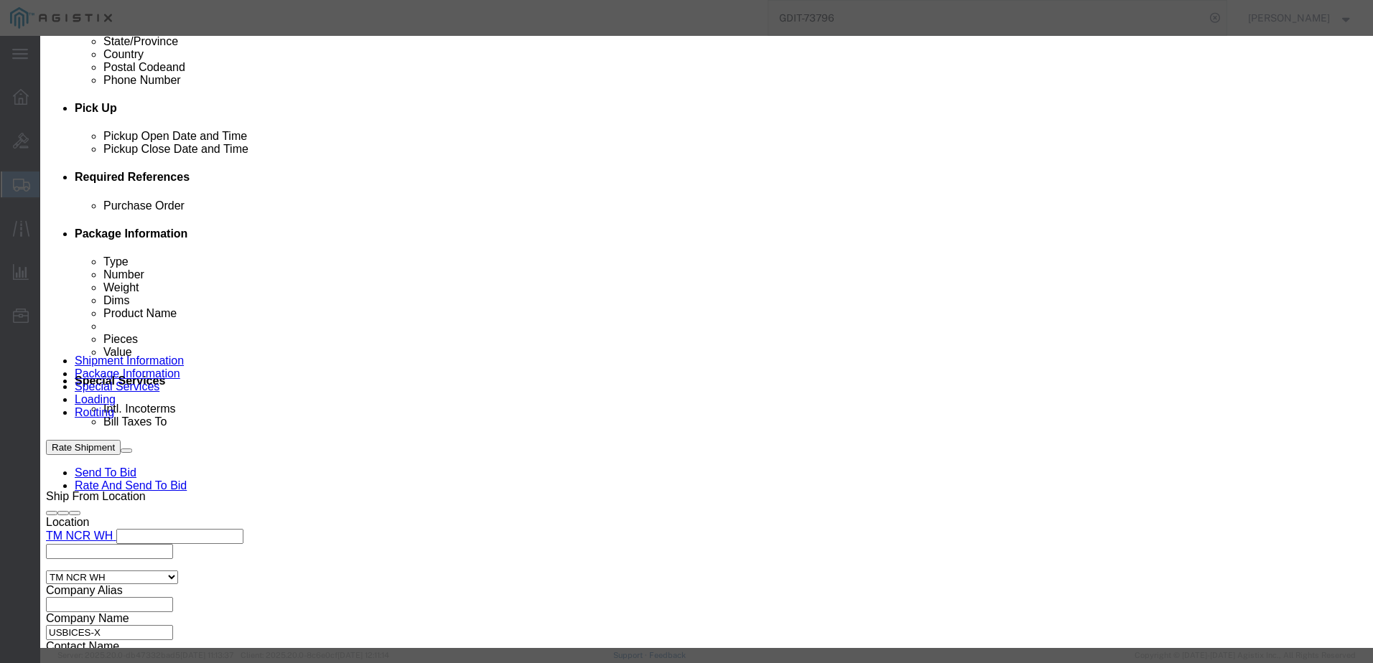
click input "CISCO CATALYST"
type input "CISCO CATALYST - 9300"
click button "Save & Close"
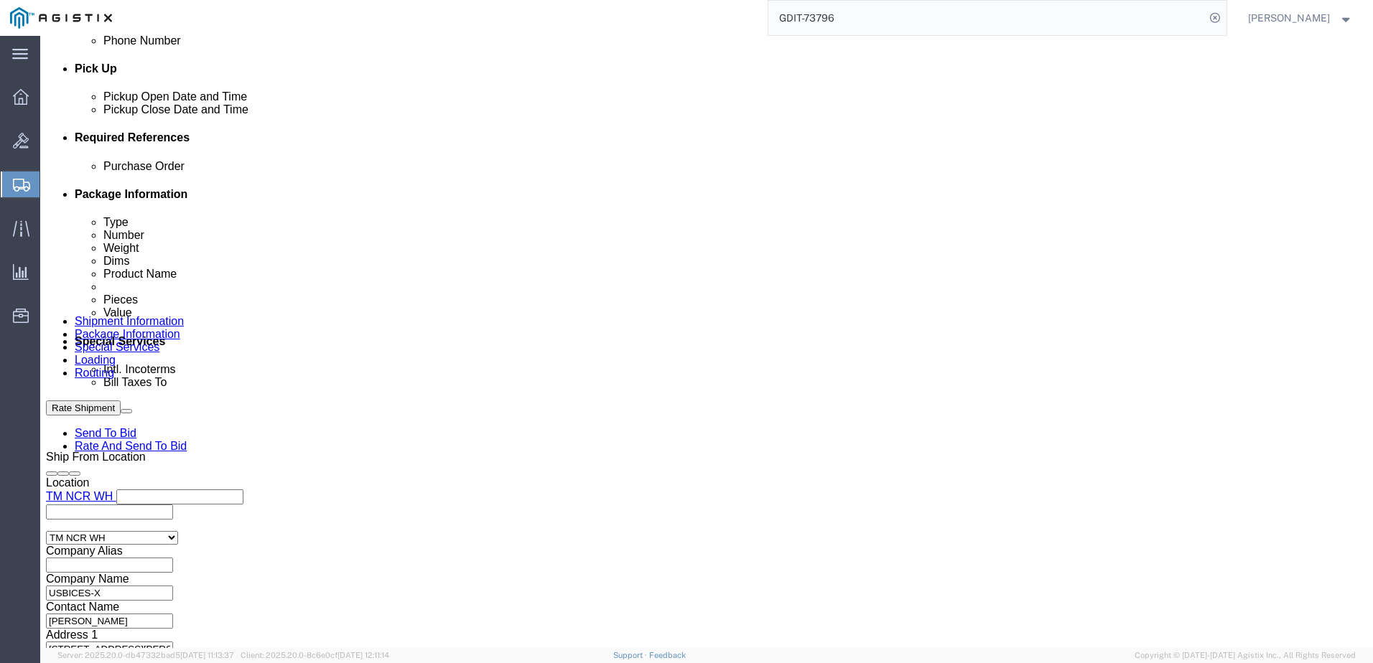
scroll to position [652, 0]
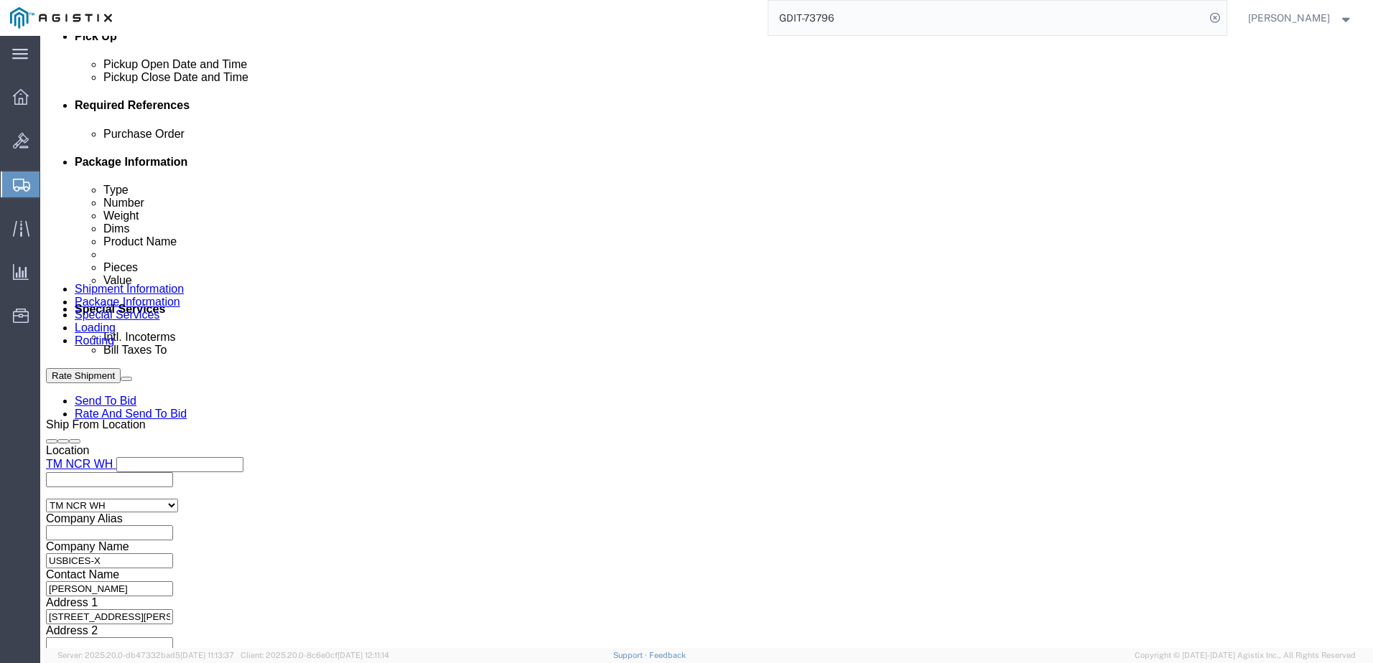
click link "Add Content"
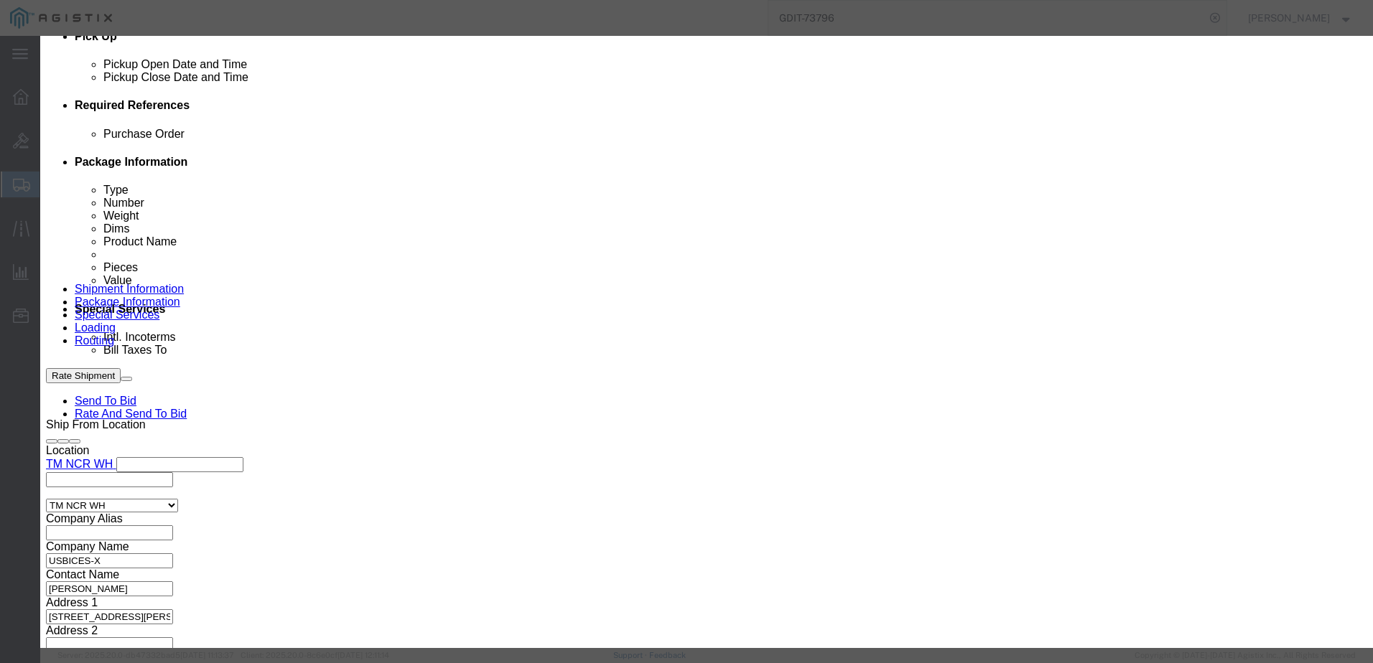
click input "text"
type input "PRINTER"
click div "Commodity library"
click input "0"
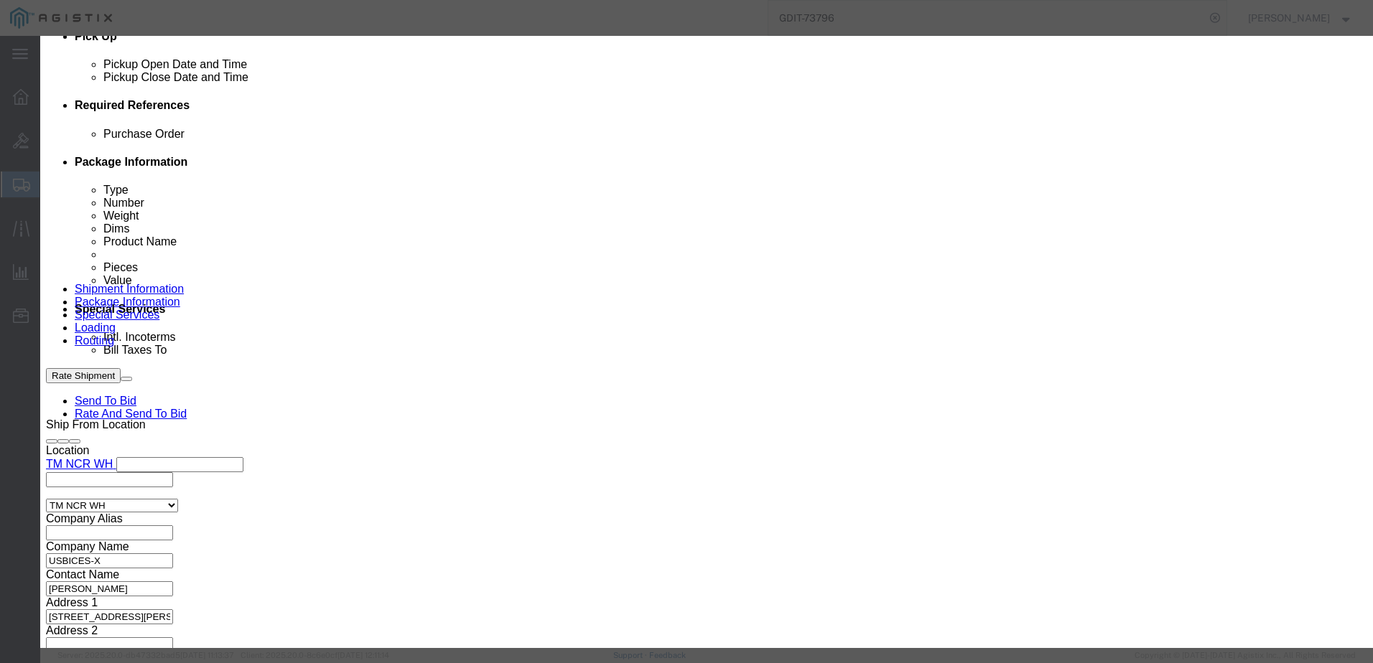
type input "1"
click input "text"
type input "753.00"
click input "text"
paste input "3QA55A#201"
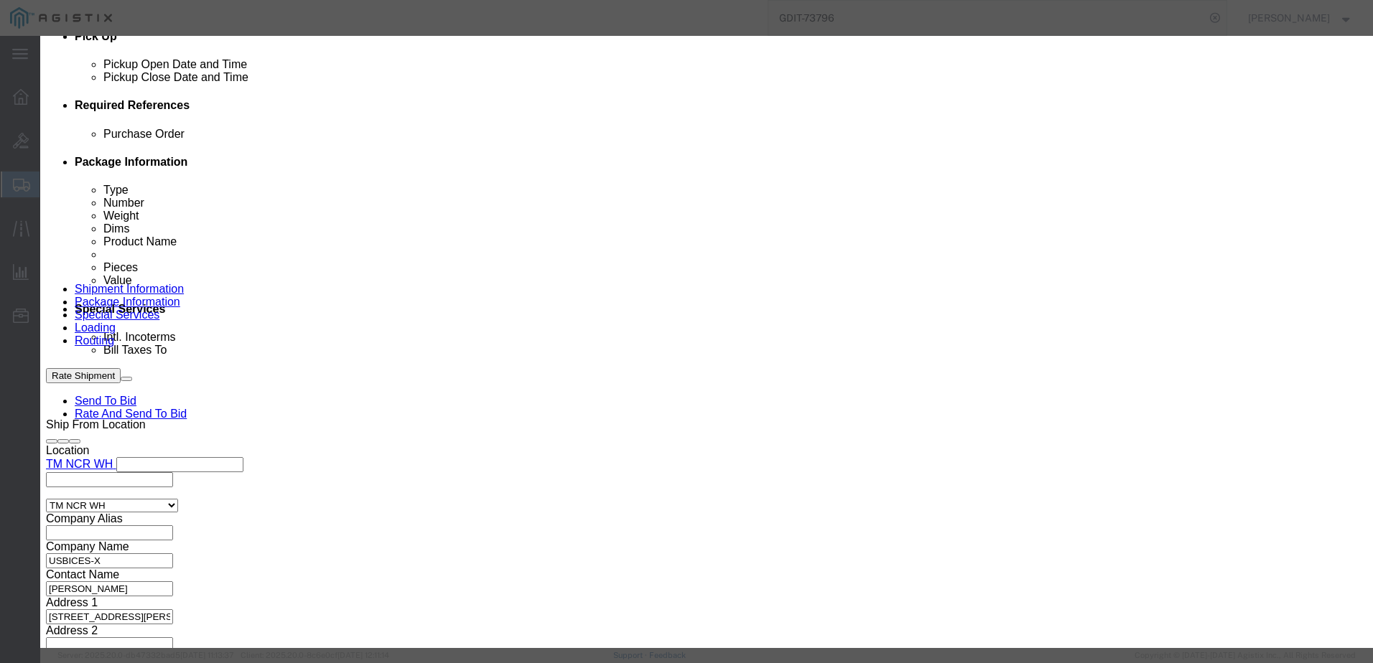
type input "3QA55A#201"
click textarea
paste textarea "146551"
type textarea "AT:146551"
click input "text"
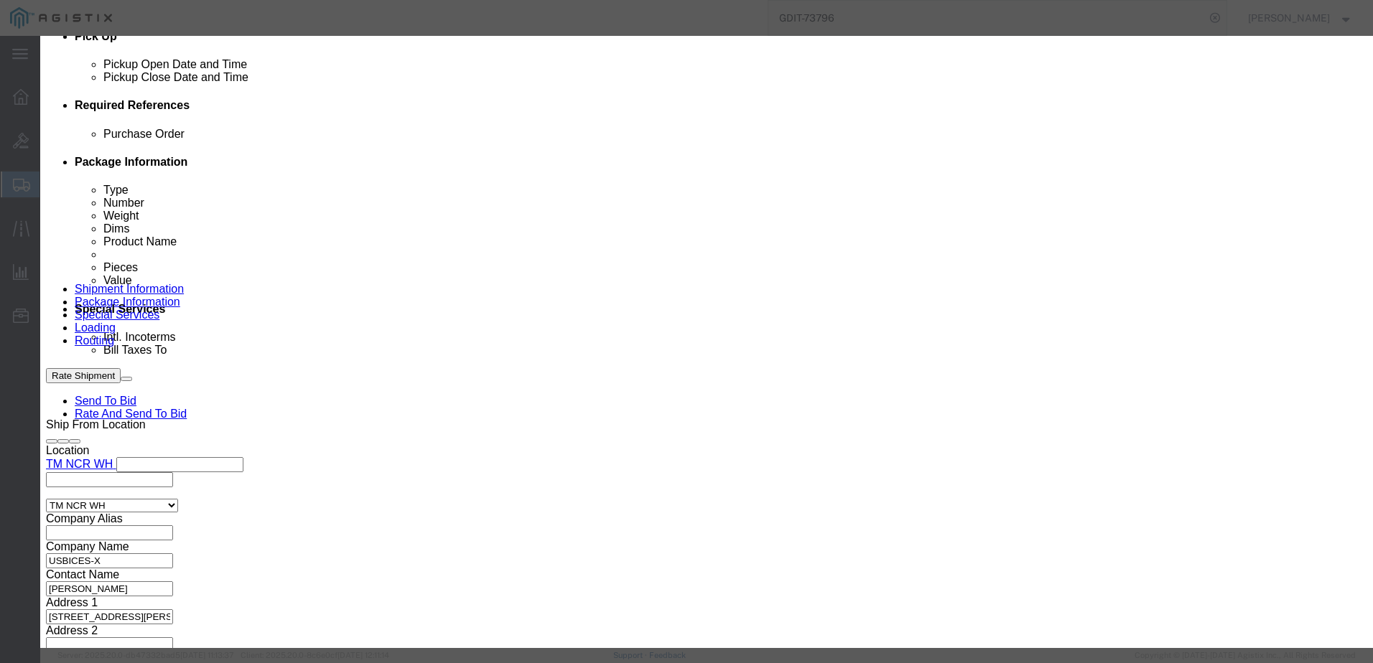
paste input "MXBCT650GW"
type input "MXBCT650GW"
click select "Select [GEOGRAPHIC_DATA] [GEOGRAPHIC_DATA] [GEOGRAPHIC_DATA] [GEOGRAPHIC_DATA] …"
select select "US"
click select "Select [GEOGRAPHIC_DATA] [GEOGRAPHIC_DATA] [GEOGRAPHIC_DATA] [GEOGRAPHIC_DATA] …"
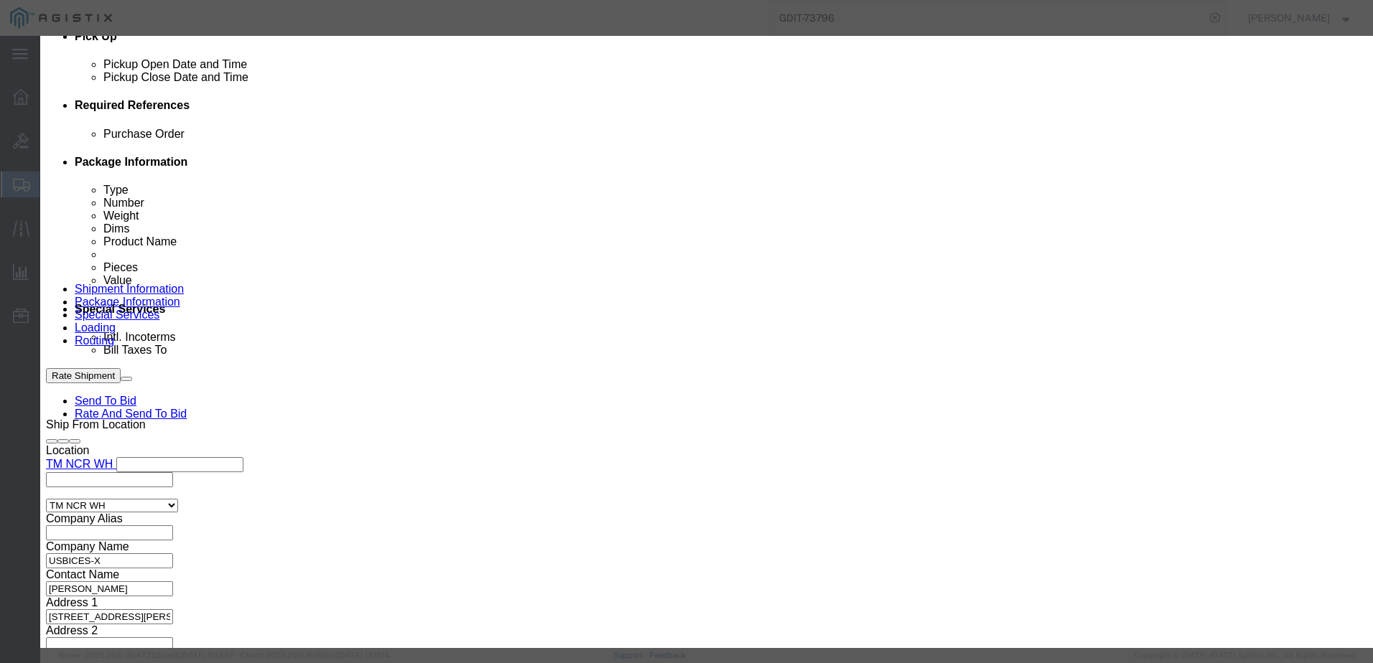
click textarea
paste textarea ""HP Color LaserJet Enterprise MFP M480f(PPM-29) (DPI up to 600X600)(DC-up to 55…"
type textarea ""HP Color LaserJet Enterprise MFP M480f(PPM-29) (DPI up to 600X600)(DC-up to 55…"
click button "Save & Close"
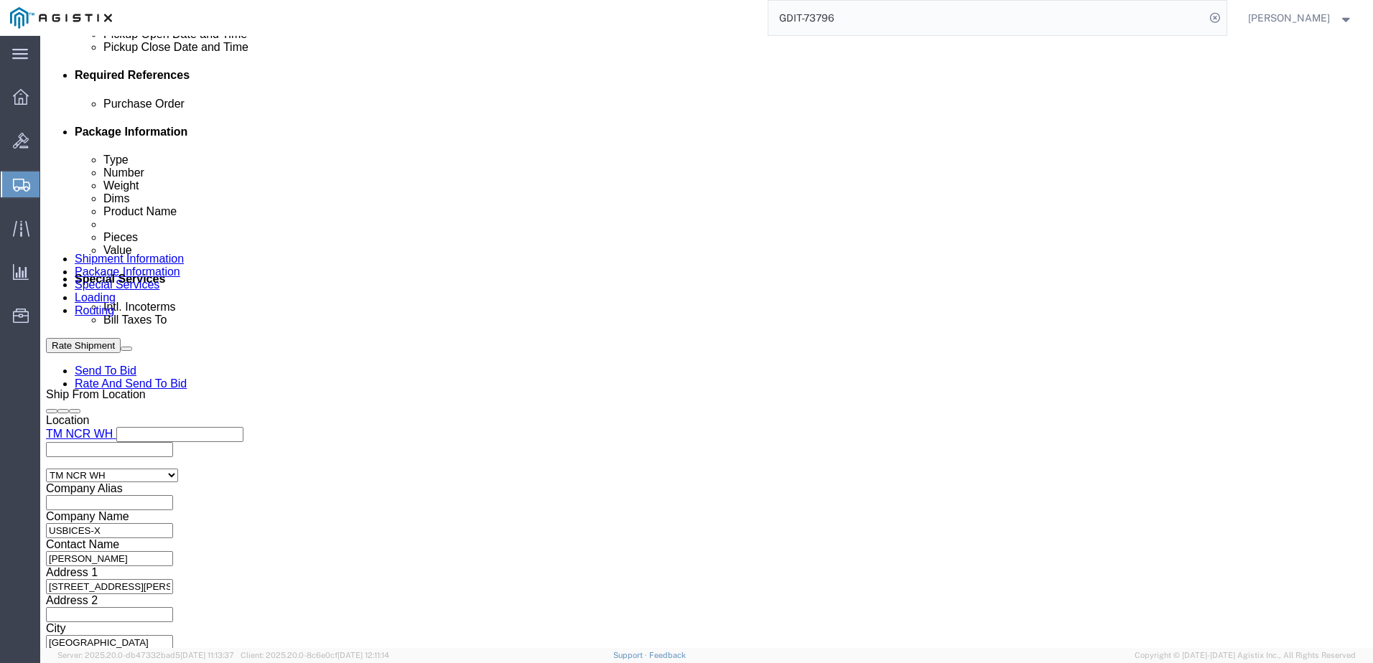
scroll to position [744, 0]
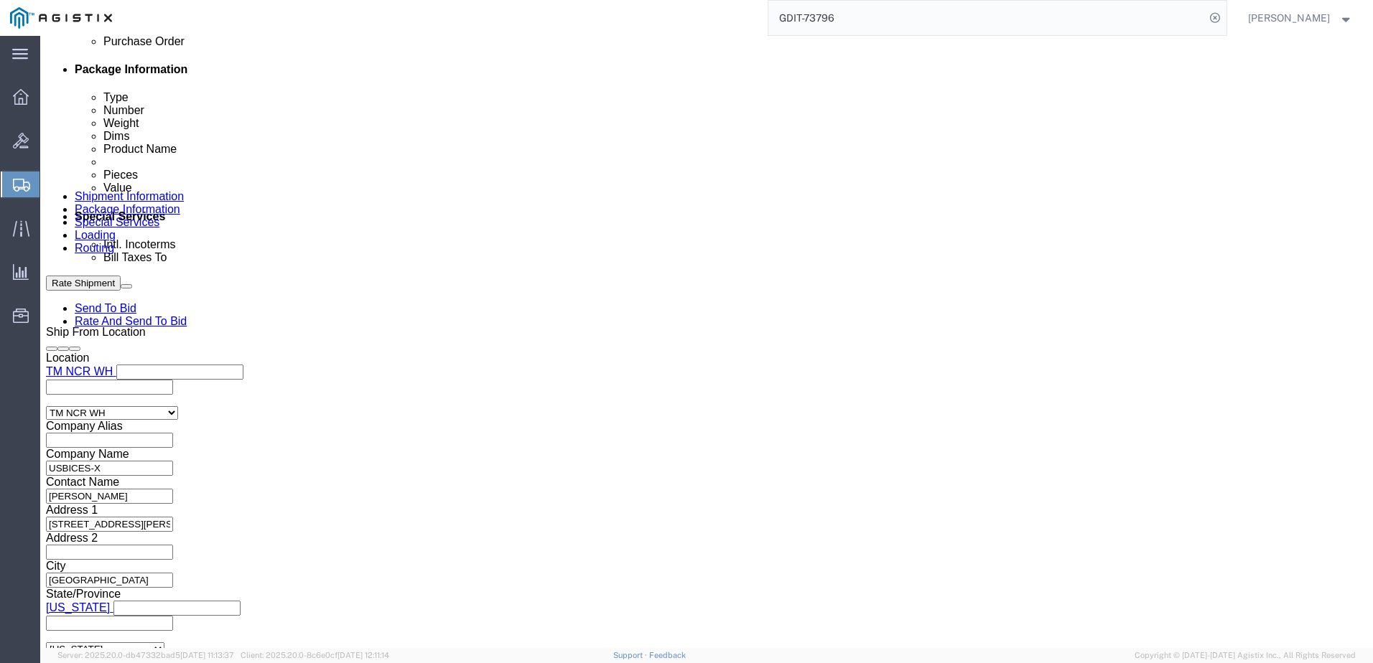
click link "Add Content"
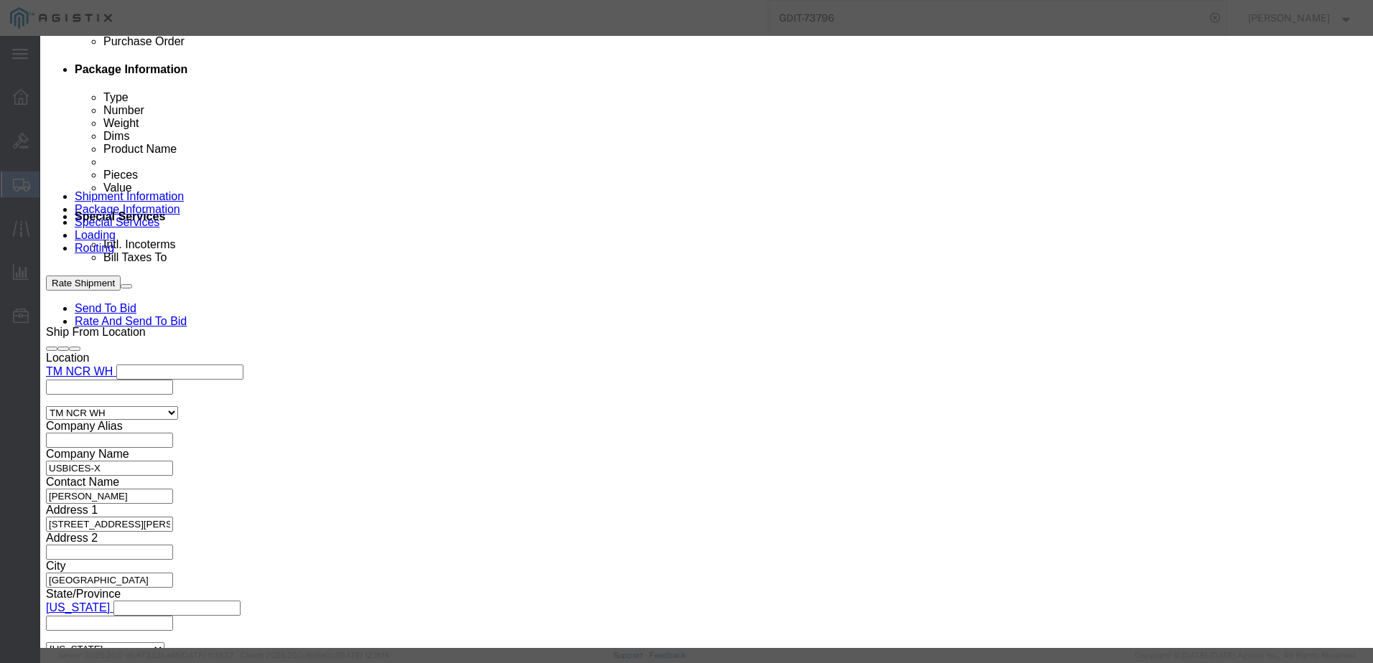
click input "text"
type input "OPTI"
click td "Model: 210-BCXC"
type input "1"
select select "USD"
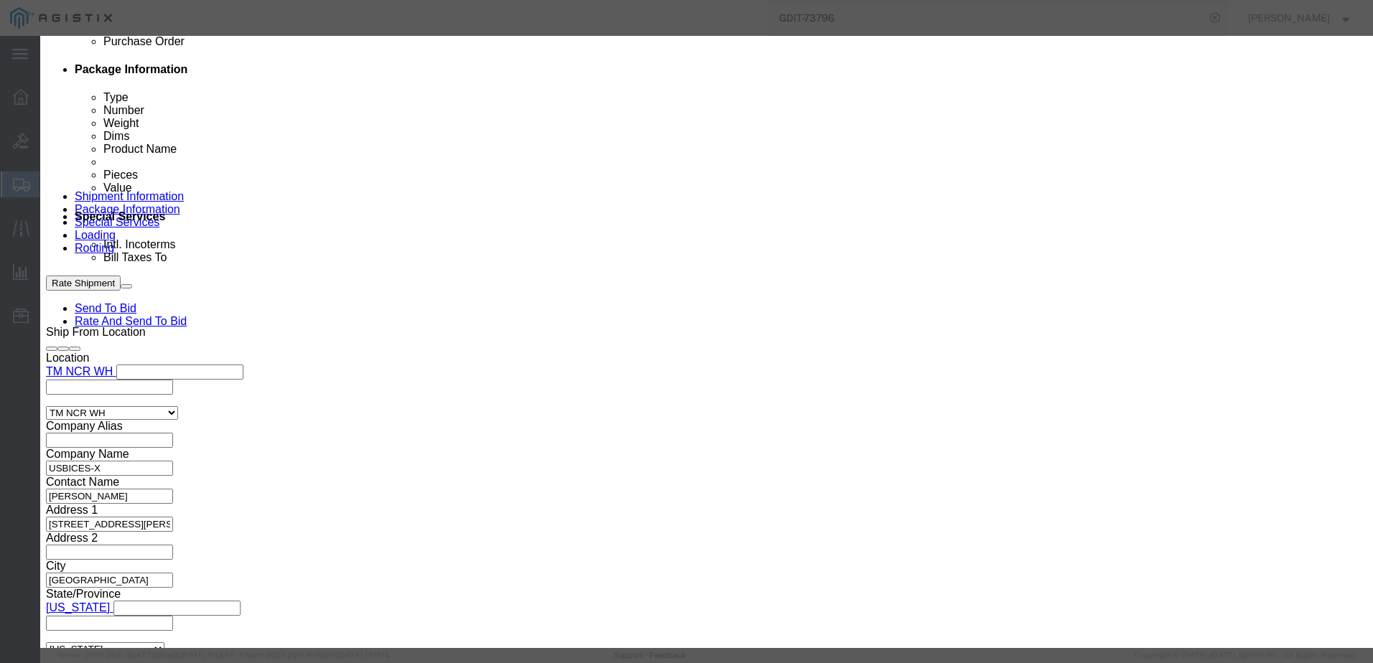
select select "92.5"
type textarea "Asset Tag:"
type input "Dell OPTI 3000 Thin Client"
type input "210-BCXC"
type textarea "Dell OPTI 3000 Thin Client"
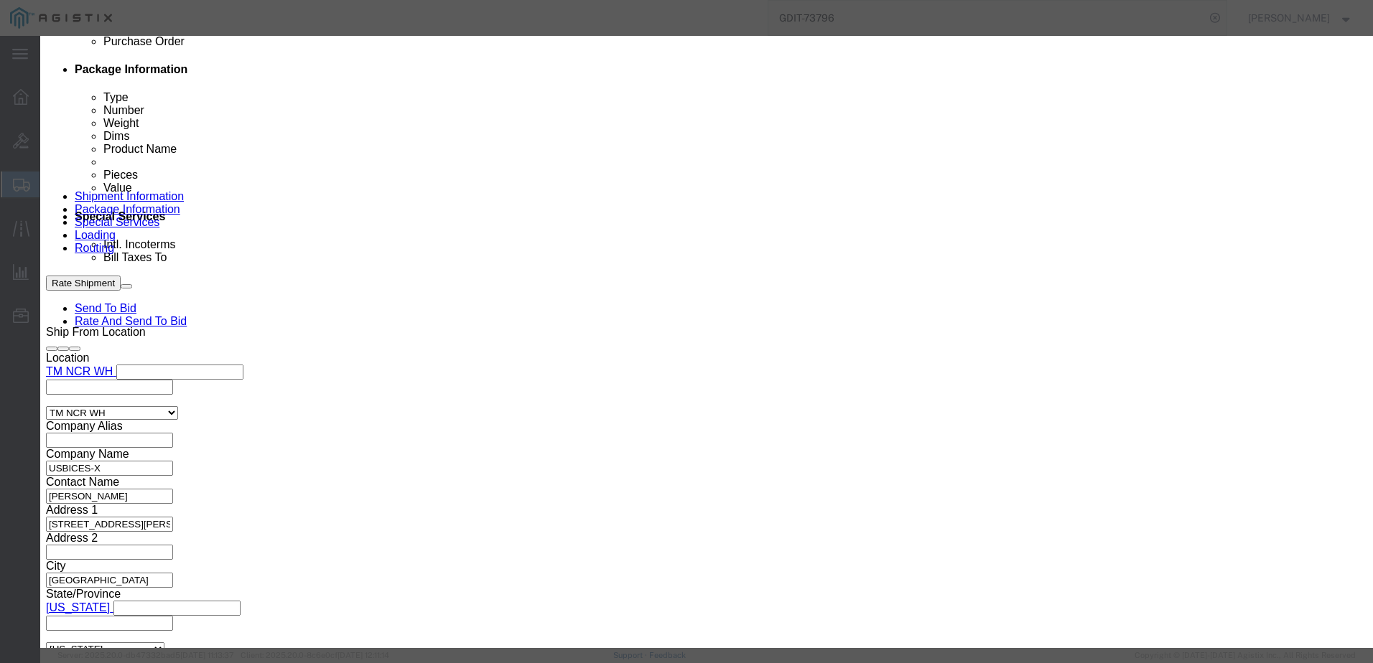
type input "Dell OPTI 3000 Thin Client"
click input "text"
type input "745.60"
drag, startPoint x: 915, startPoint y: 196, endPoint x: 908, endPoint y: 200, distance: 8.0
click input "text"
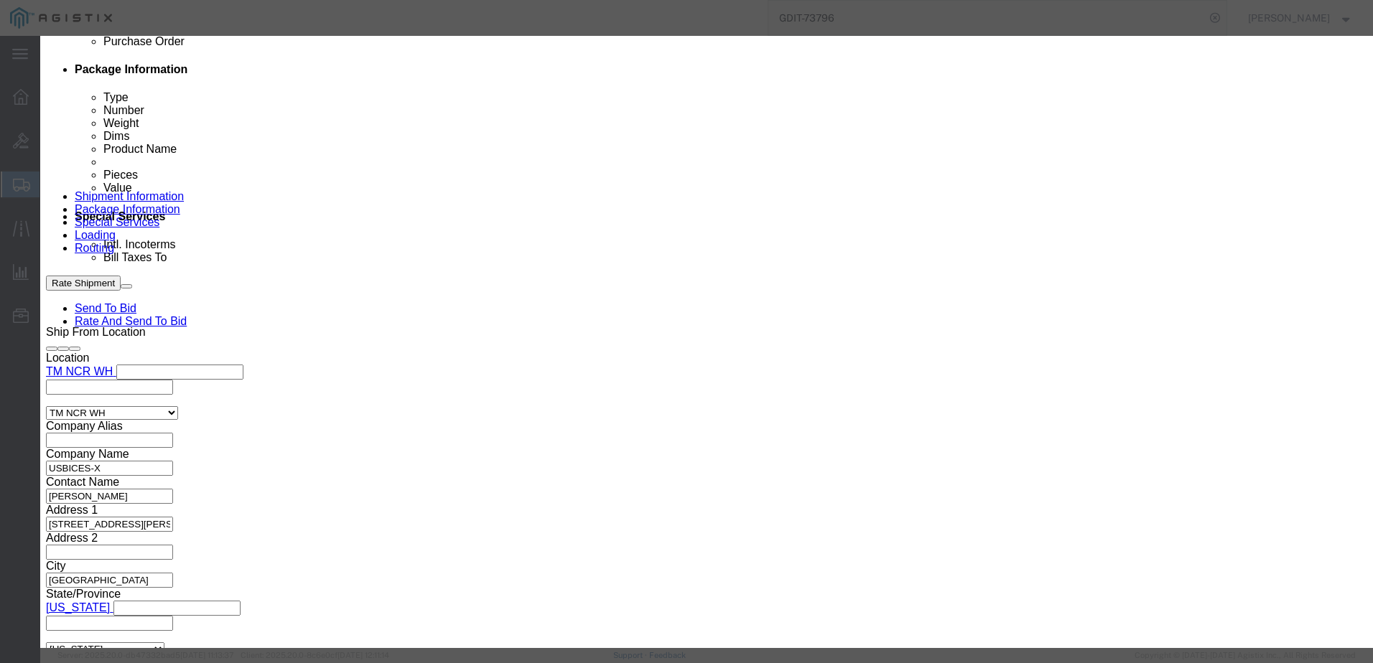
paste input "7P37XB4"
type input "7P37XB4"
click select "Select [GEOGRAPHIC_DATA] [GEOGRAPHIC_DATA] [GEOGRAPHIC_DATA] [GEOGRAPHIC_DATA] …"
select select "US"
click select "Select [GEOGRAPHIC_DATA] [GEOGRAPHIC_DATA] [GEOGRAPHIC_DATA] [GEOGRAPHIC_DATA] …"
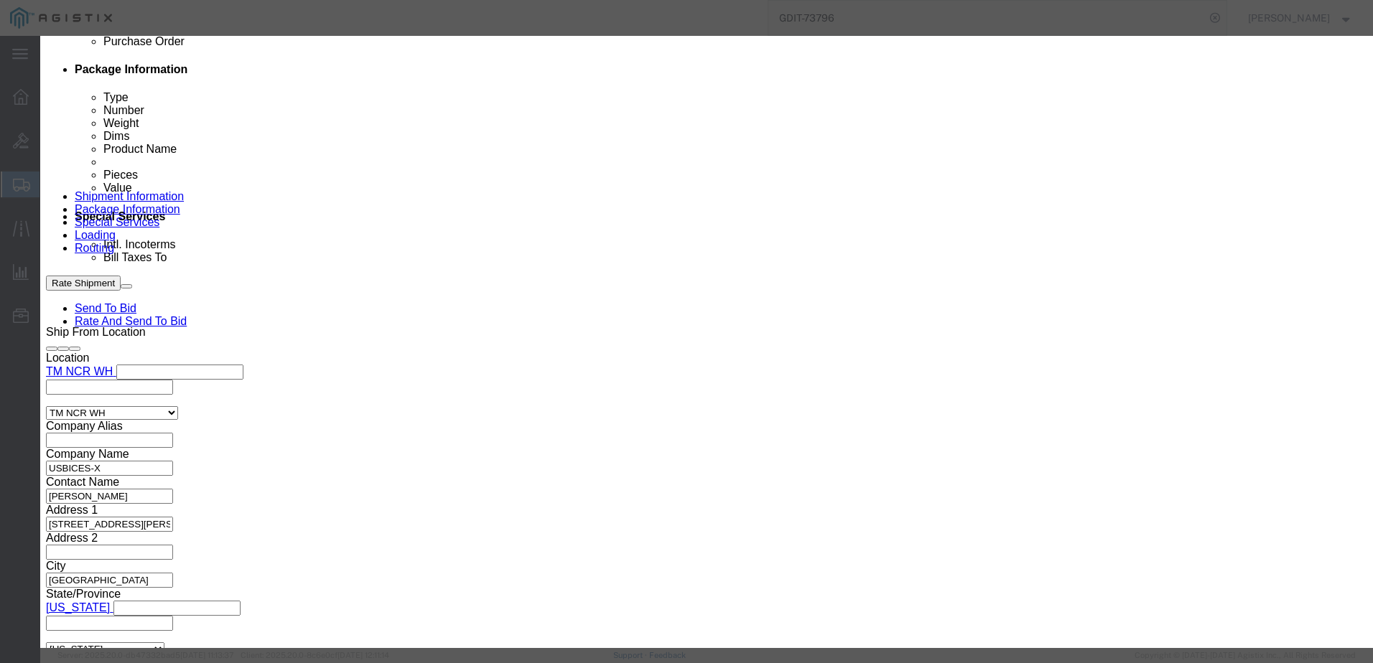
click textarea "Asset Tag:"
drag, startPoint x: 560, startPoint y: 368, endPoint x: 568, endPoint y: 356, distance: 13.9
click div "Product Name Dell OPTI 3000 Thin Client OPTI Pieces 1 Select Bag Barrels 100Boa…"
click textarea "Asset Tag:"
paste textarea "139351"
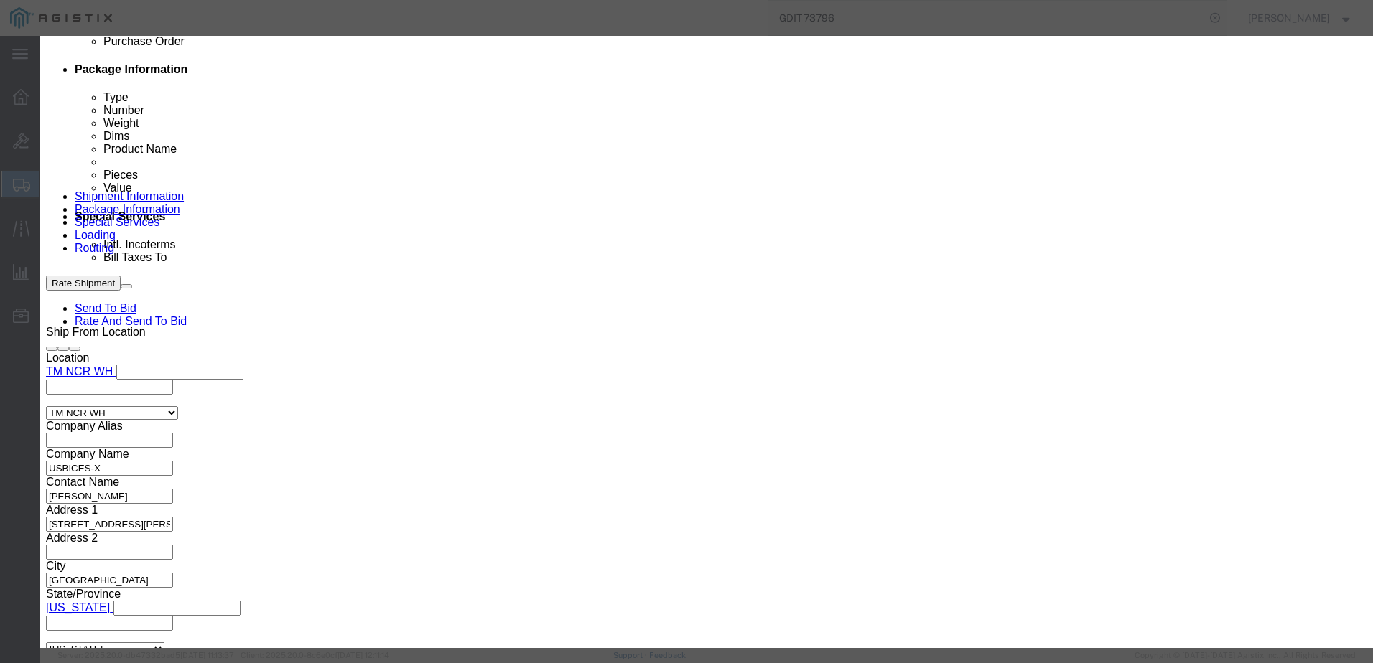
type textarea "Asset Tag:139351"
click button "Save & Close"
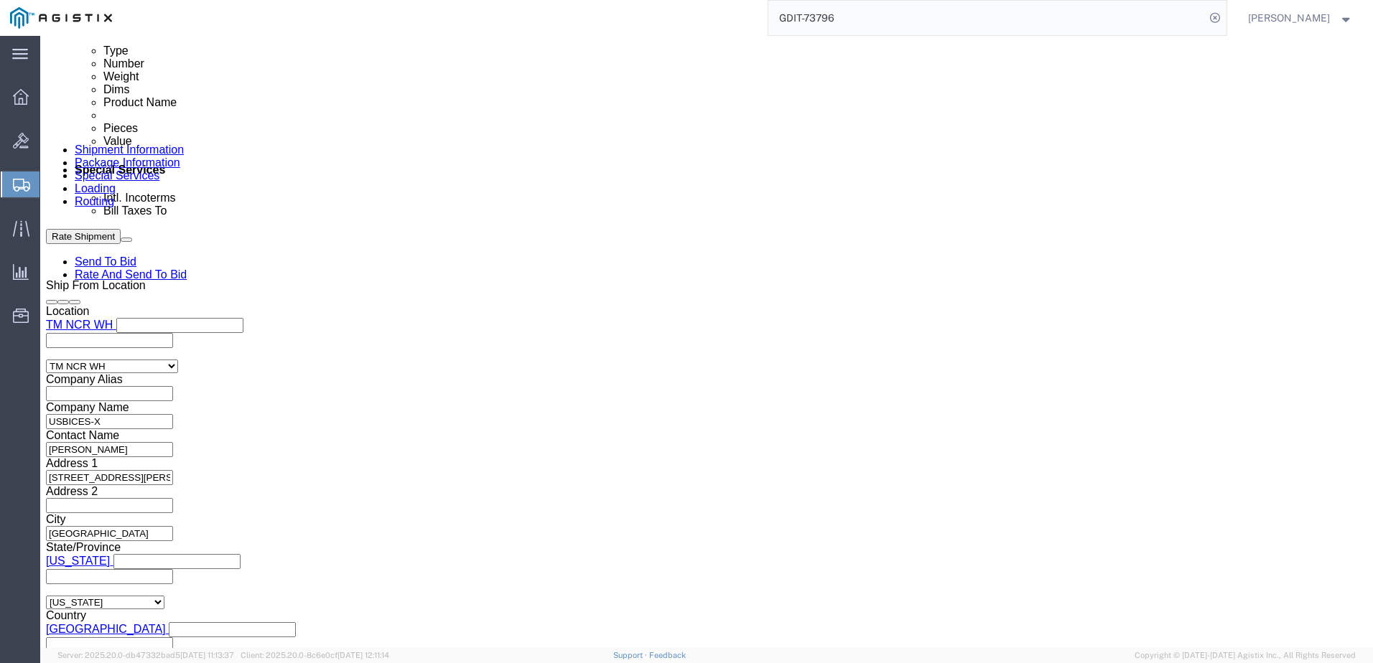
scroll to position [859, 0]
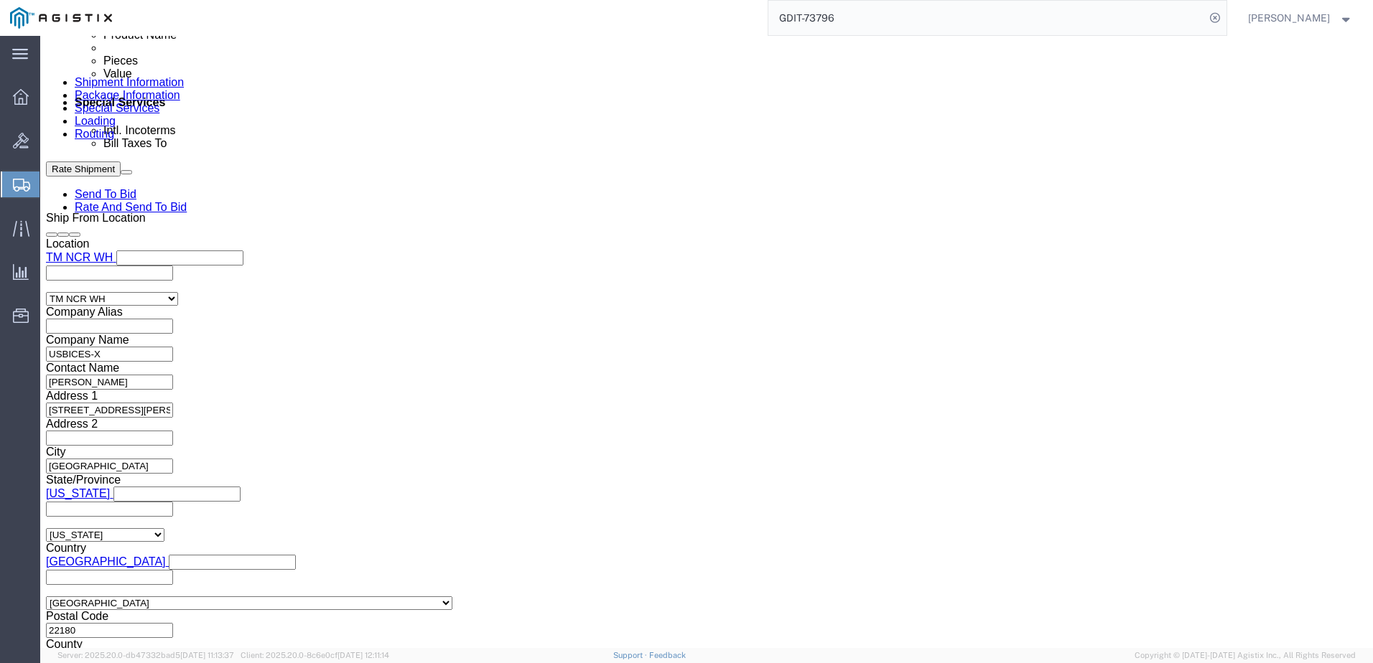
drag, startPoint x: 305, startPoint y: 463, endPoint x: 374, endPoint y: 477, distance: 70.4
click link "Add Content"
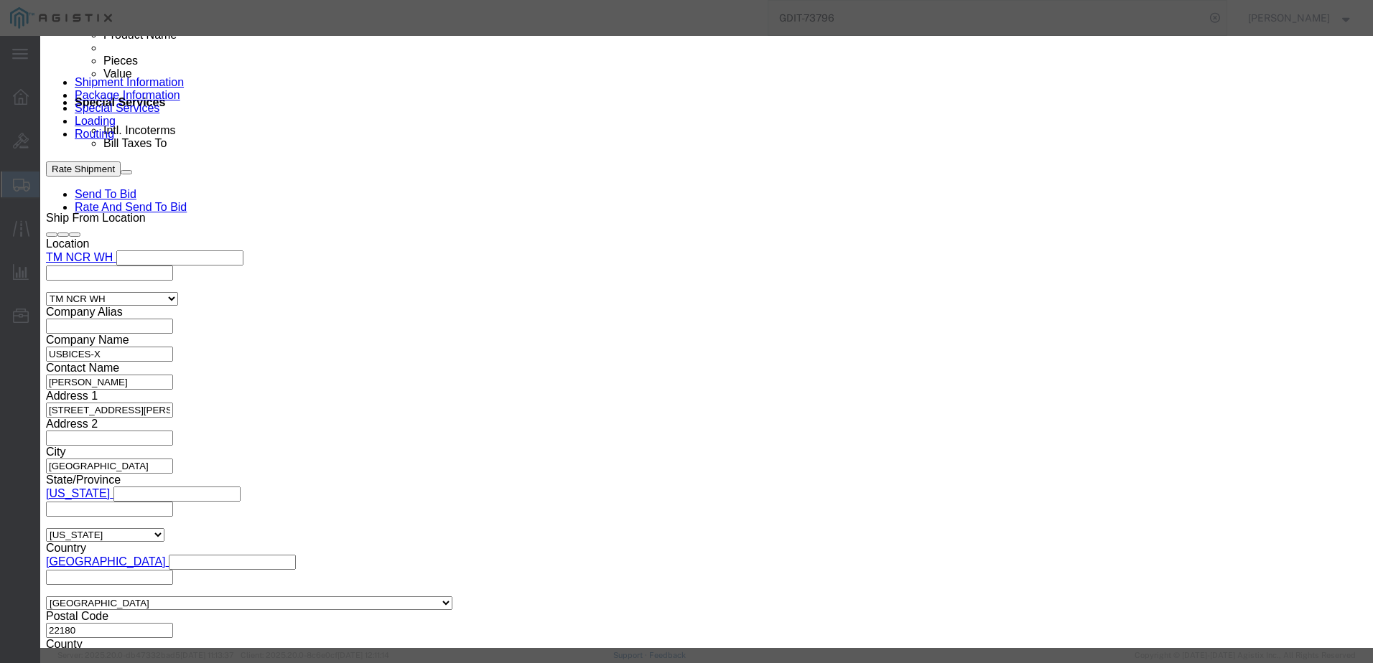
click input "text"
paste input "C6-5-V-SHLD"
type input "C6-5-V-SHLD"
click input "text"
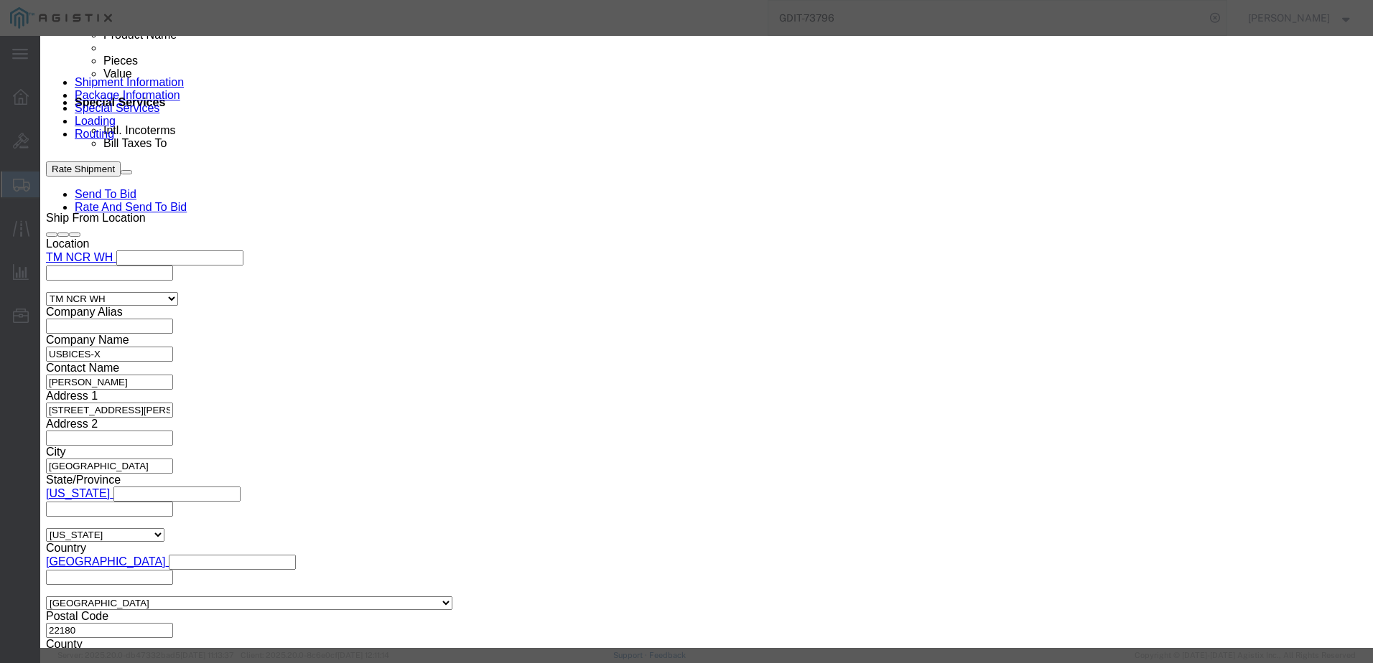
type input "CAT6 CABLES"
click input "0"
type input "24"
click input "text"
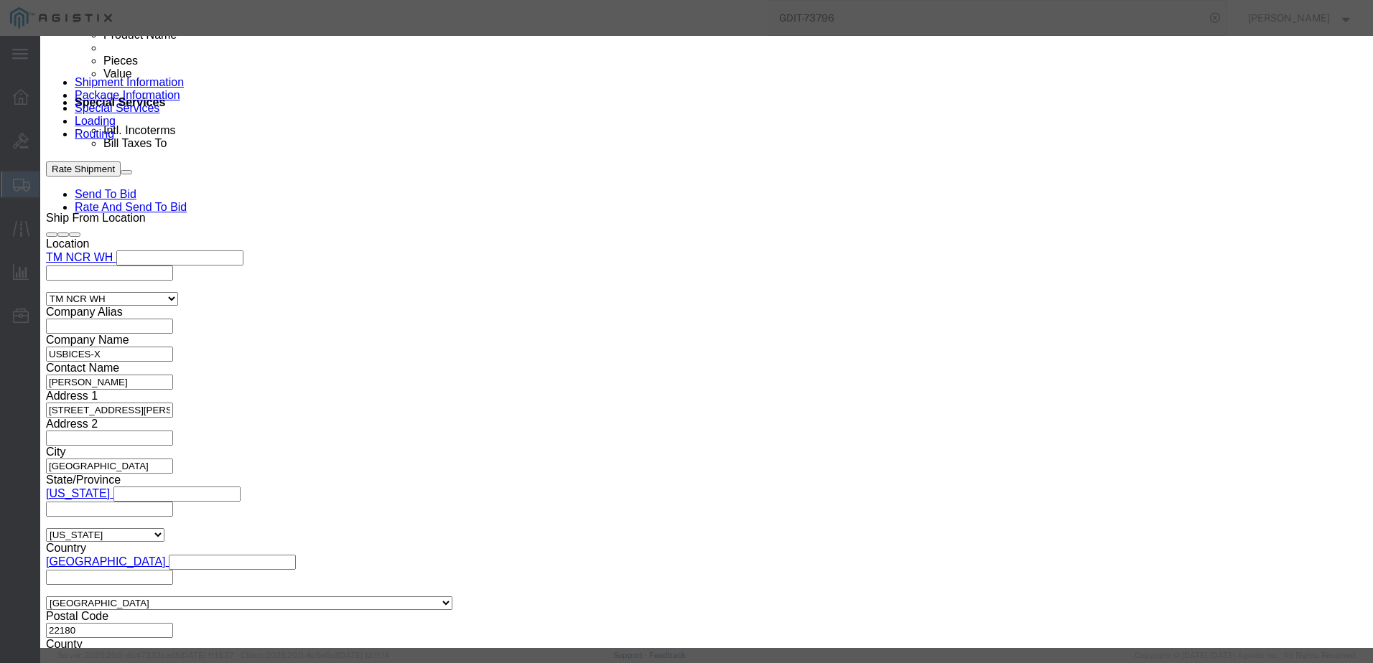
type input "129.60"
click textarea
paste textarea
drag, startPoint x: 830, startPoint y: 193, endPoint x: 853, endPoint y: 171, distance: 32.0
click div "Description Commodity Category Select Country Of Origin Select [GEOGRAPHIC_DATA…"
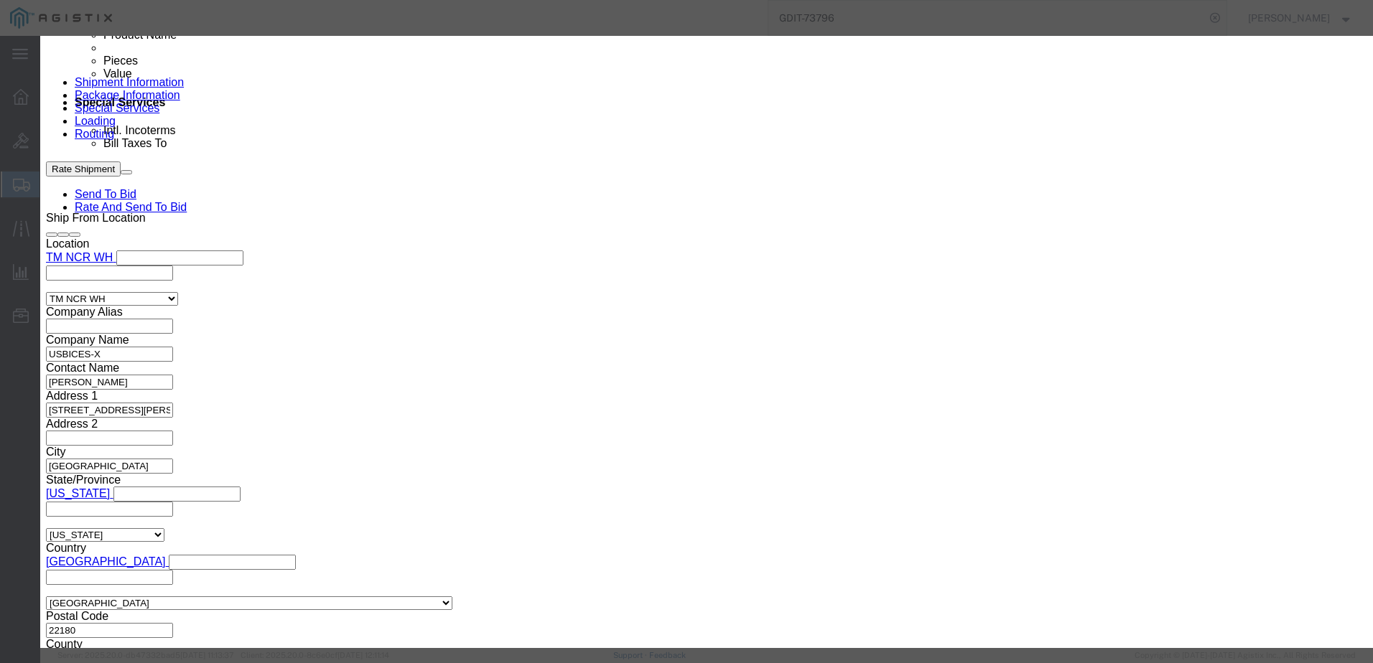
click textarea
paste textarea ""5Ft Cat6 Snagless Shielded Ethernet Cable - Purple""
click textarea ""5Ft Cat6 Snagless Shielded Ethernet Cable - Purple""
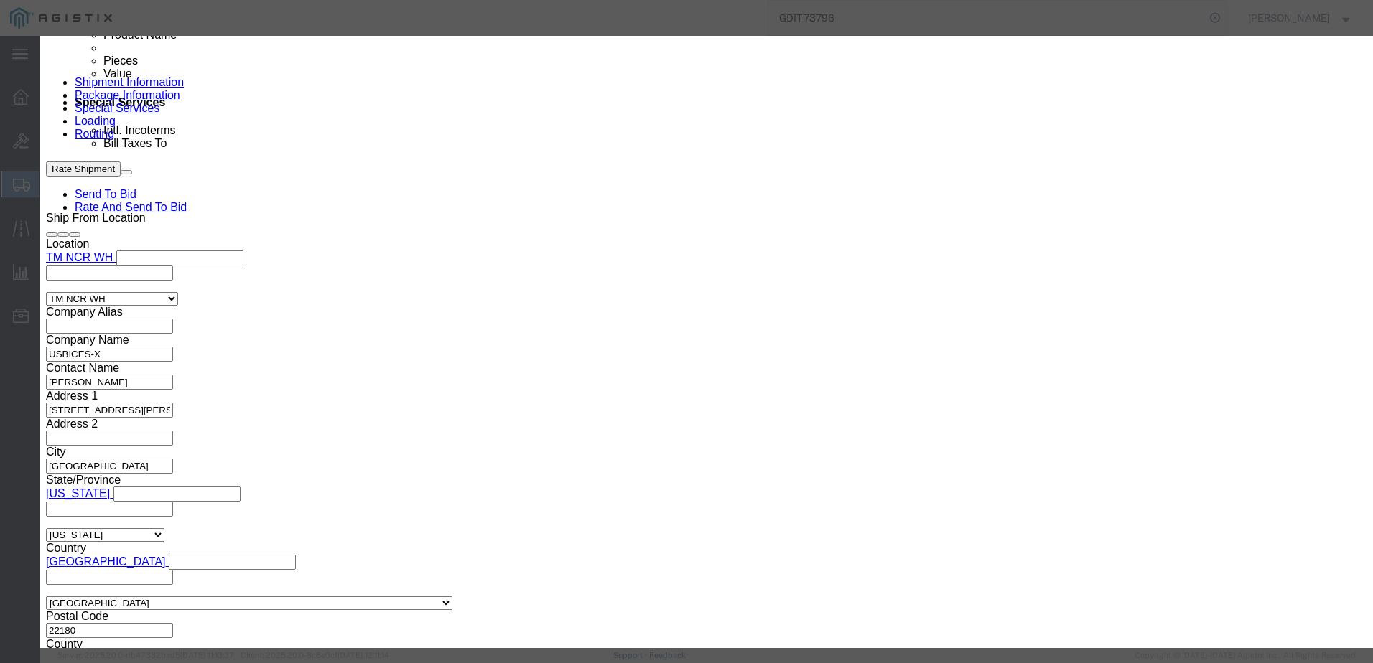
click textarea ""5Ft Cat6 Snagless Shielded Ethernet Cable - Purple""
type textarea ""5Ft Cat6 Snagless Shielded Ethernet Cable - Purple""
click select "Select [GEOGRAPHIC_DATA] [GEOGRAPHIC_DATA] [GEOGRAPHIC_DATA] [GEOGRAPHIC_DATA] …"
select select "US"
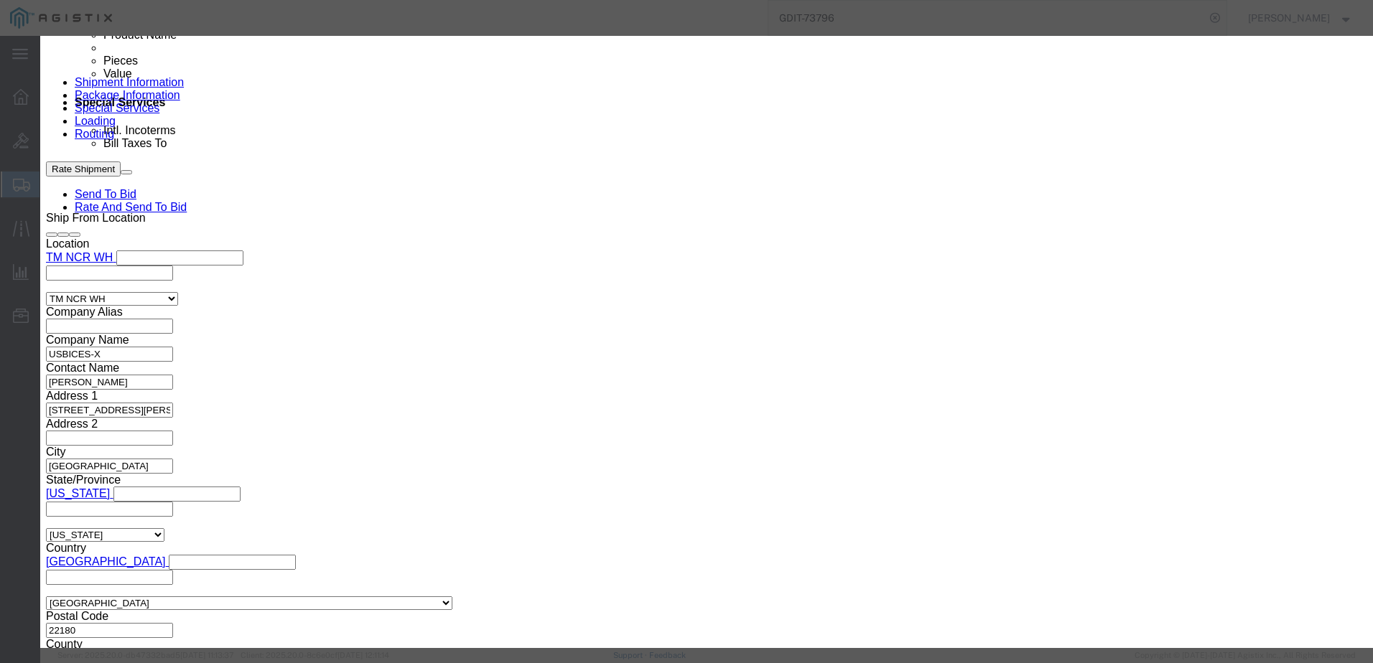
click select "Select [GEOGRAPHIC_DATA] [GEOGRAPHIC_DATA] [GEOGRAPHIC_DATA] [GEOGRAPHIC_DATA] …"
click button "Save & Add Another"
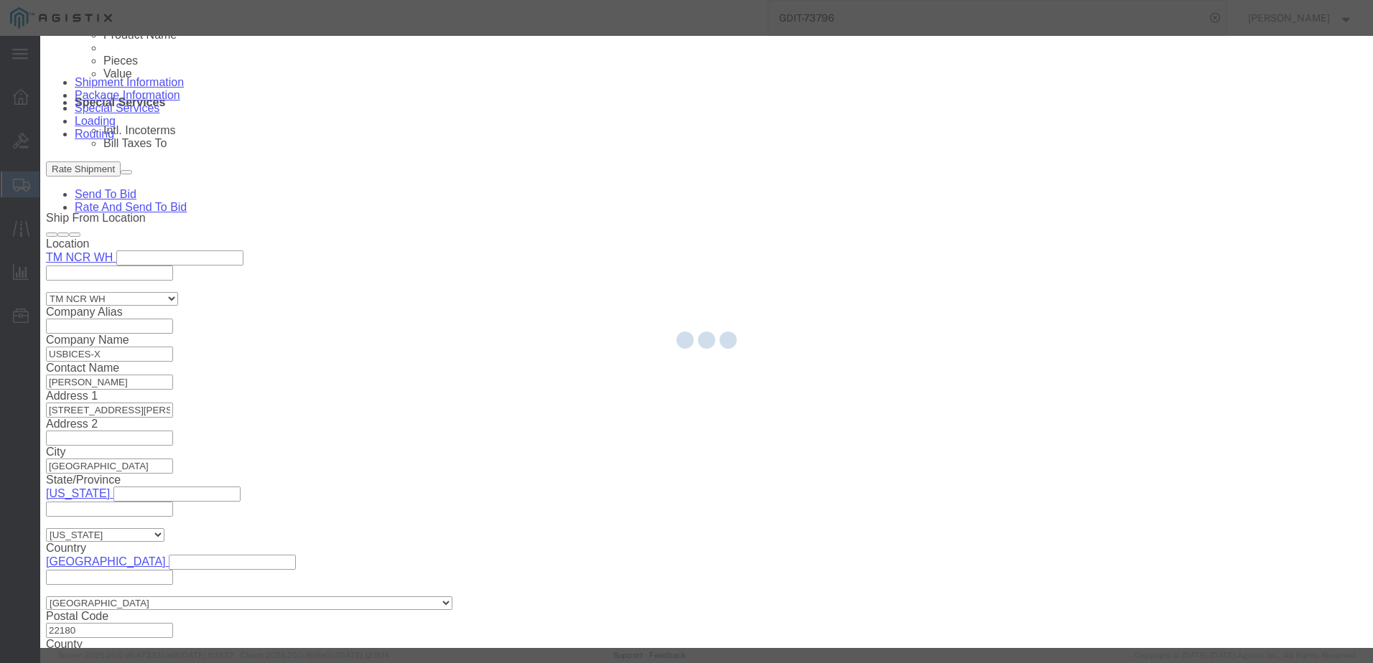
select select "EA"
select select
select select "USD"
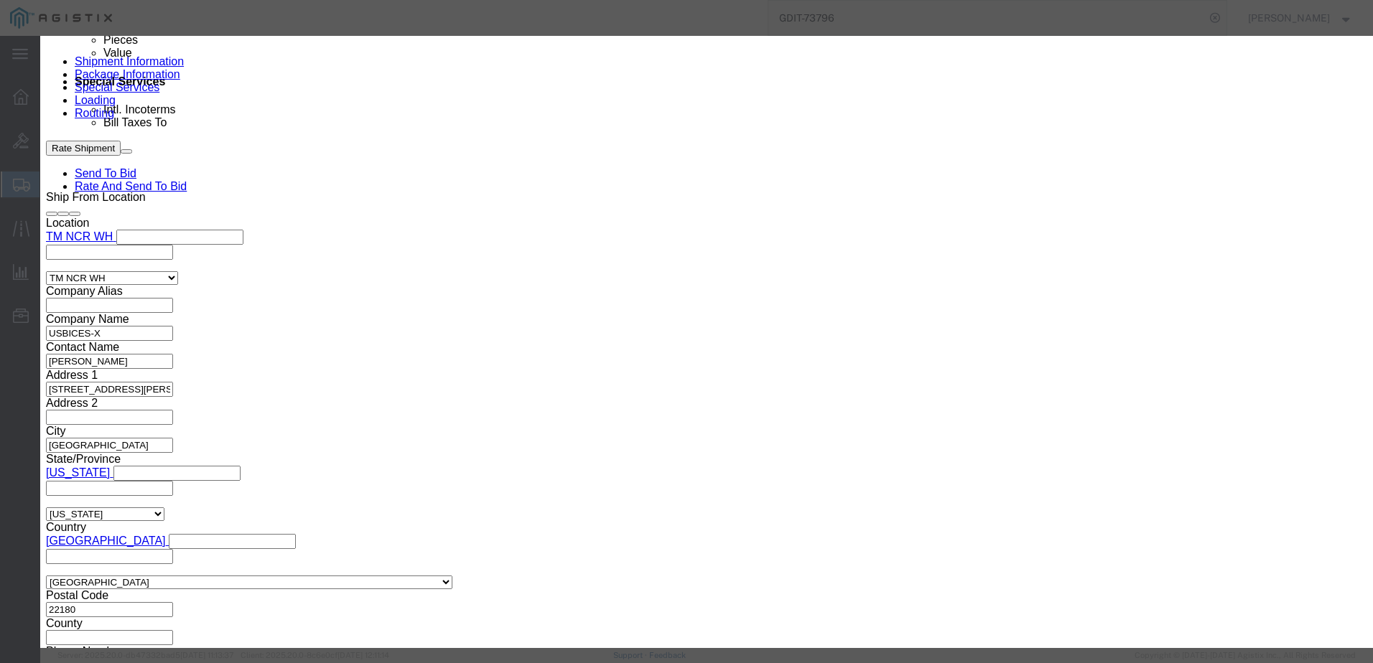
scroll to position [0, 0]
click input "text"
type input "MEDIA CON"
click td "Name: Network Media Con verter (SGPAT1040-105)"
select select
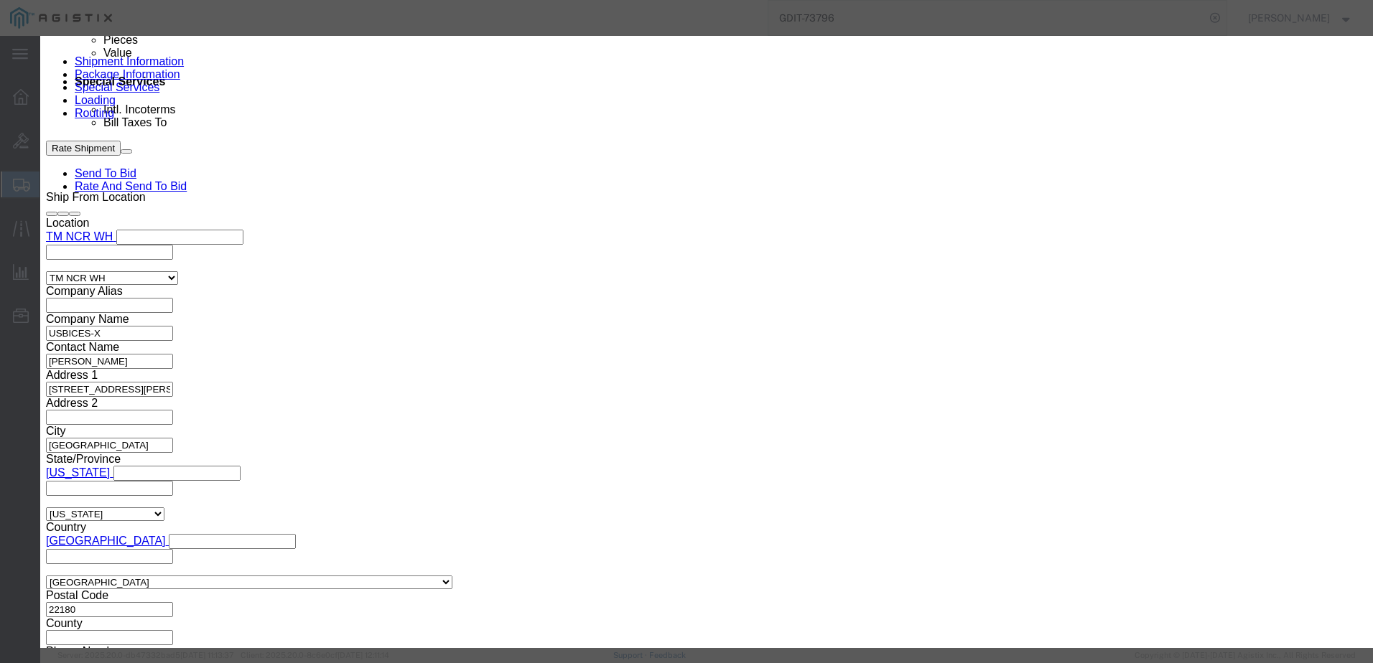
type input "449.48"
select select
select select "US"
select select "PURCHORD"
type input "Network Media Converter (SGPAT1040-105)"
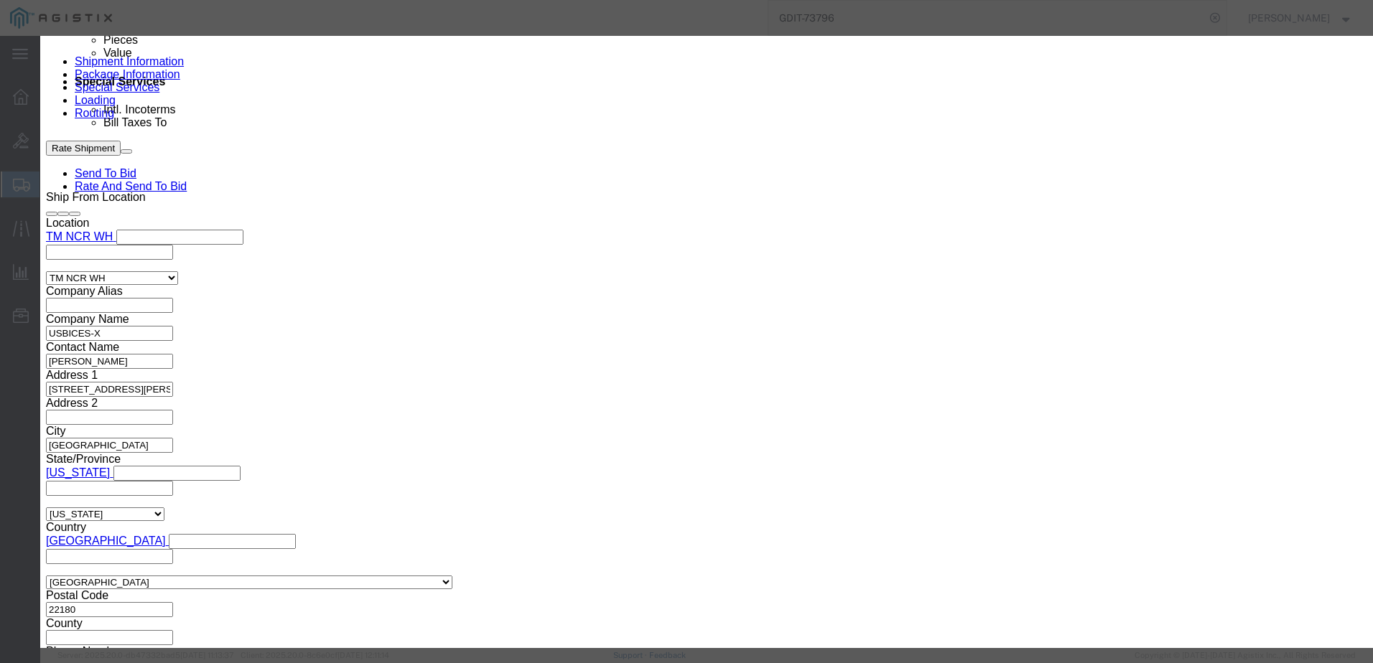
type input "SGPAT1040-105"
type textarea "Transition Networks Media Converter SGPAT1040-105"
type input "PUR355374"
type input "Network Media Converter (SGPAT1040-105)"
click input "SGPAT1040-105"
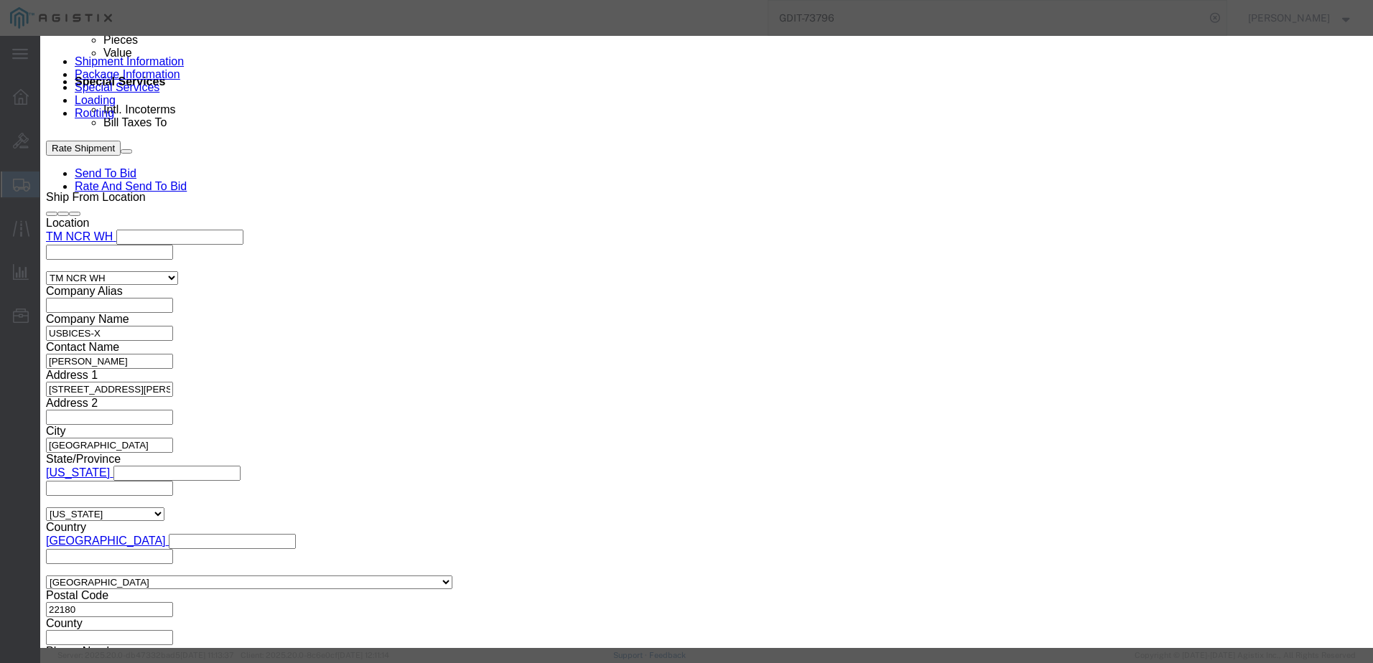
click input "SGPAT1040-105"
paste input "39-105-NA"
type input "SGPAT1039-105-NA"
click textarea "Transition Networks Media Converter SGPAT1040-105"
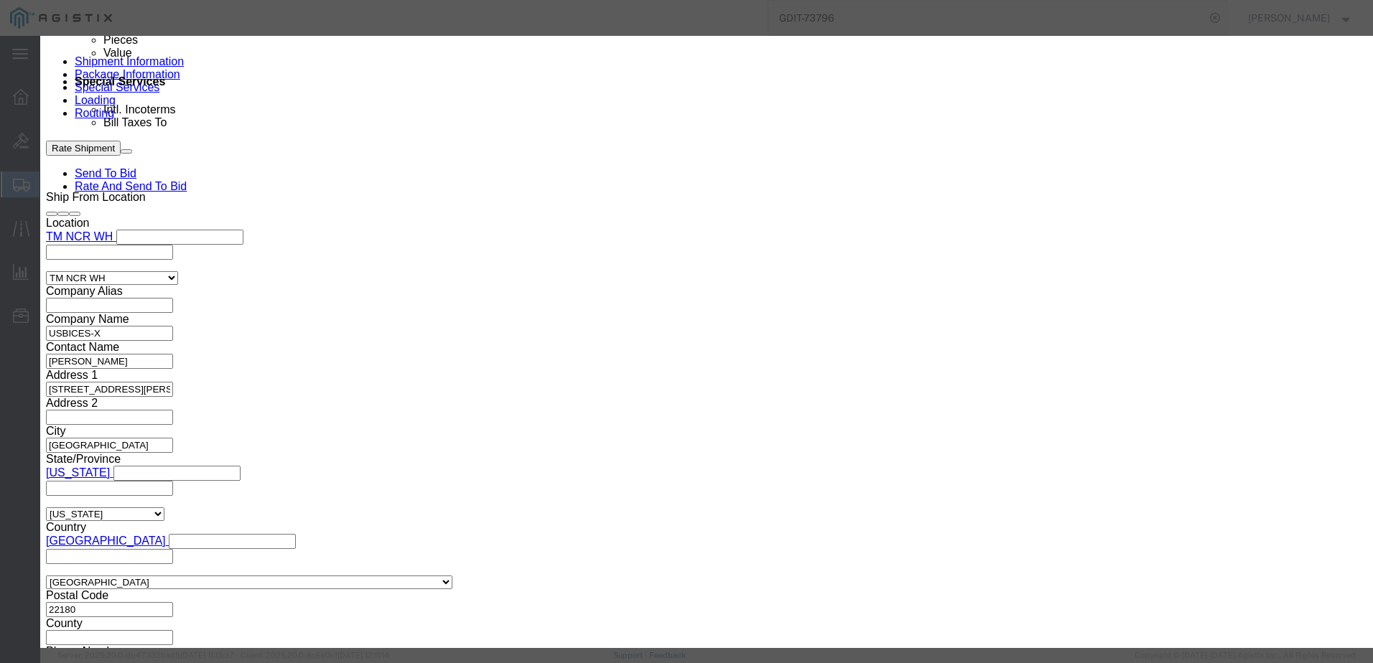
click textarea "Transition Networks Media Converter SGPAT1040-105"
paste textarea ""Transition Networks 10/100/1000Base-T (RJ45)""
type textarea ""Transition Networks 10/100/1000Base-T (RJ45)""
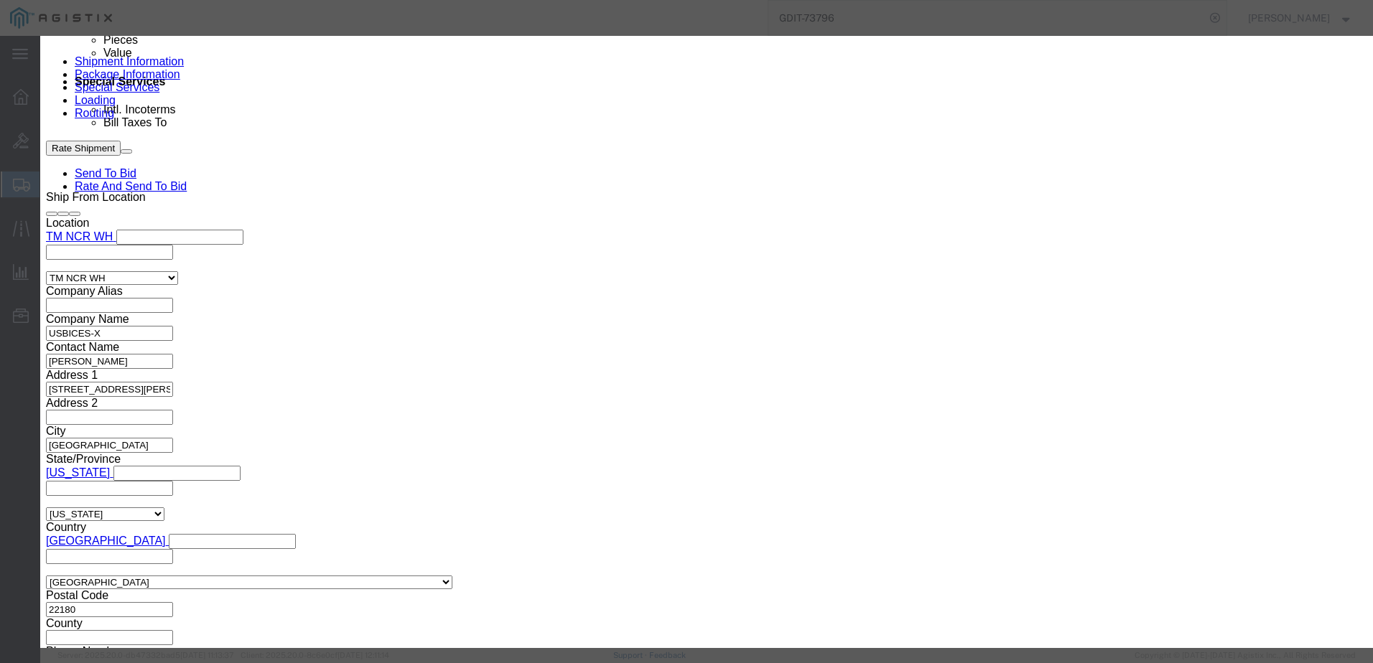
click input "text"
type input "1"
click div "Product Name Network Media Converter (SGPAT1040-105) MEDIA CON Pieces 1 Select …"
click input "449.48"
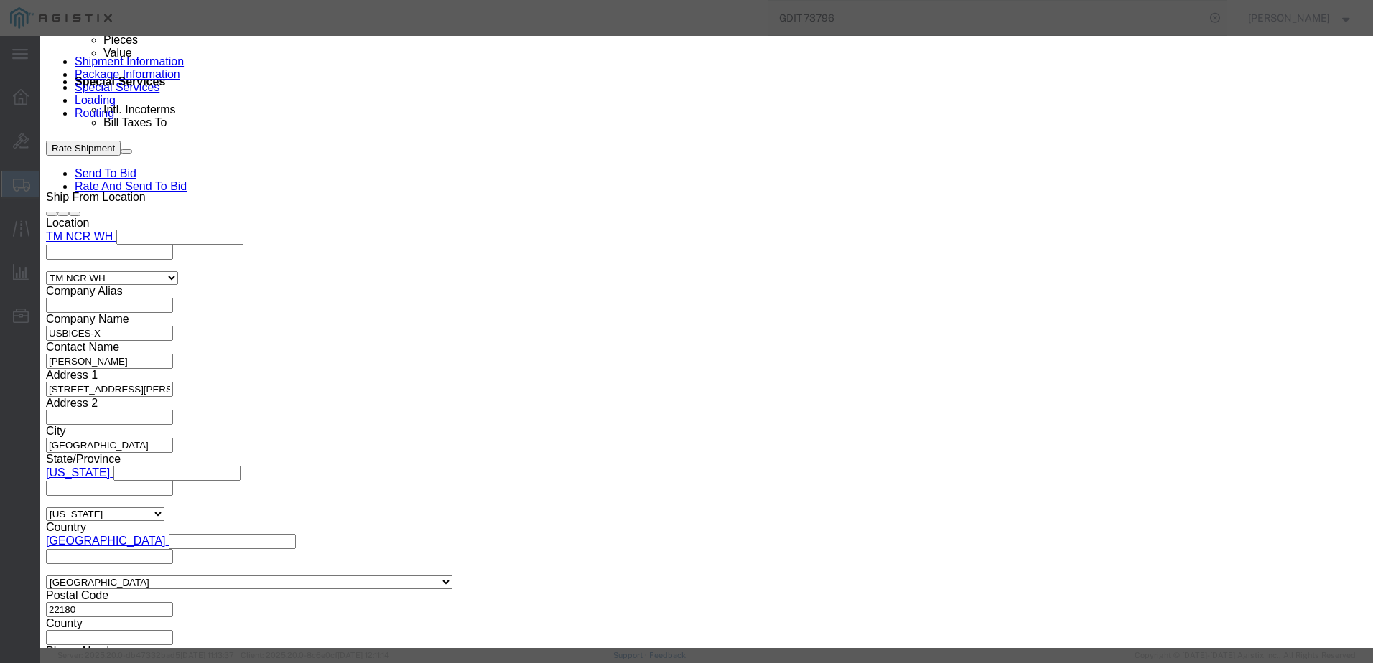
type input "189"
click select "Select 50 55 60 65 70 85 92.5 100 125 175 250 300 400"
select select "92.5"
click select "Select 50 55 60 65 70 85 92.5 100 125 175 250 300 400"
click button "Save & Close"
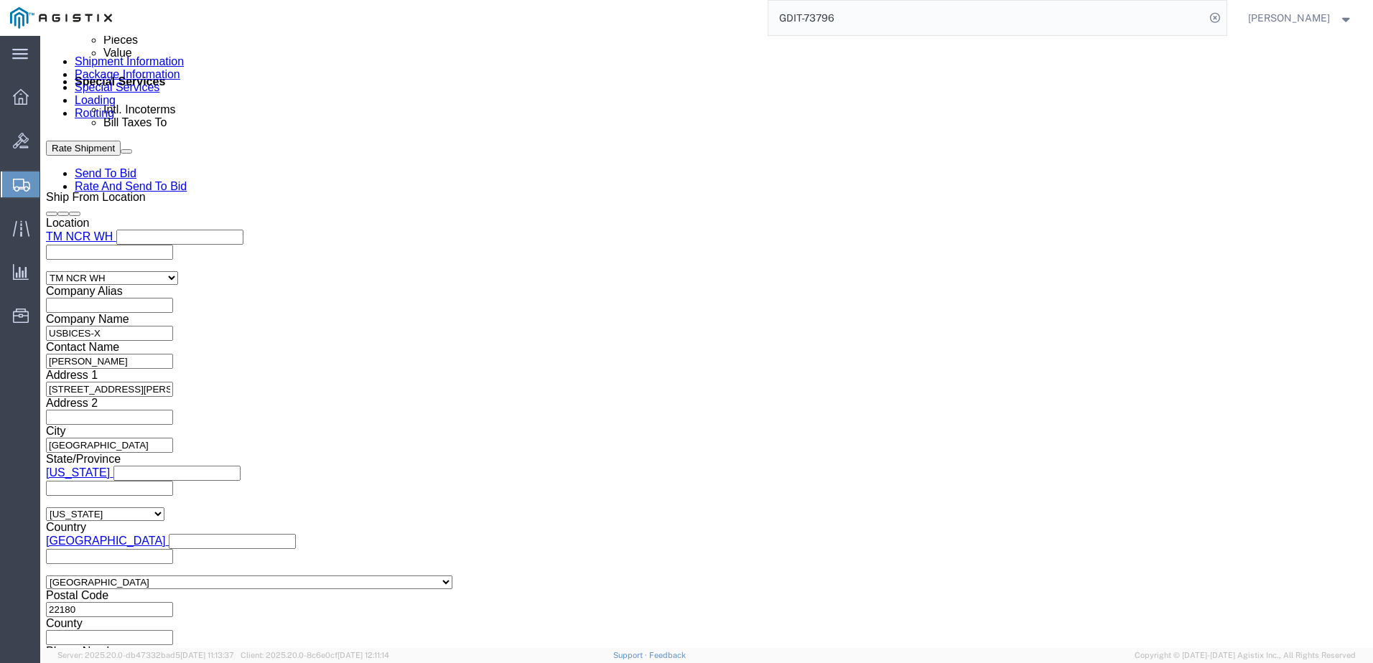
scroll to position [983, 0]
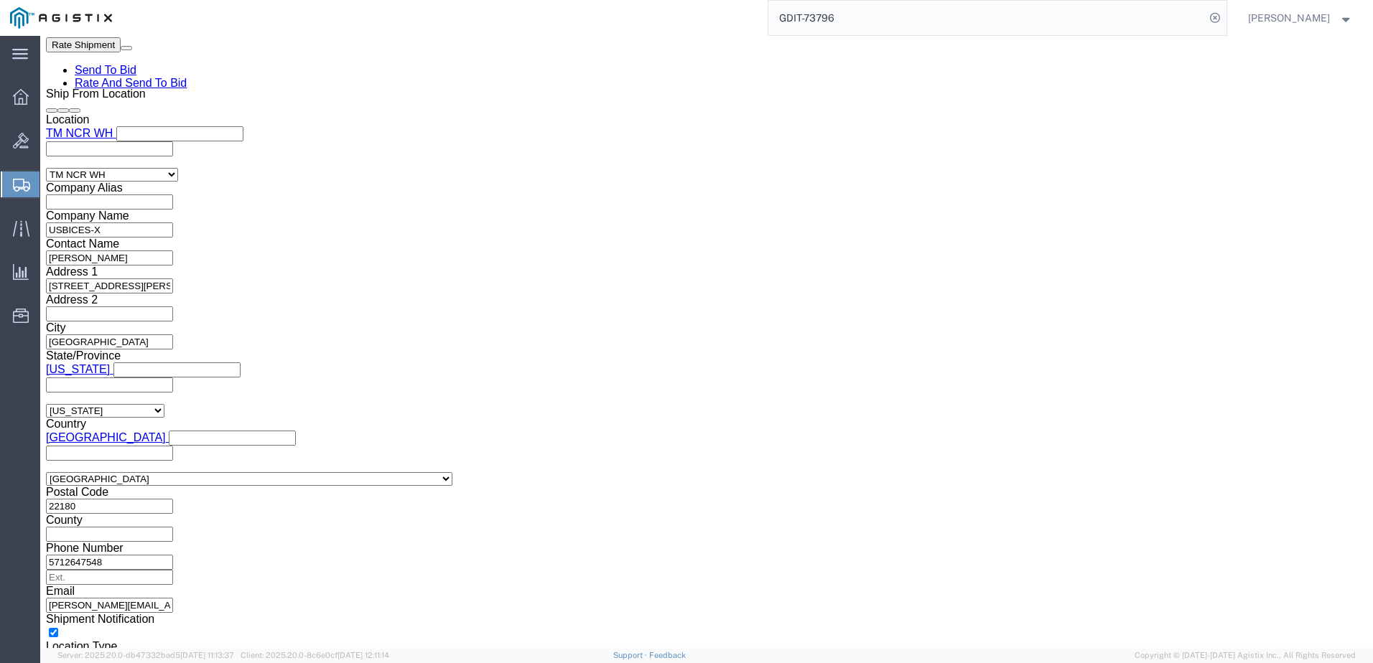
click dd "1.00 Each"
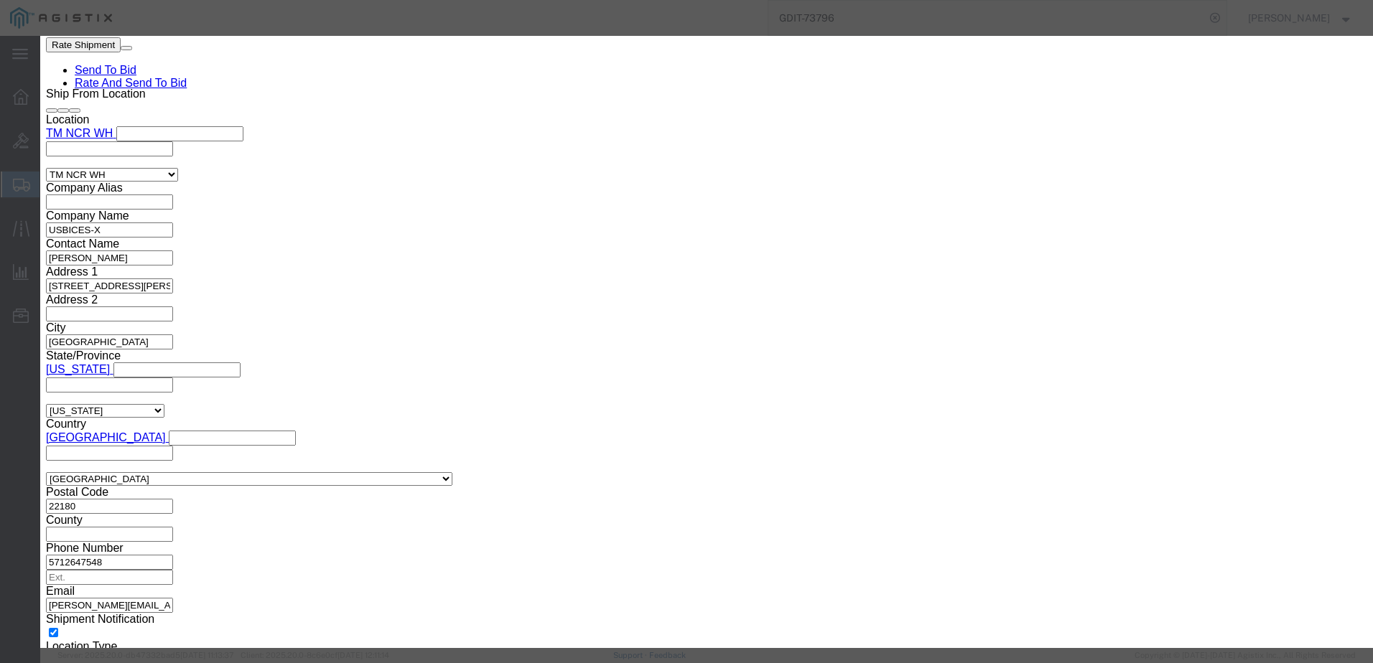
drag, startPoint x: 622, startPoint y: 106, endPoint x: 533, endPoint y: 113, distance: 89.3
click input "Network Media Converter (SGPAT1040-105)"
type input "Network Media Converter"
click button "Save & Close"
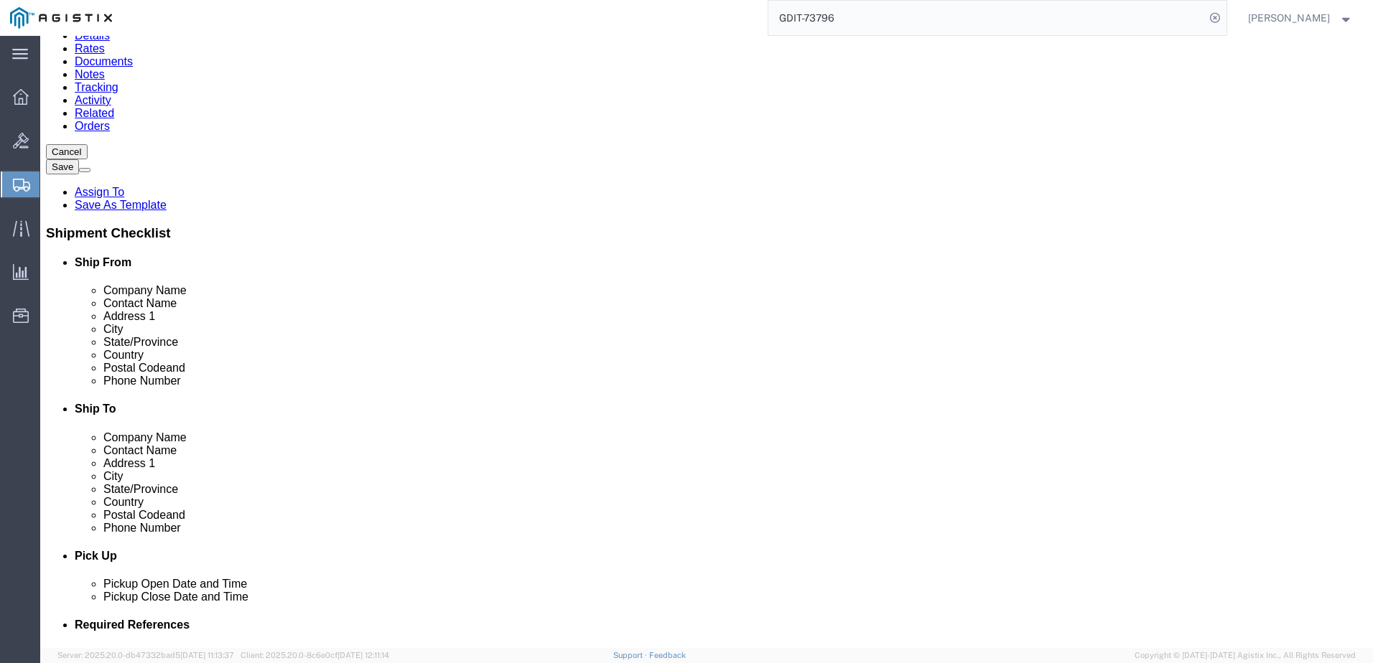
scroll to position [0, 0]
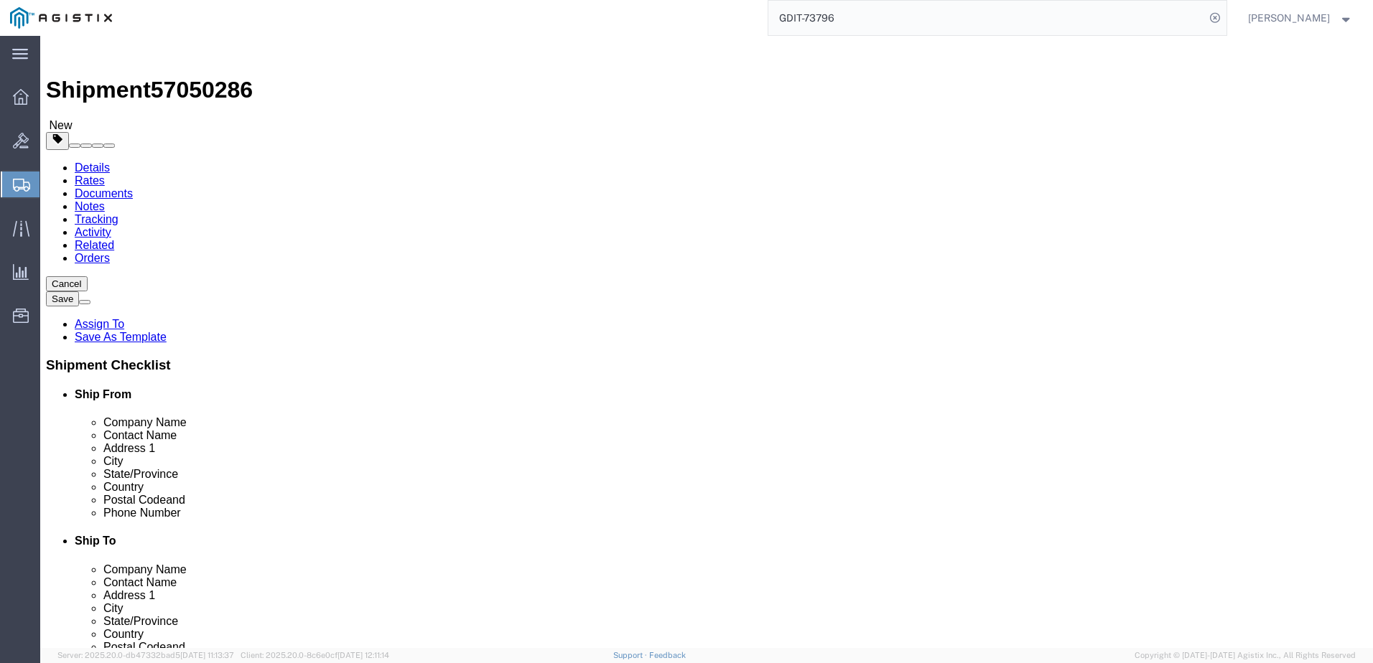
click input "text"
click input "0.00"
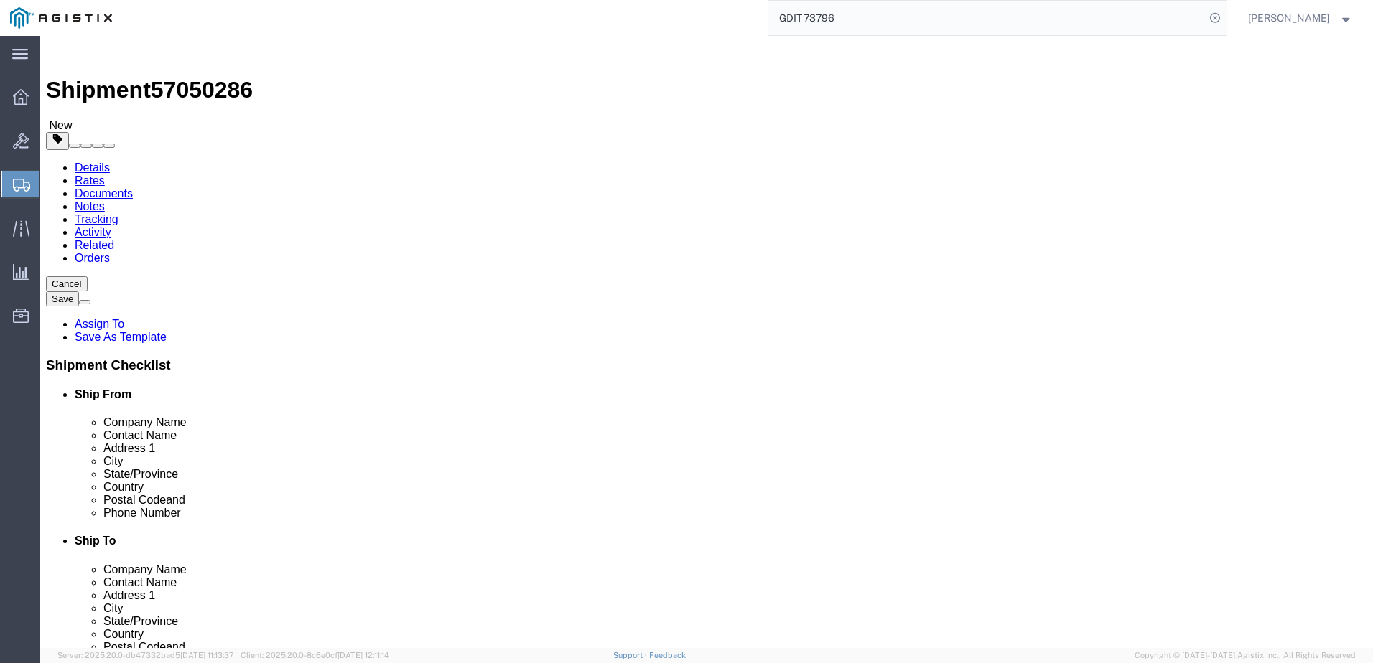
type input "220"
click input "text"
type input "33"
click div "1 x Pallet(s) Standard (Not Stackable) Package Type Select Bale(s) Basket(s) Bo…"
click button "Save"
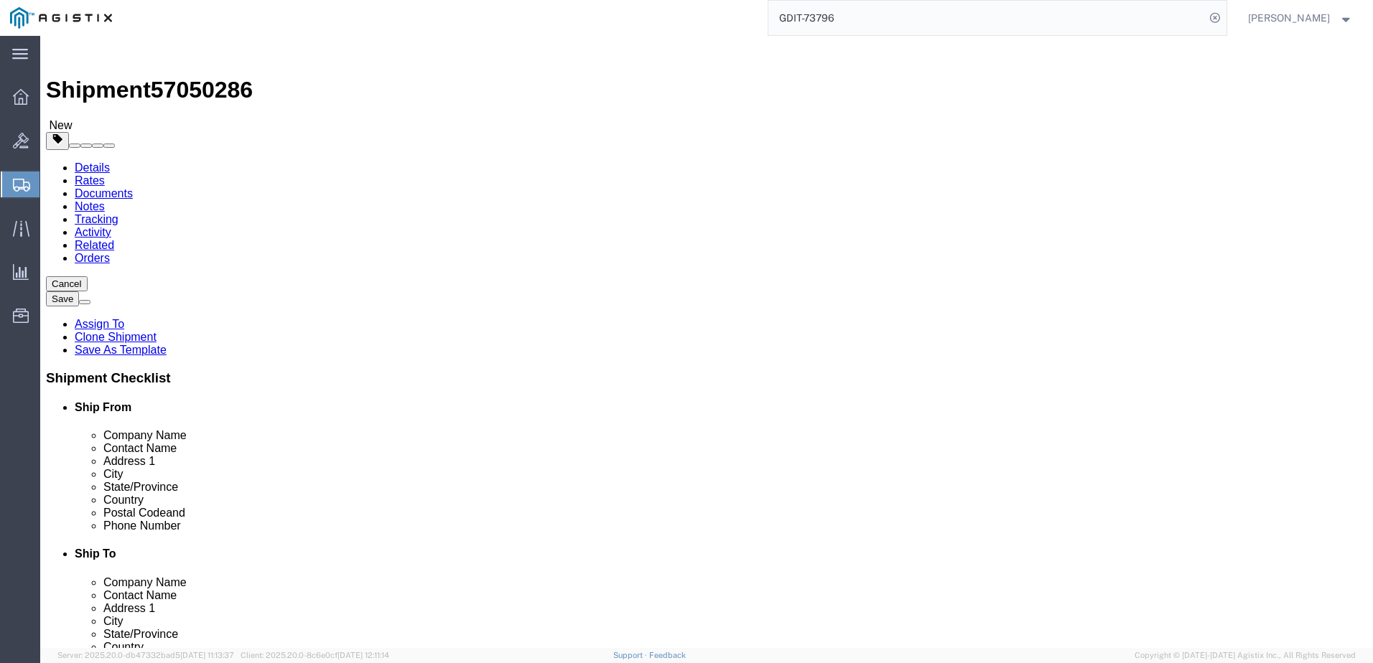
drag, startPoint x: 752, startPoint y: 413, endPoint x: 940, endPoint y: 308, distance: 215.3
click div "1 x Pallet(s) Standard (Not Stackable) Package Type Select Bale(s) Basket(s) Bo…"
click button "Save"
click div
click div "1 x Pallet(s) Standard (Not Stackable) Package Type Select Bale(s) Basket(s) Bo…"
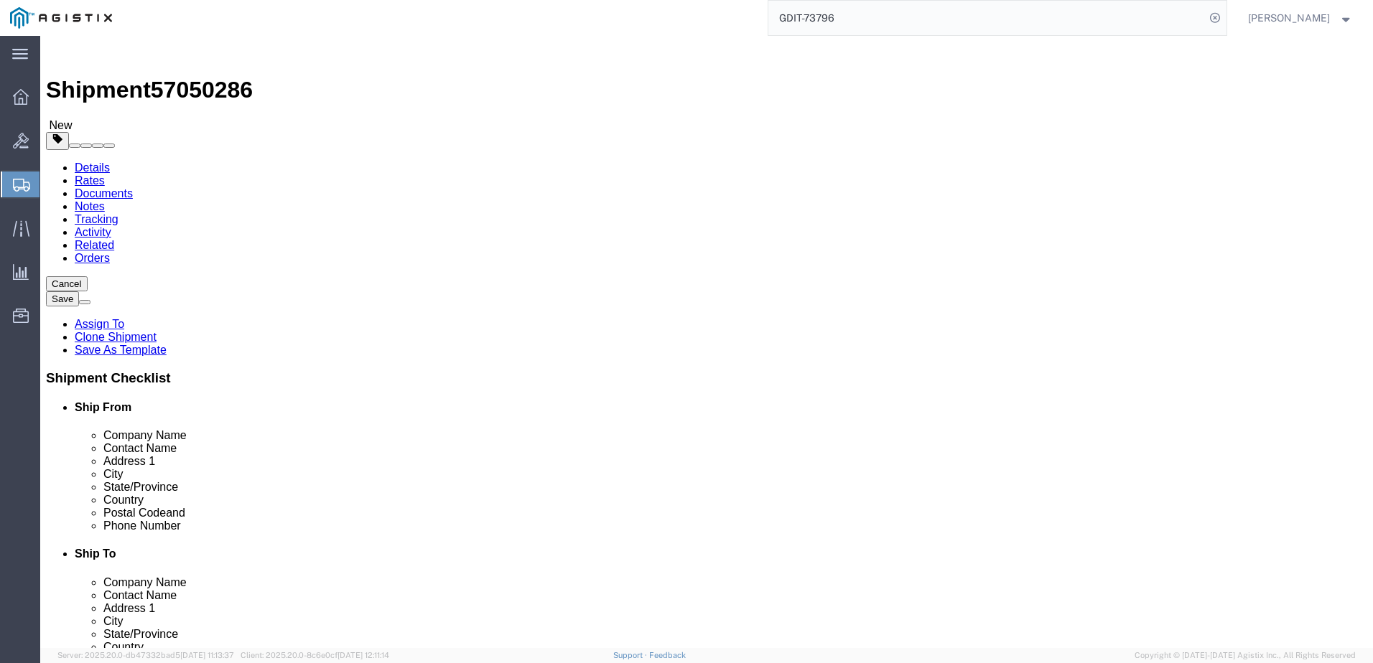
click span "57050286"
copy span "57050286"
drag, startPoint x: 960, startPoint y: 478, endPoint x: 1149, endPoint y: 329, distance: 240.7
click div "1 x Pallet(s) Standard (Not Stackable) Package Type Select Bale(s) Basket(s) Bo…"
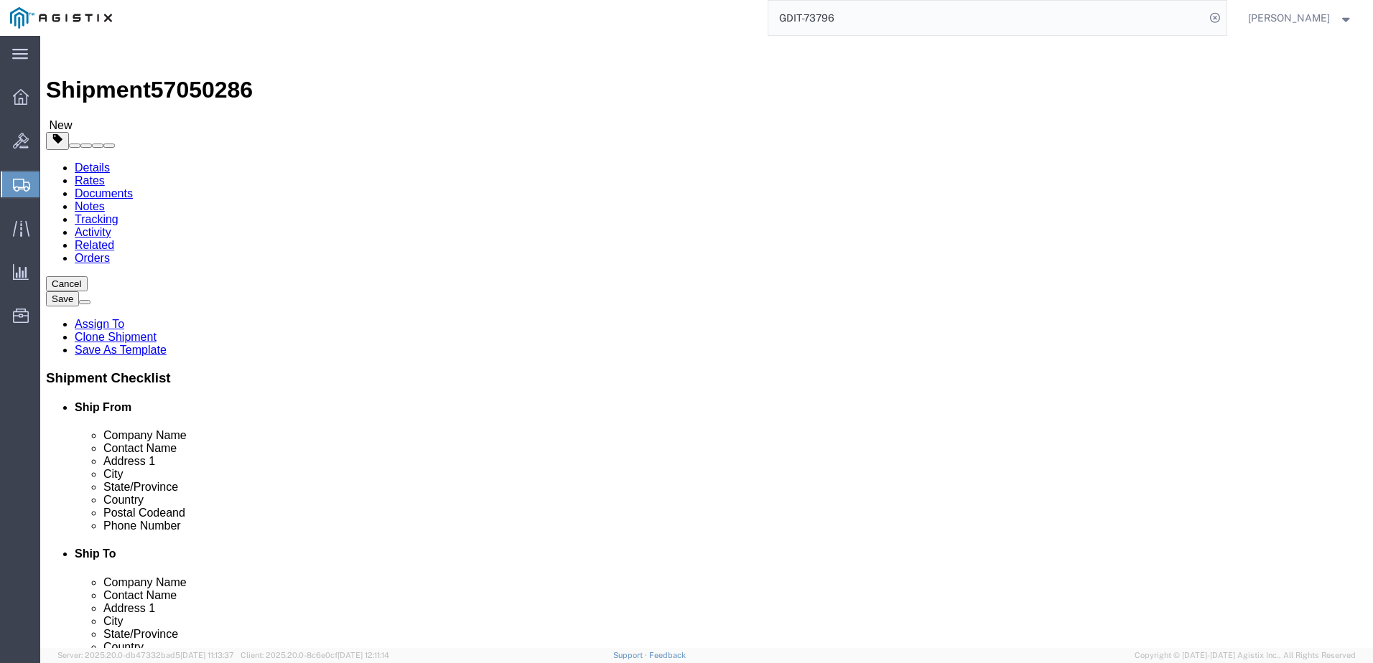
click button "Save"
click div "1 x Pallet(s) Standard (Not Stackable) Package Type Select Bale(s) Basket(s) Bo…"
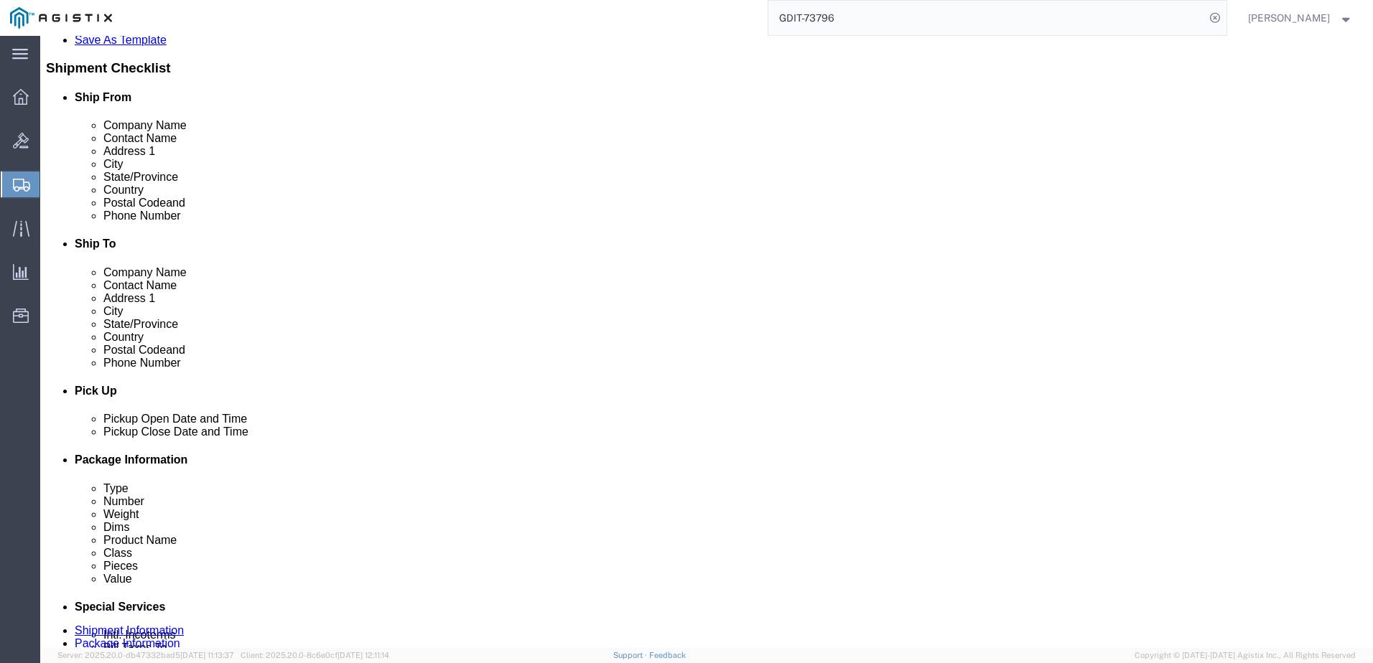
scroll to position [287, 0]
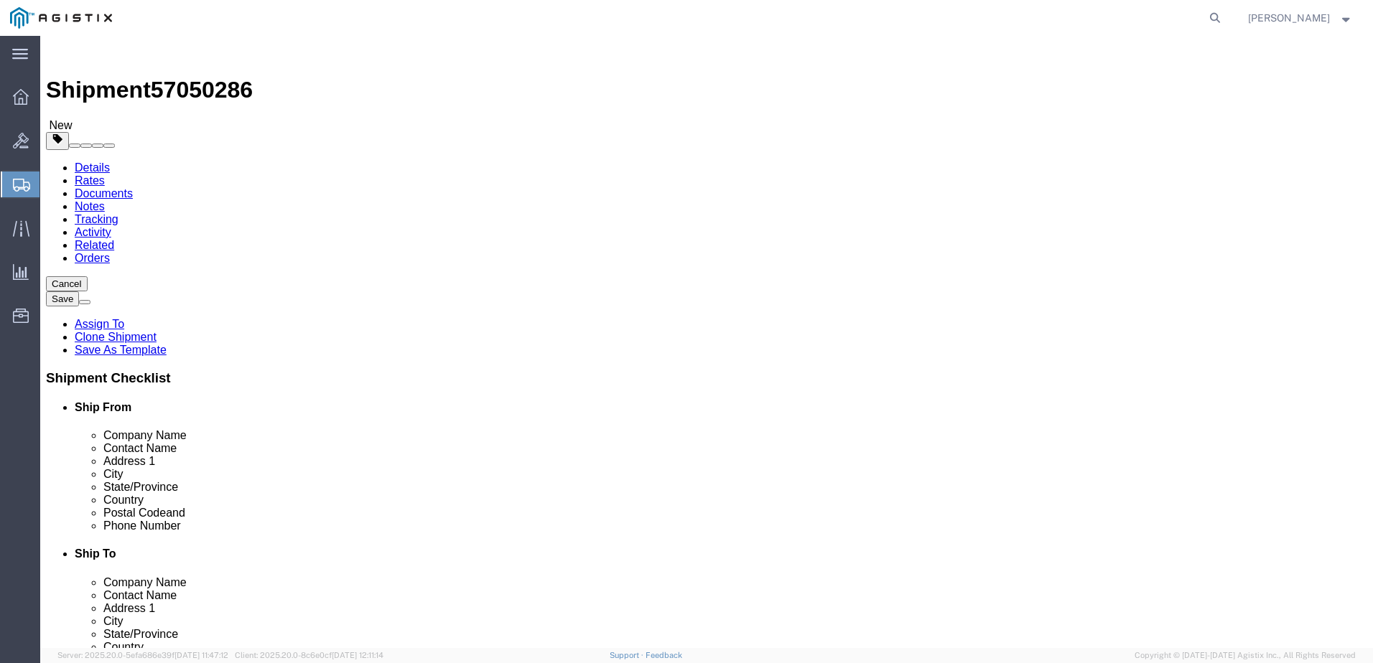
select select "69651"
select select
click link "Package Information"
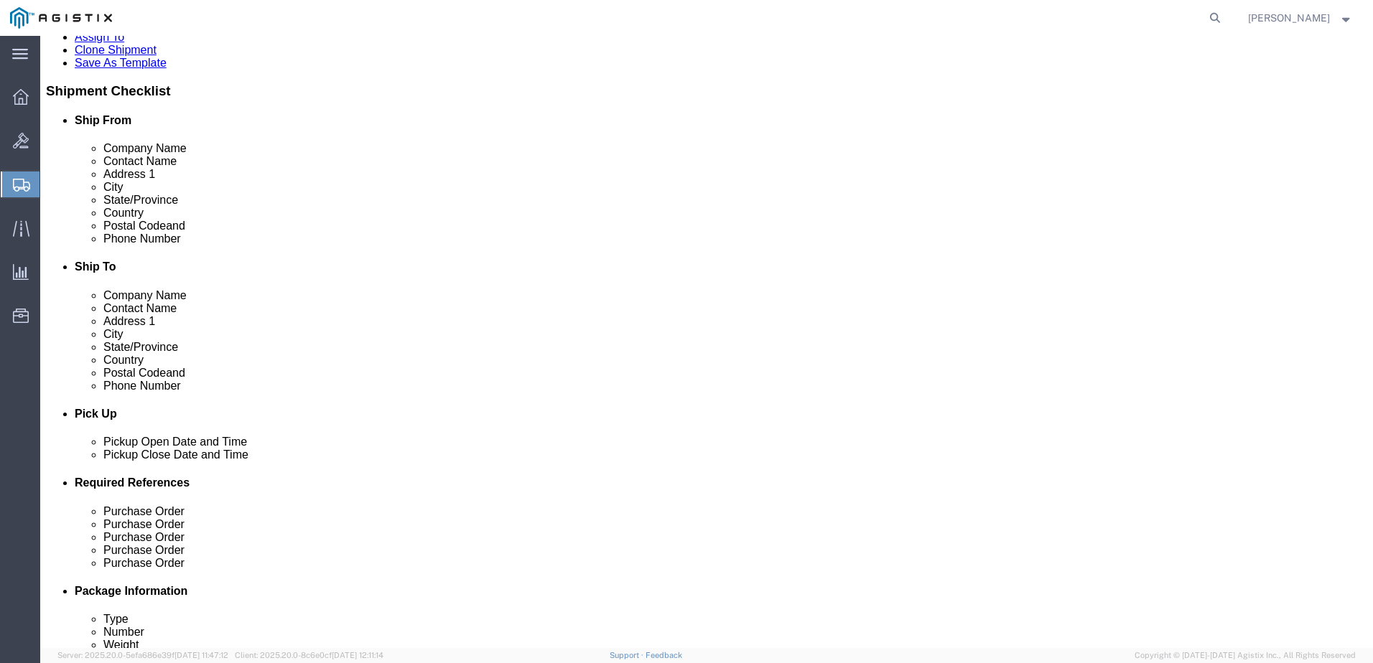
scroll to position [359, 0]
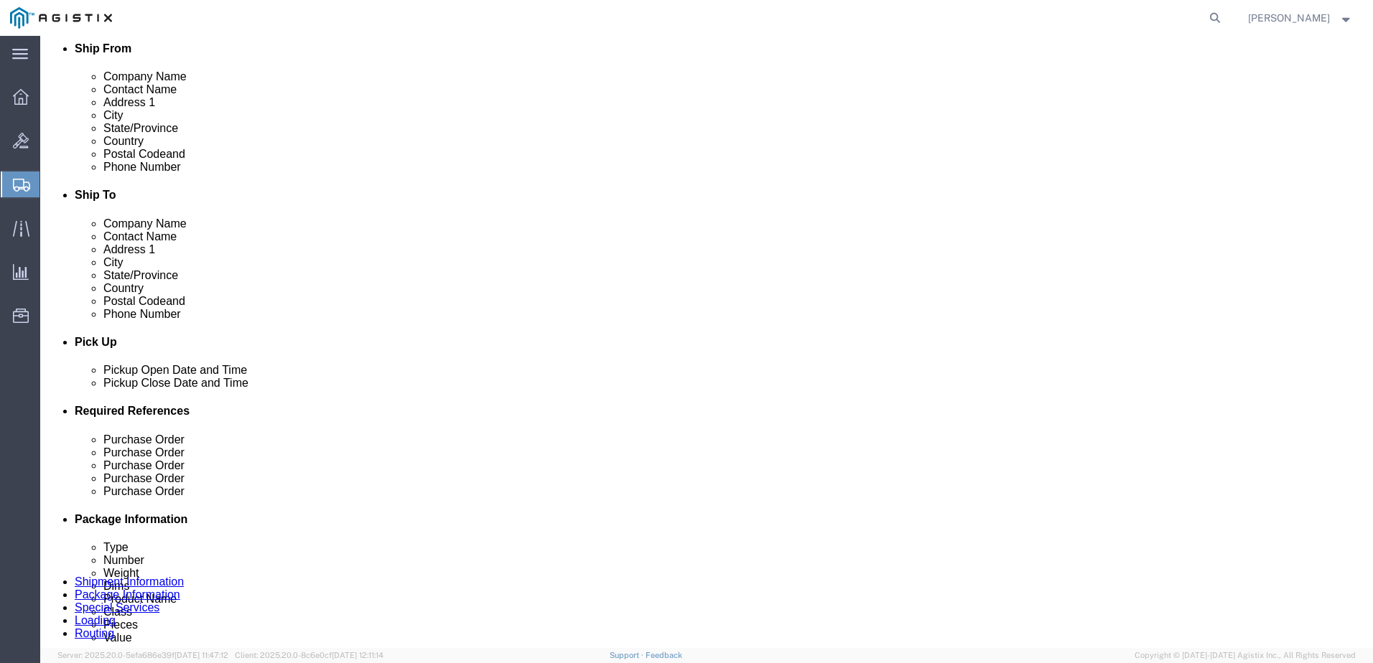
click dd "1.00 Each"
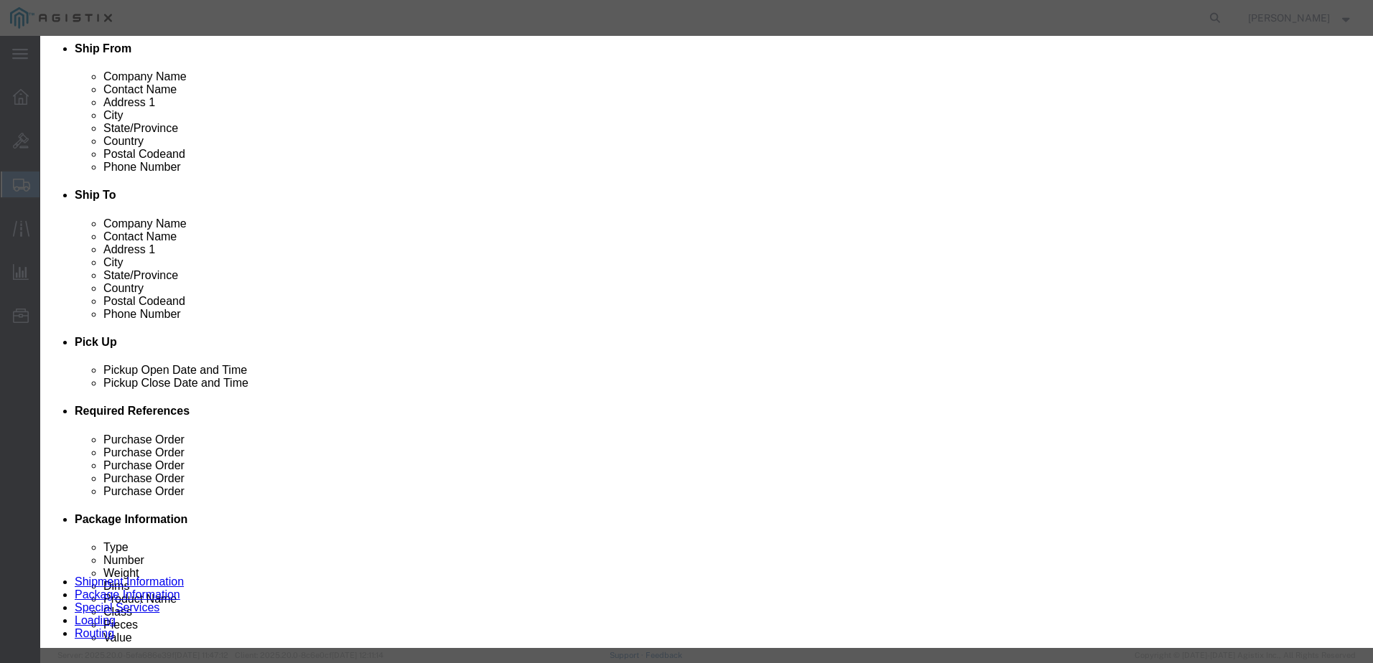
click button "Close"
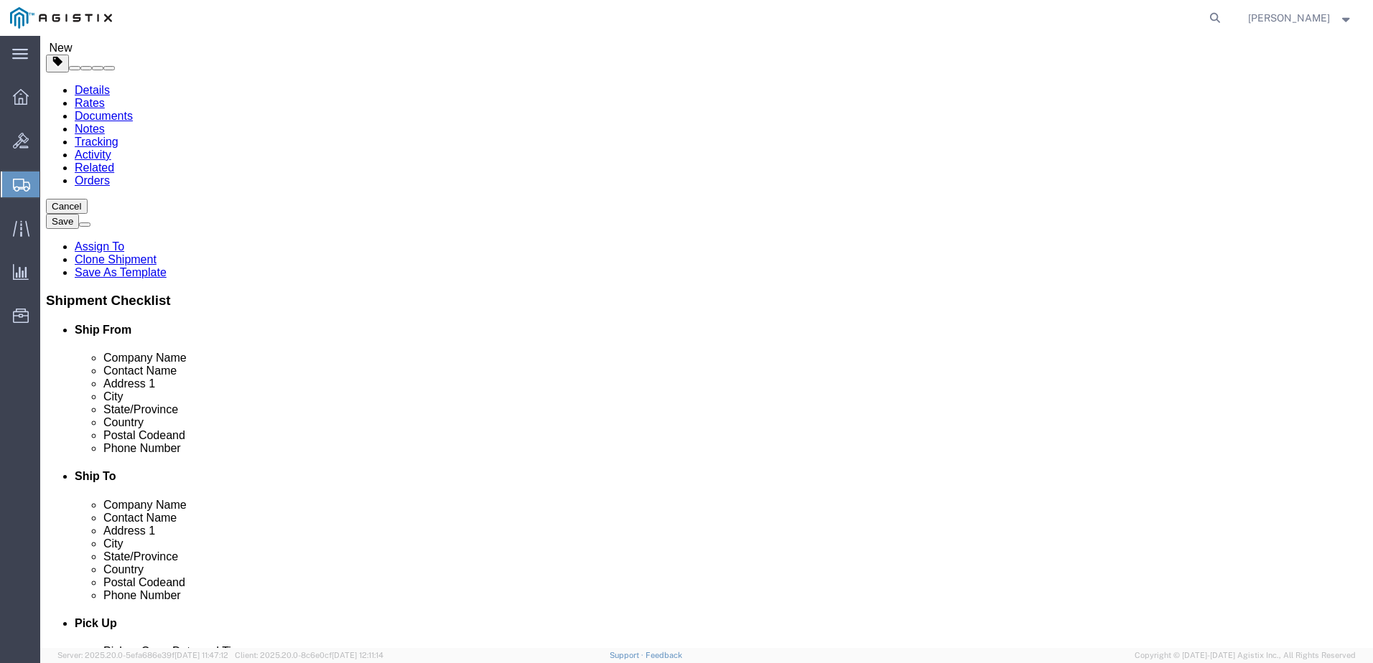
scroll to position [0, 0]
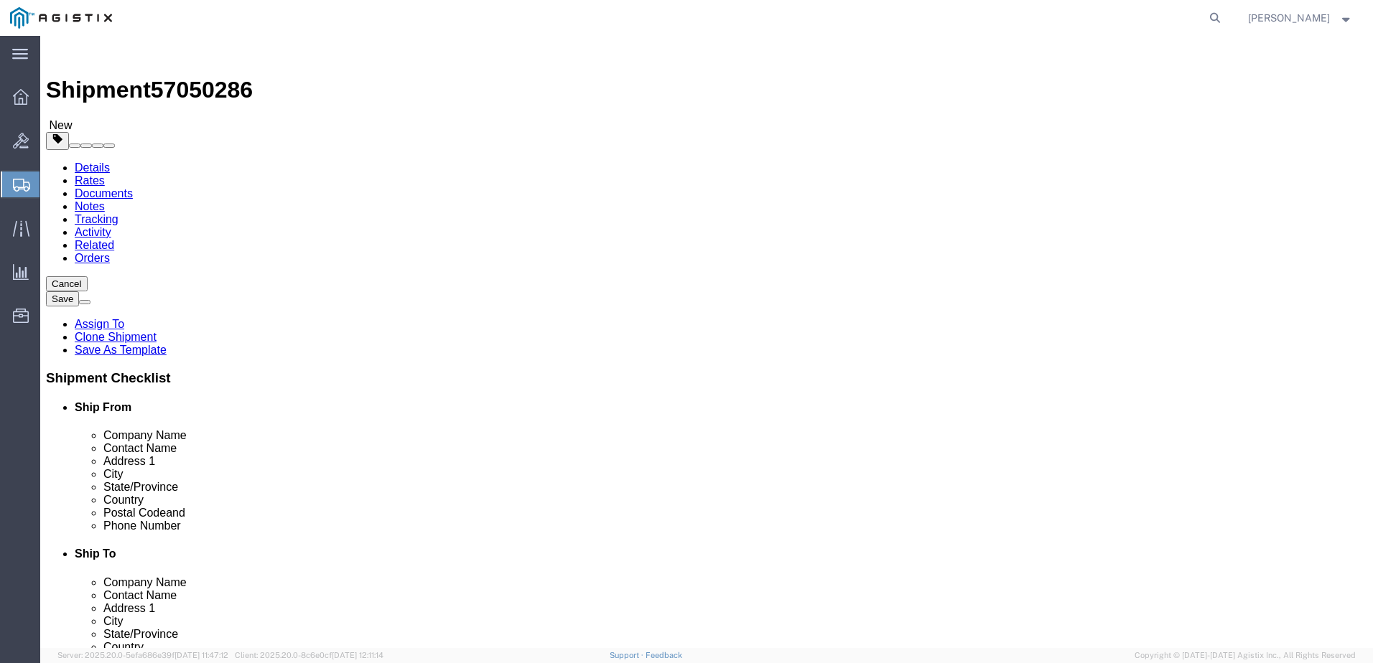
click icon
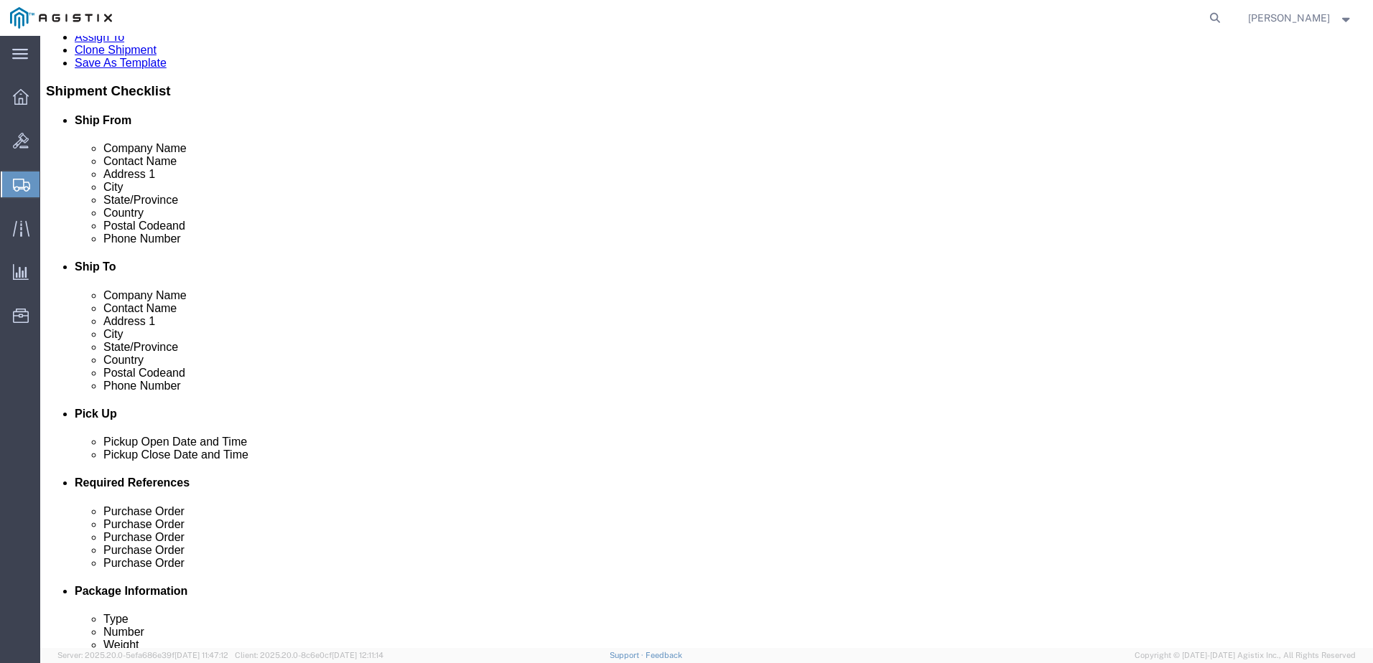
scroll to position [359, 0]
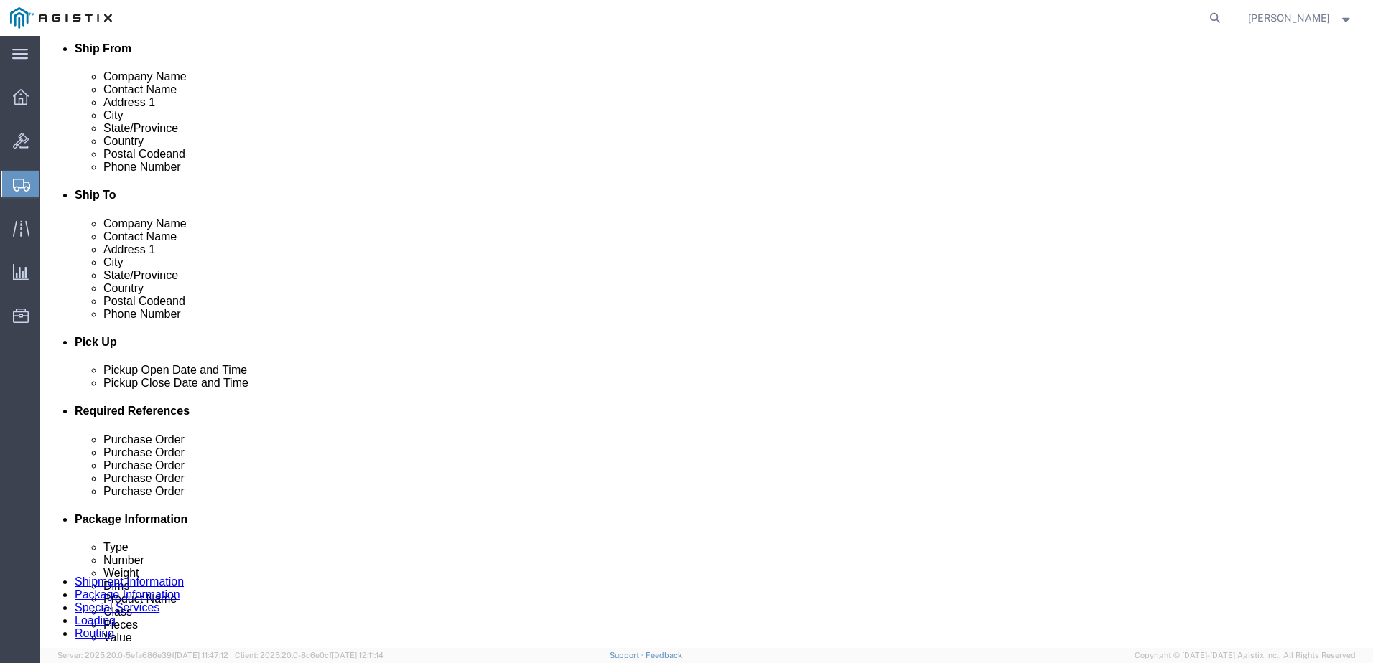
click icon
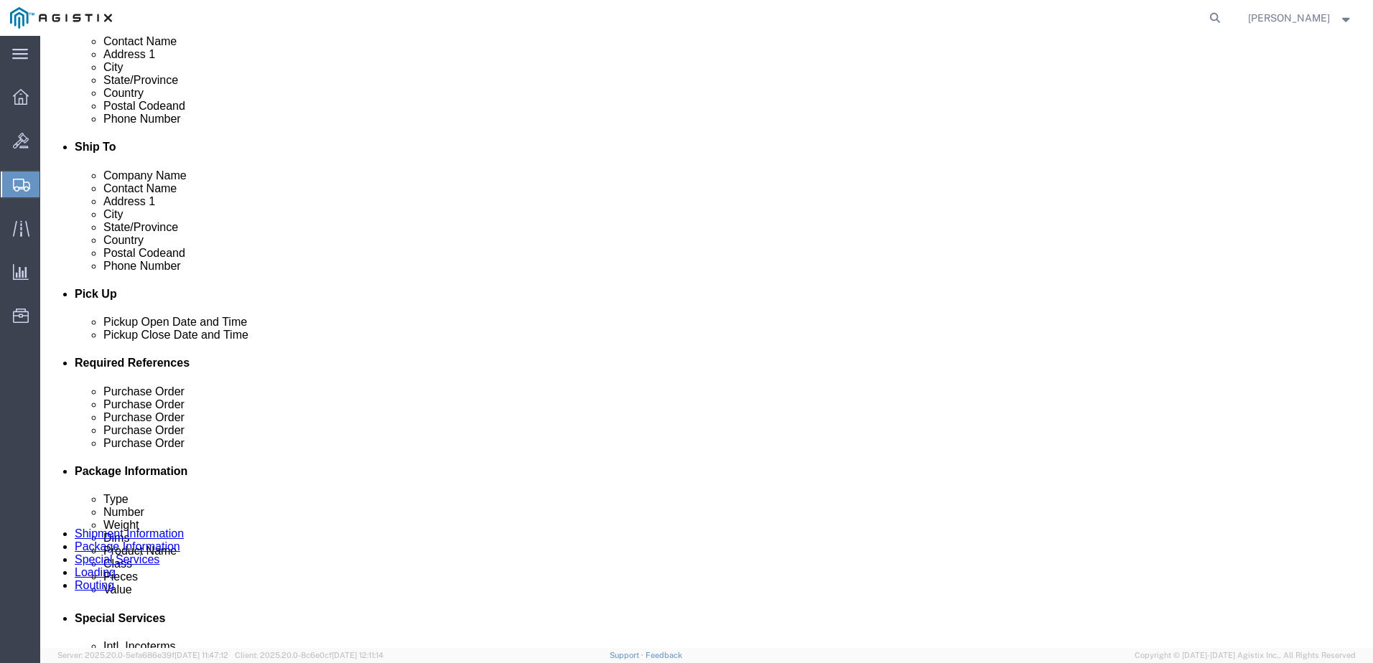
scroll to position [431, 0]
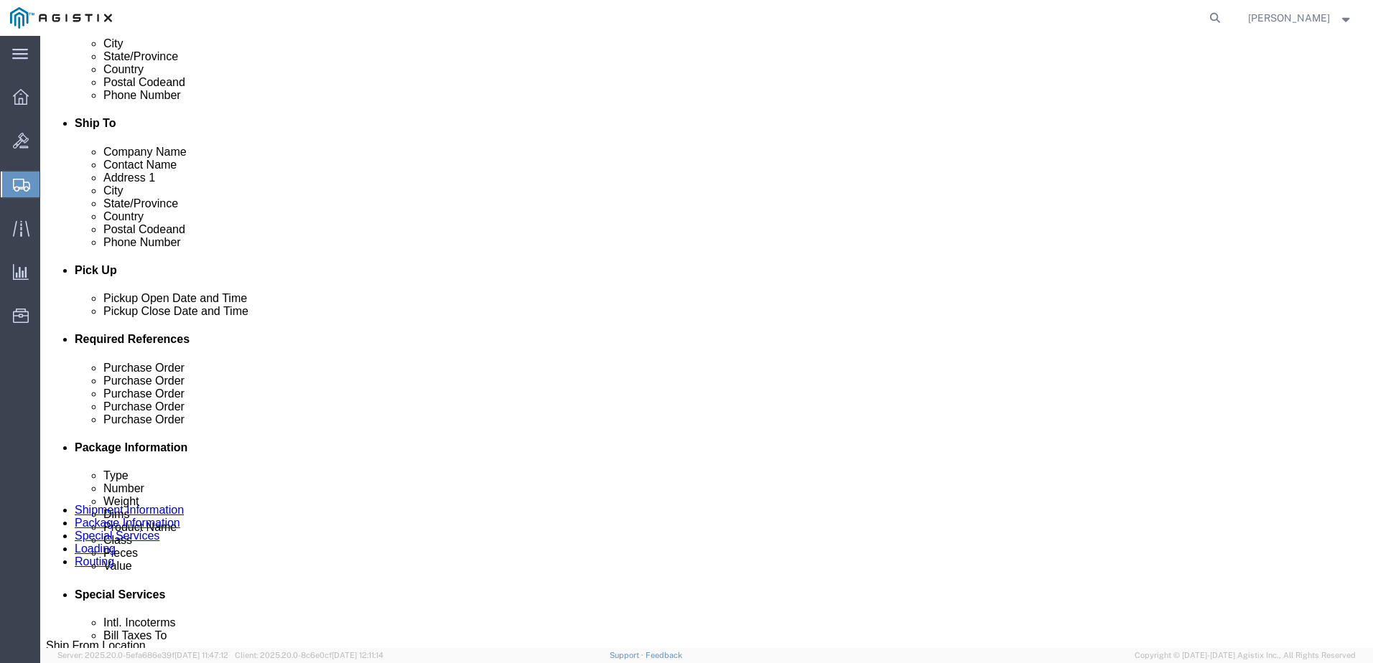
click dd "3391.84 USD"
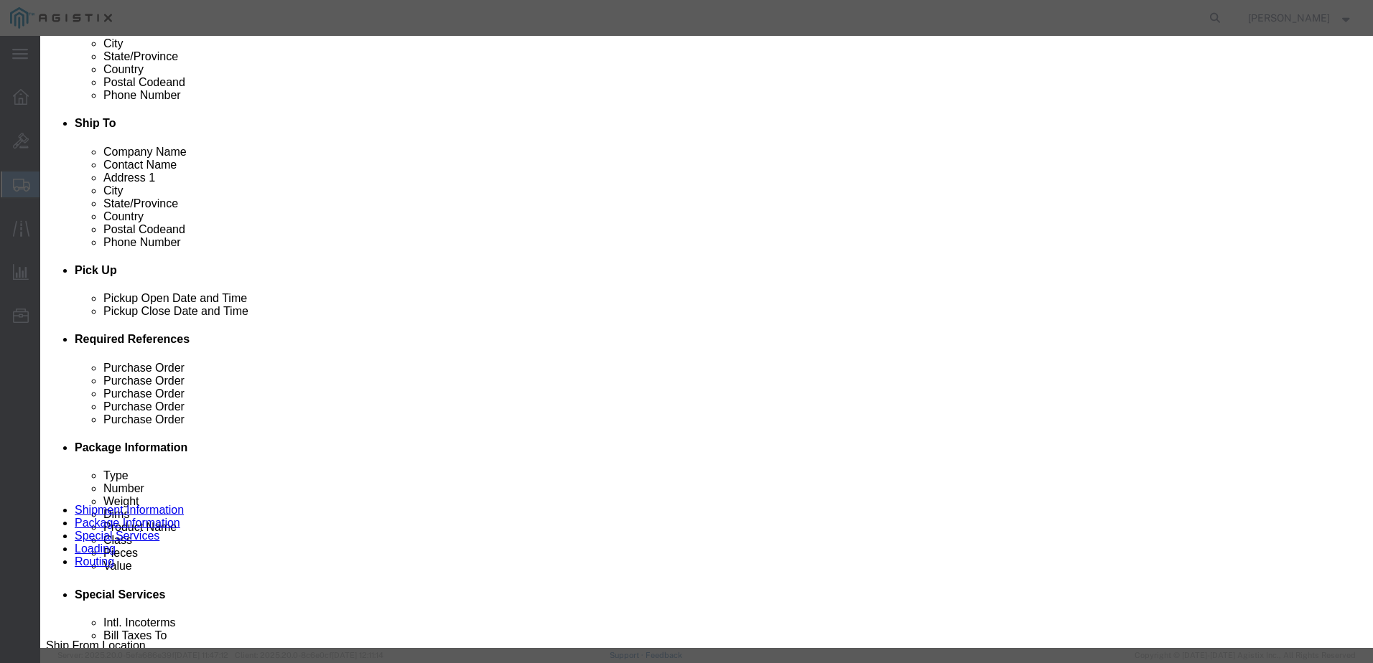
click button "Close"
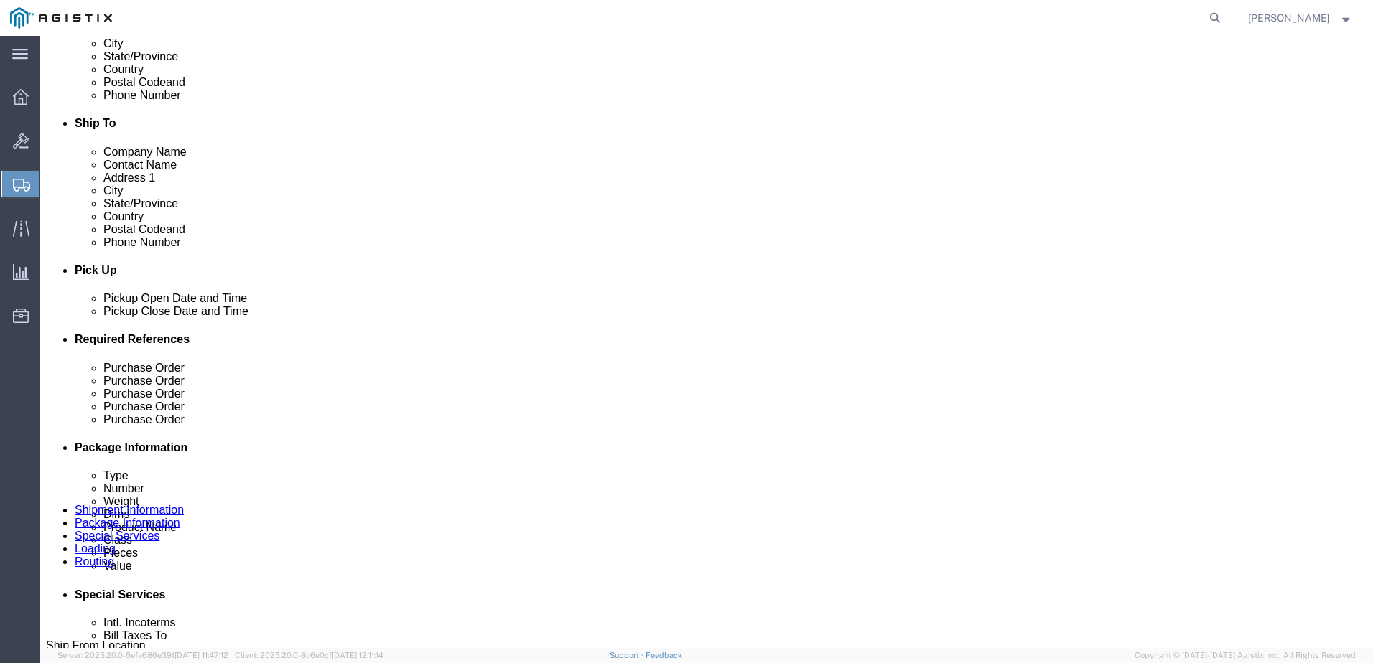
click button "Save"
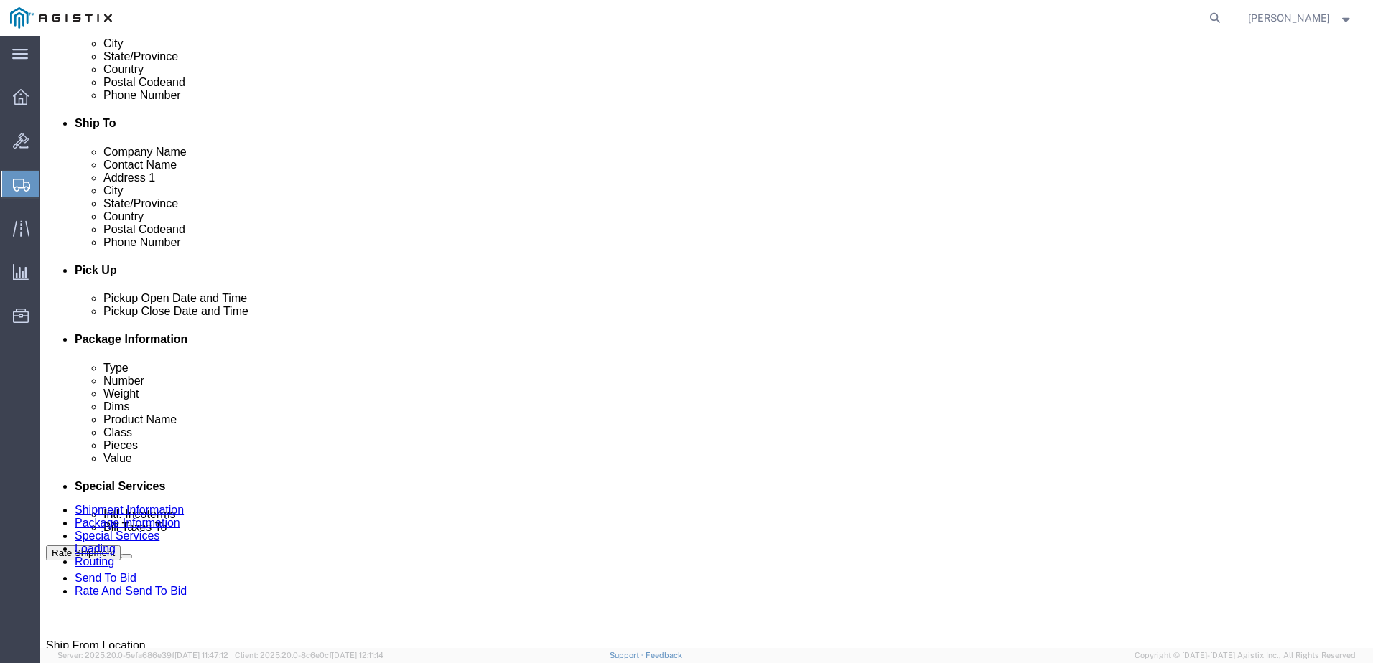
click div "Previous Continue"
click link "Shipment Information"
